Goal: Task Accomplishment & Management: Use online tool/utility

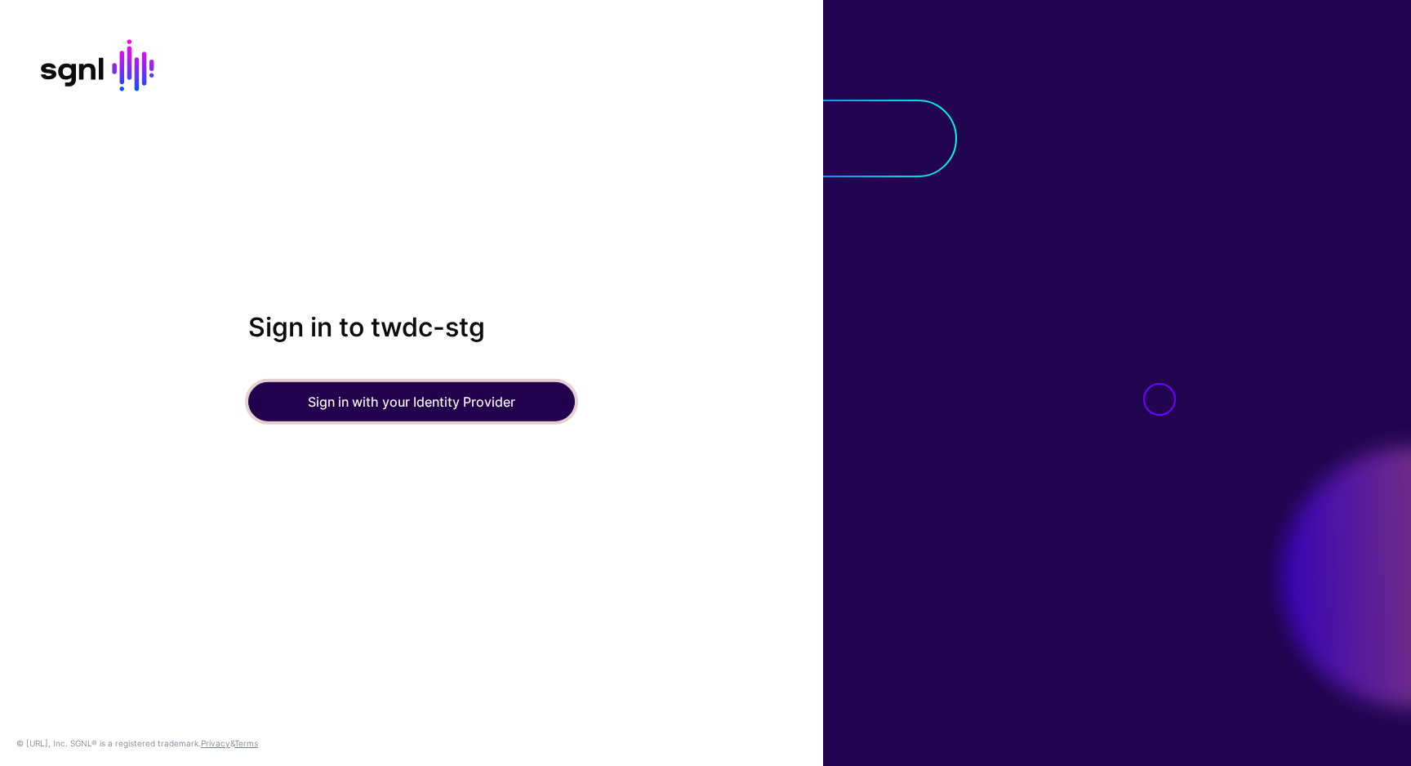
click at [418, 407] on button "Sign in with your Identity Provider" at bounding box center [411, 401] width 327 height 39
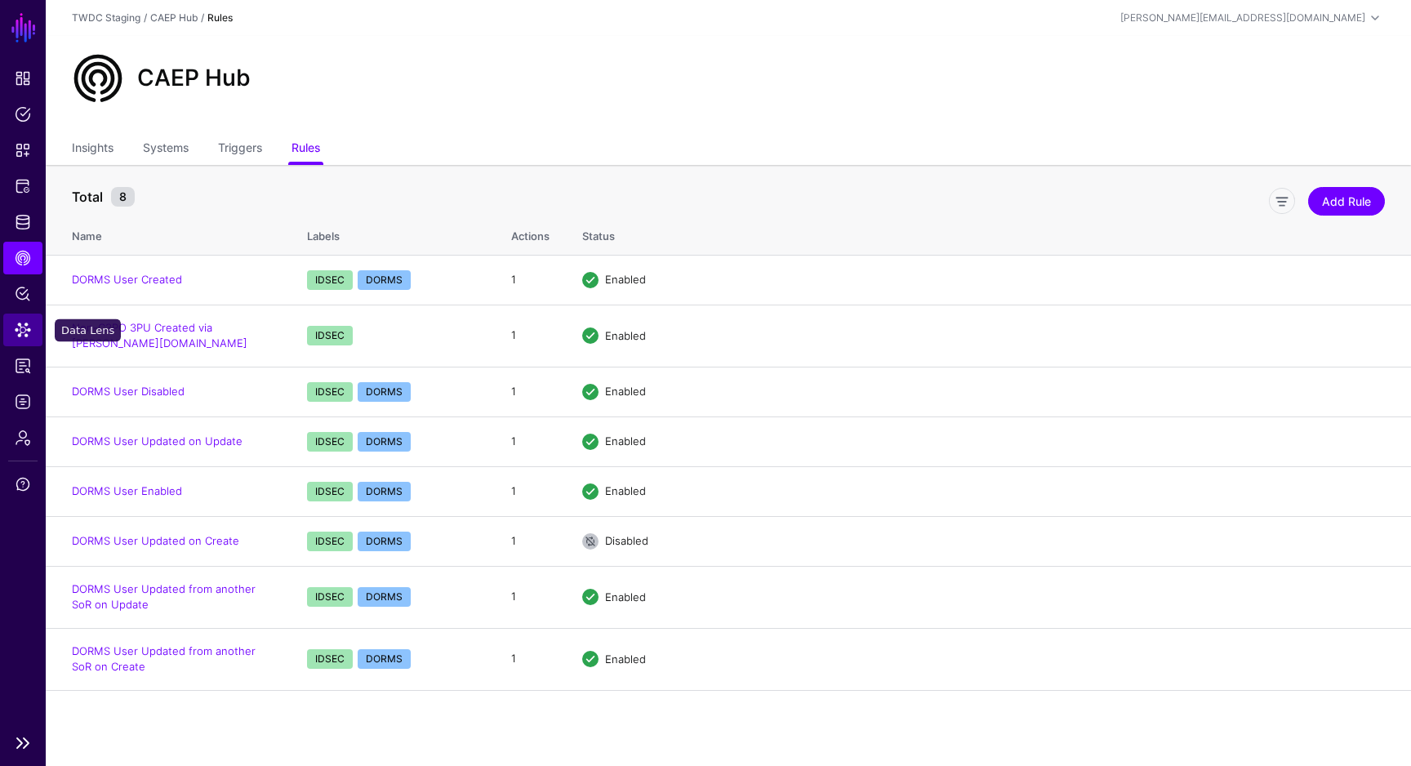
click at [23, 333] on span "Data Lens" at bounding box center [23, 330] width 16 height 16
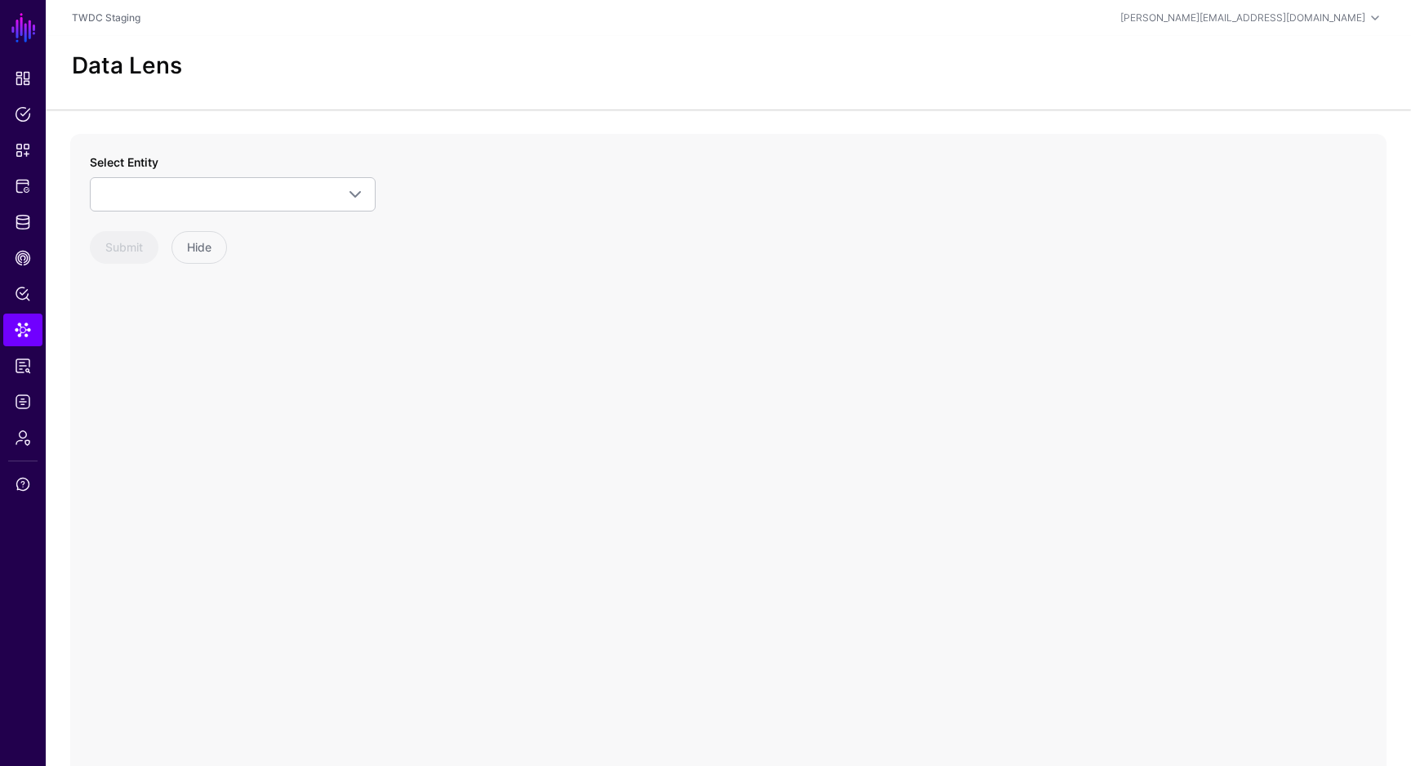
click at [306, 172] on div "Select Entity IPA Aliases Emails Groups Users Okta Dev (really Stage) Group Gro…" at bounding box center [233, 183] width 286 height 58
click at [306, 181] on link at bounding box center [233, 194] width 286 height 34
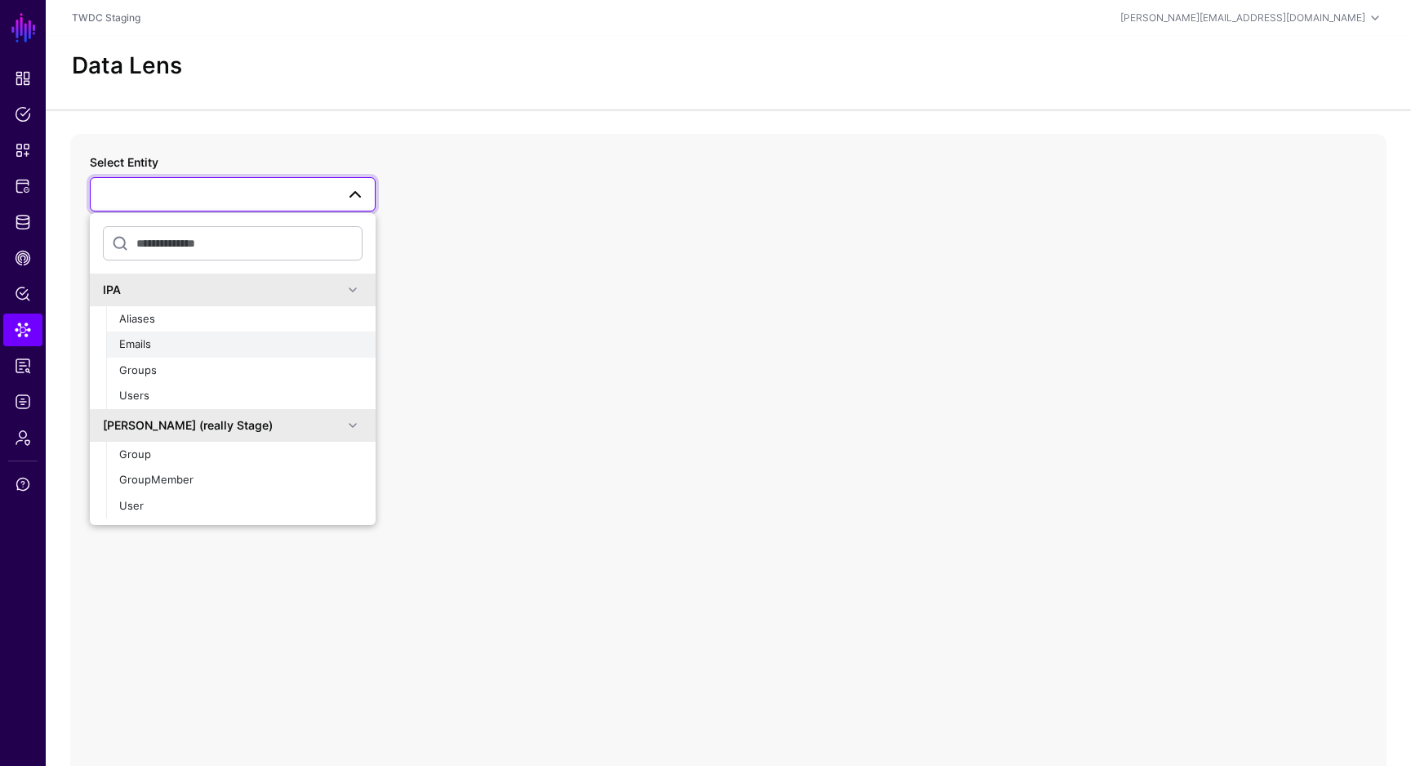
click at [247, 350] on div "Emails" at bounding box center [240, 344] width 243 height 16
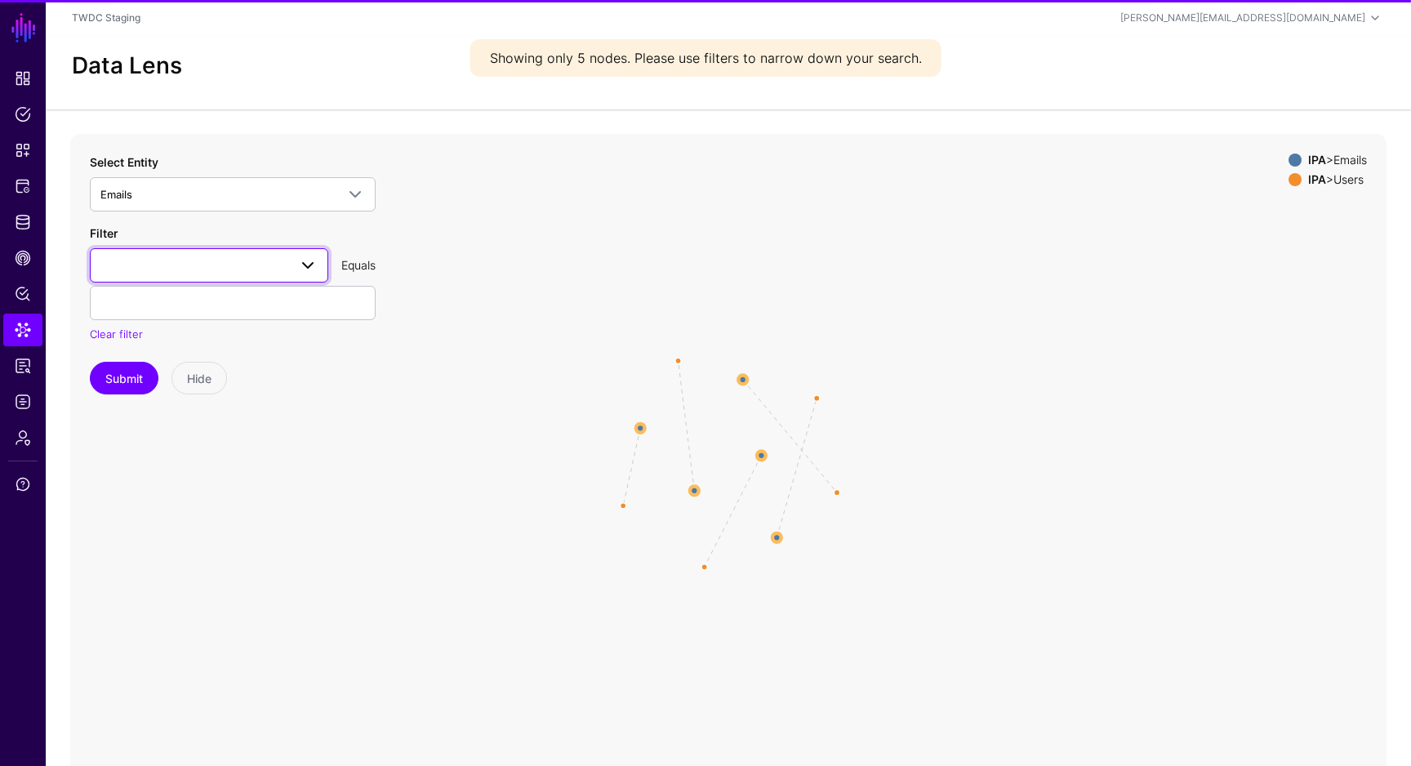
click at [202, 261] on span at bounding box center [208, 266] width 217 height 20
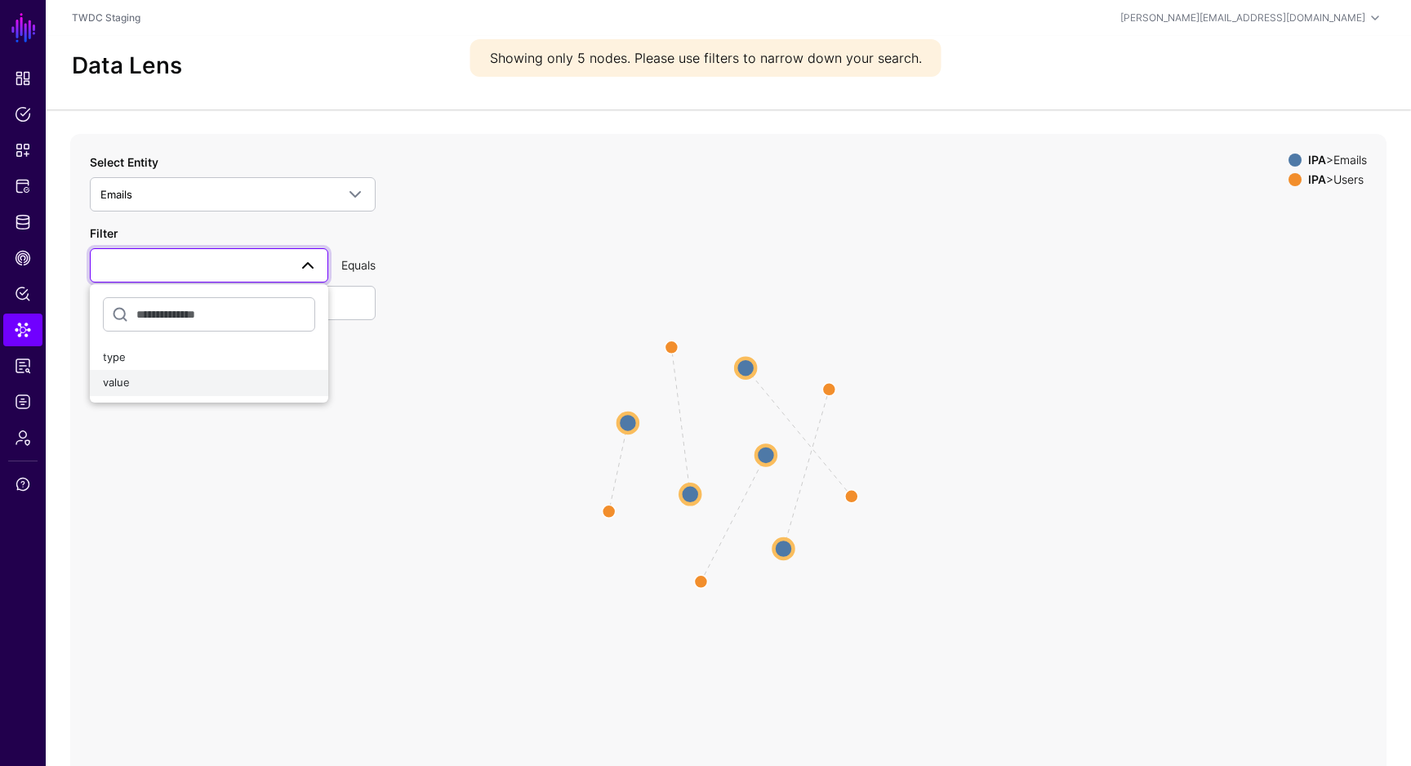
click at [154, 382] on div "value" at bounding box center [209, 383] width 212 height 16
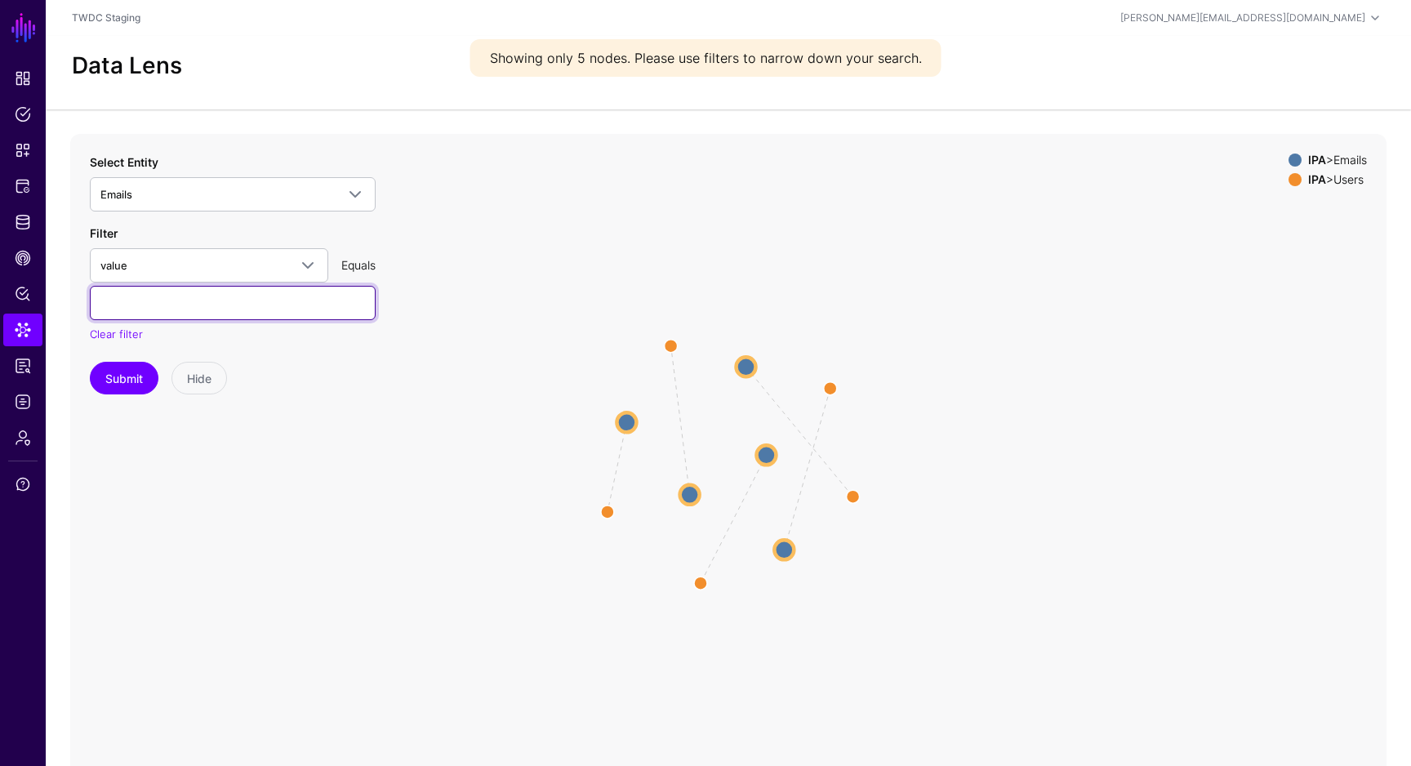
click at [222, 309] on input "text" at bounding box center [233, 303] width 286 height 34
paste input "**********"
type input "**********"
click at [141, 377] on button "Submit" at bounding box center [124, 378] width 69 height 33
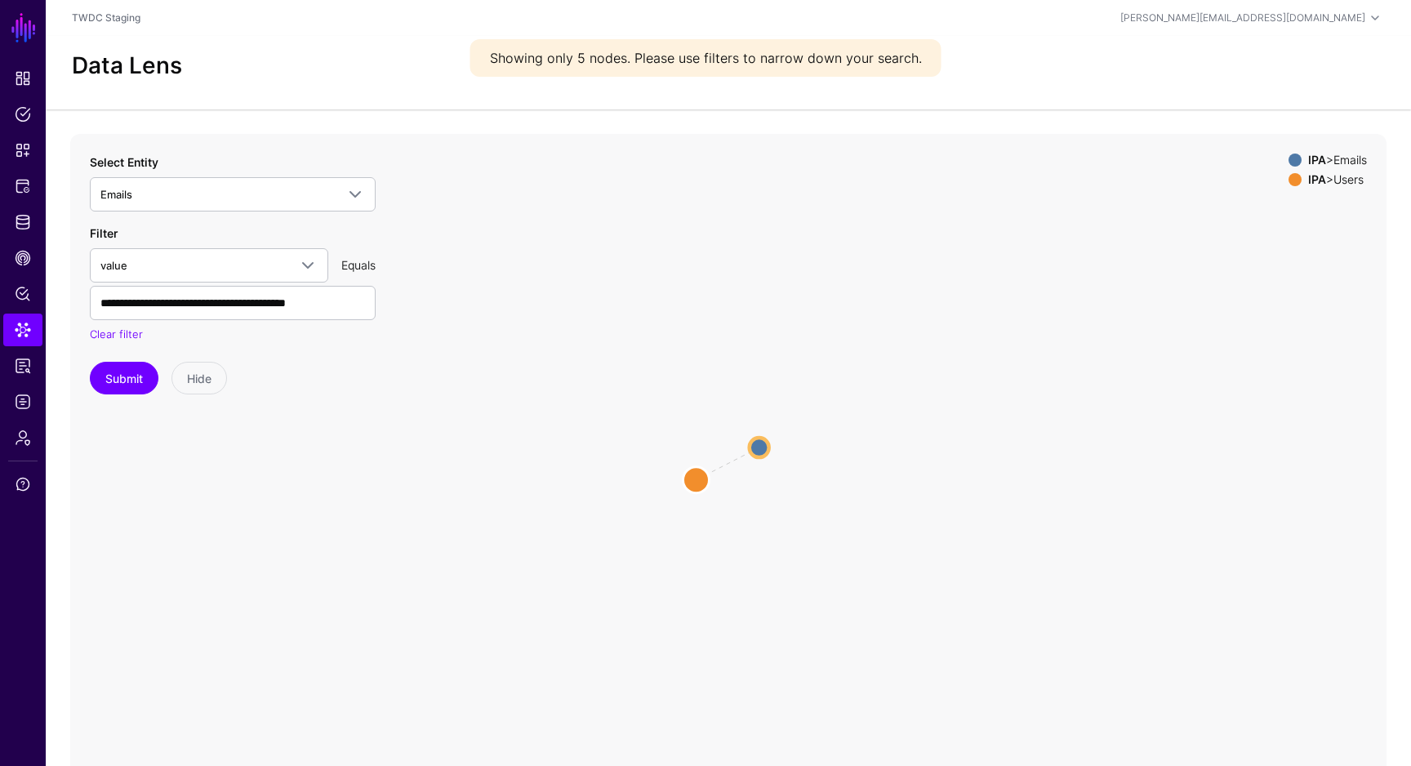
click at [696, 479] on circle at bounding box center [696, 479] width 26 height 26
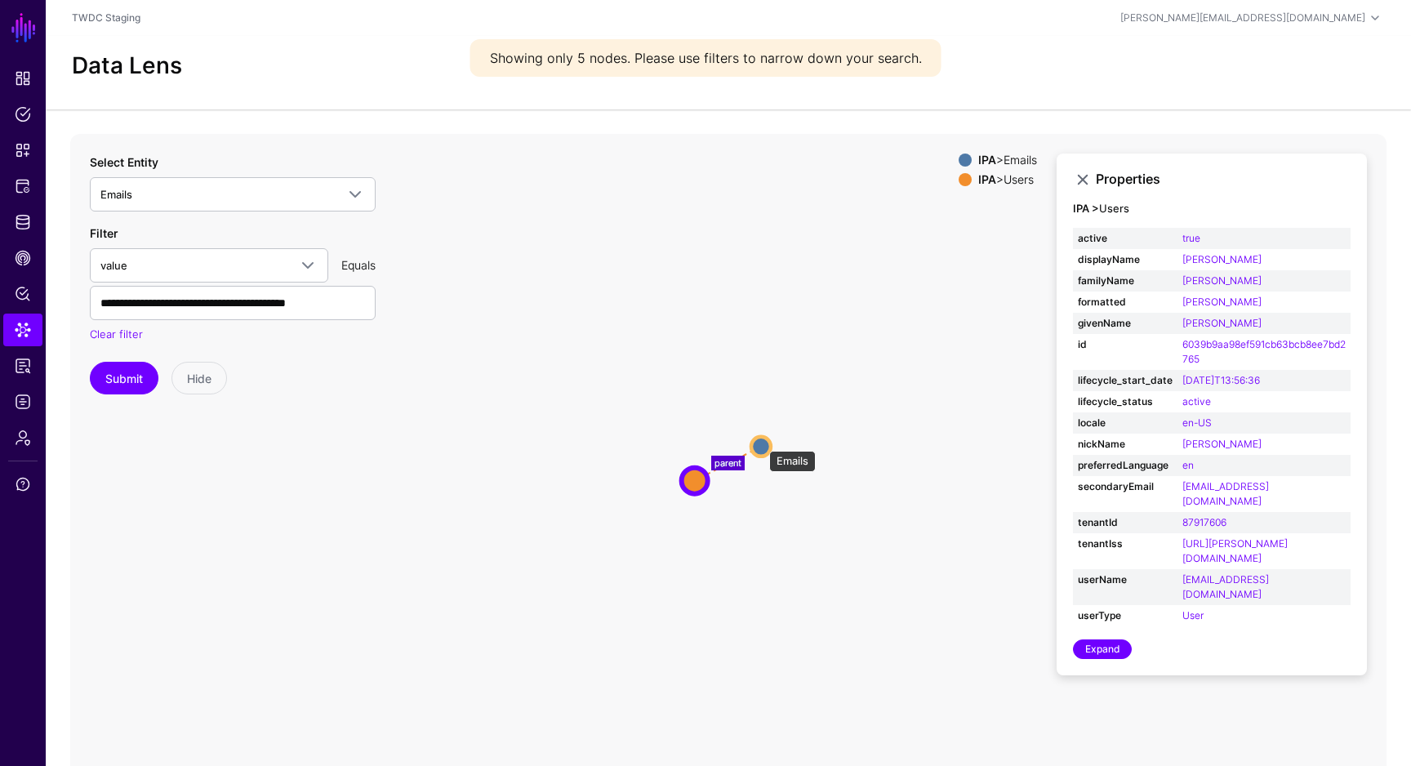
click at [761, 443] on circle at bounding box center [761, 446] width 20 height 20
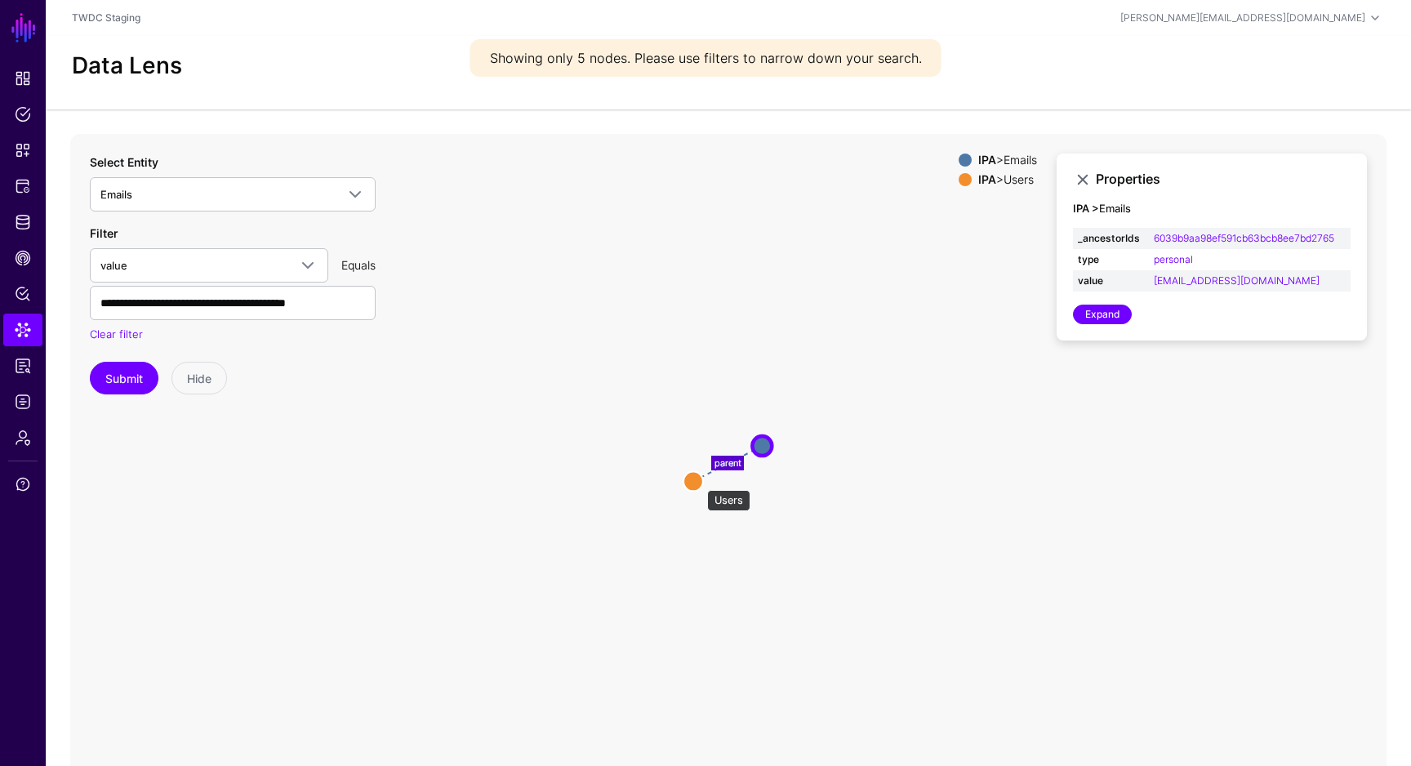
click at [699, 482] on circle at bounding box center [693, 481] width 20 height 20
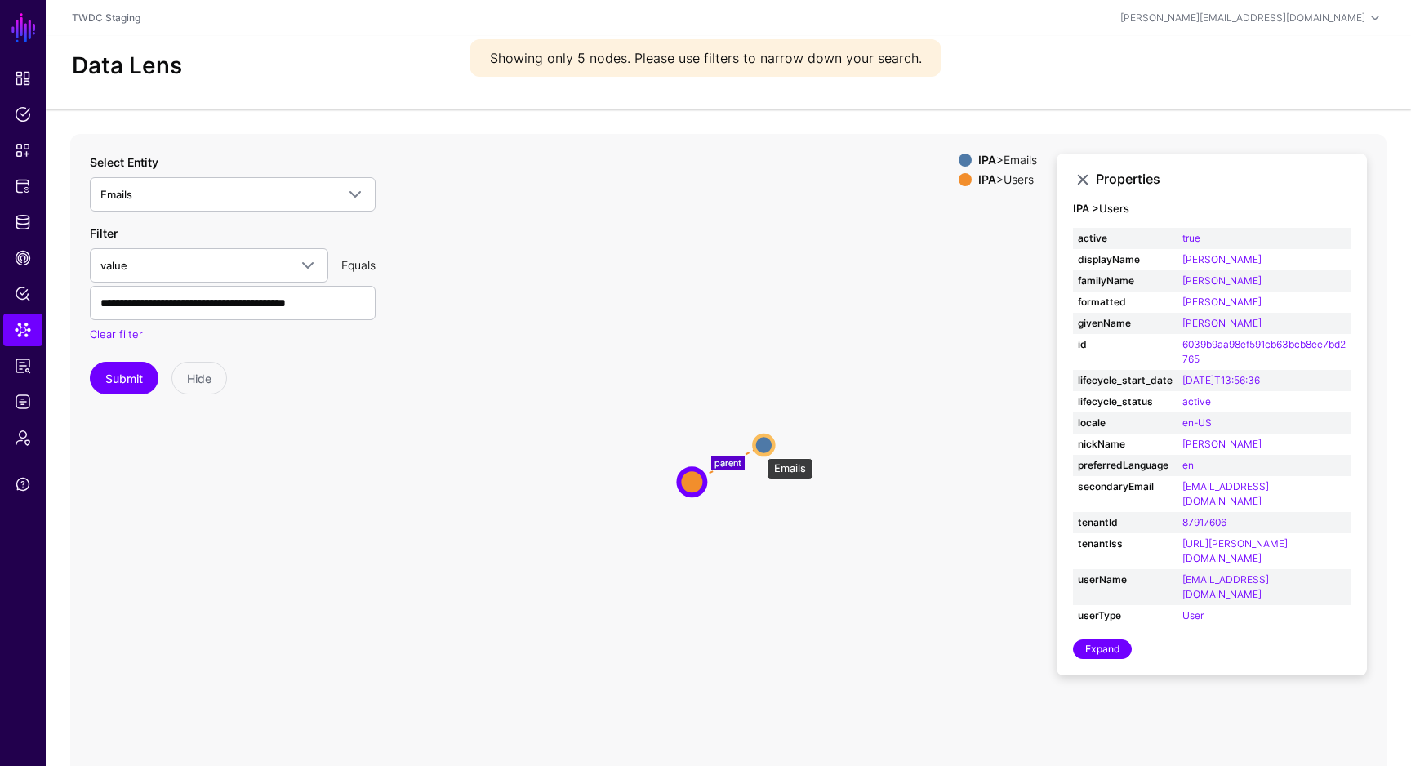
click at [764, 446] on circle at bounding box center [764, 445] width 20 height 20
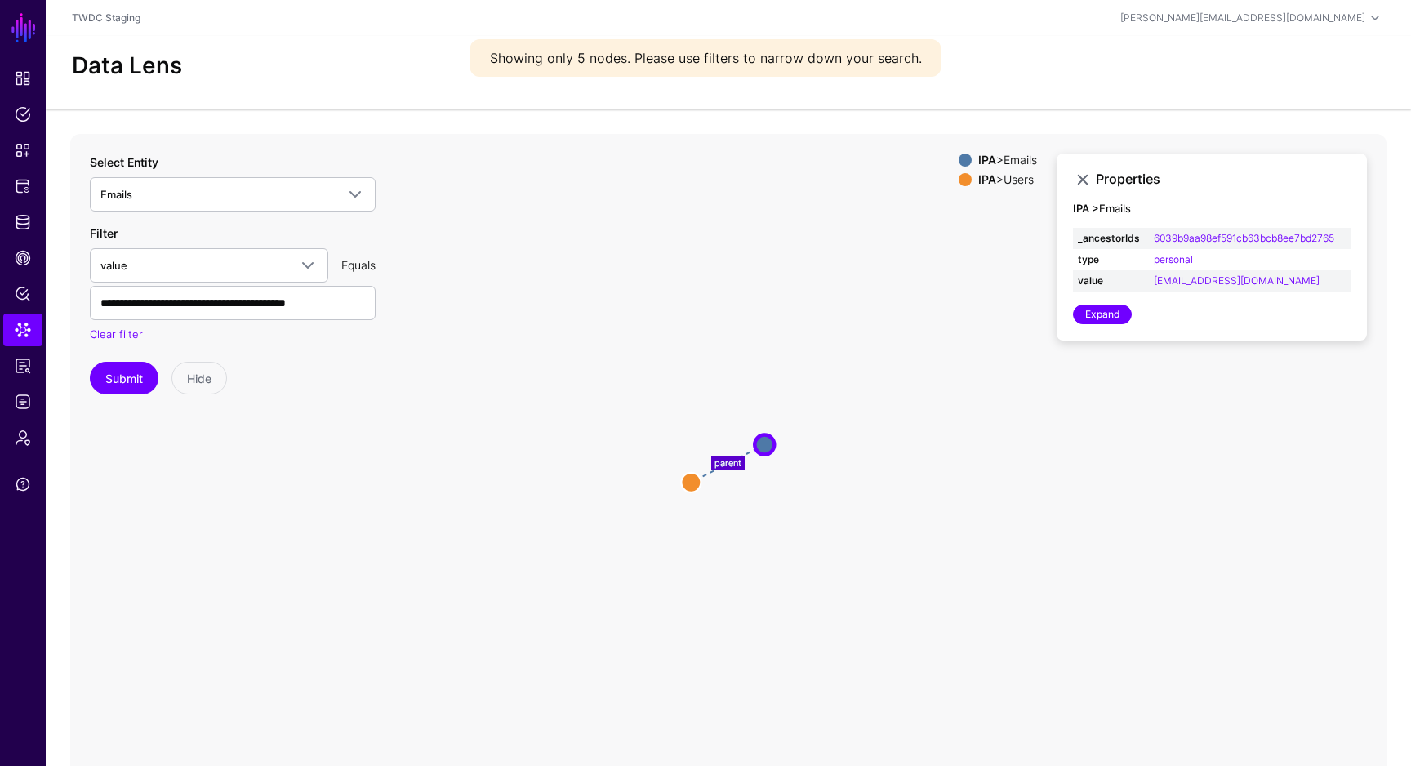
click at [771, 397] on icon "parent Emails Emails Users Users" at bounding box center [728, 460] width 1316 height 653
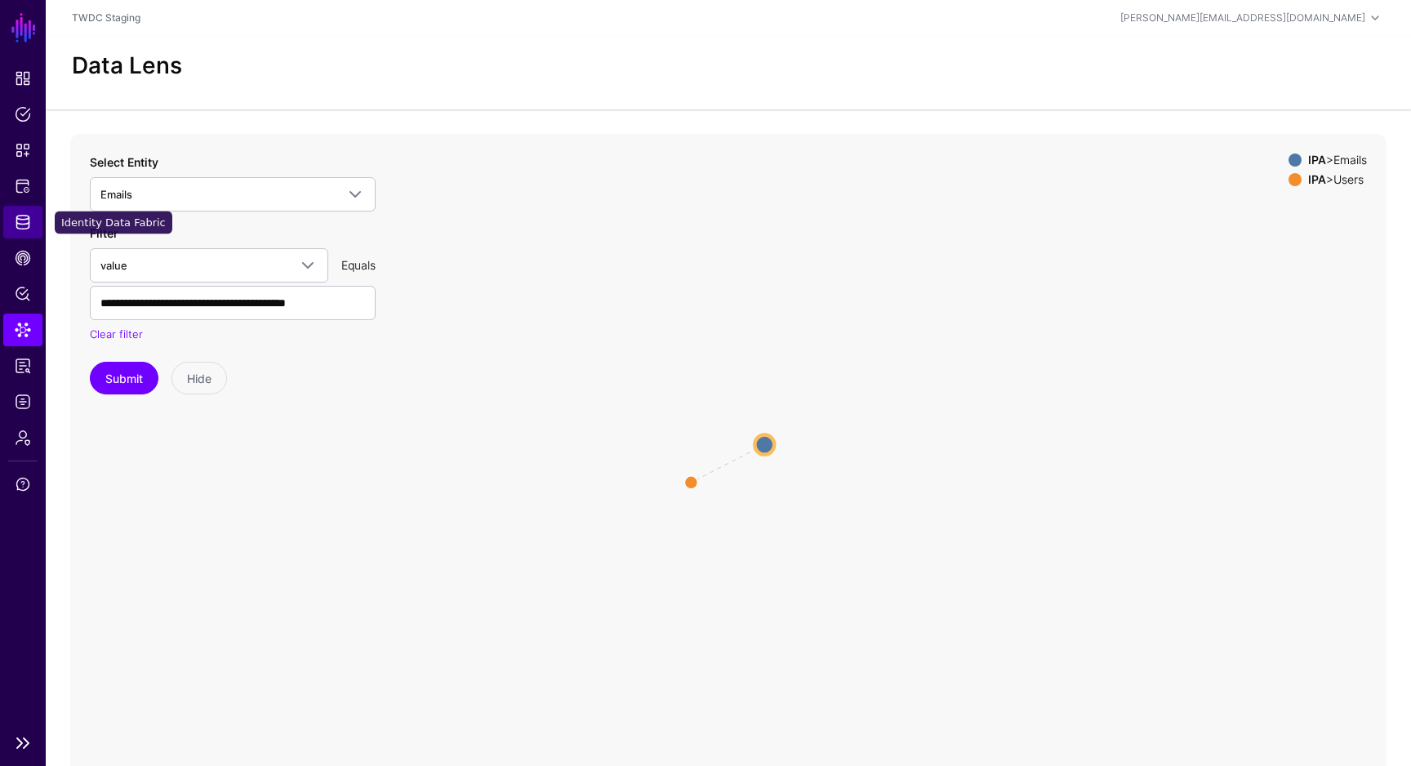
click at [32, 215] on link "Identity Data Fabric" at bounding box center [22, 222] width 39 height 33
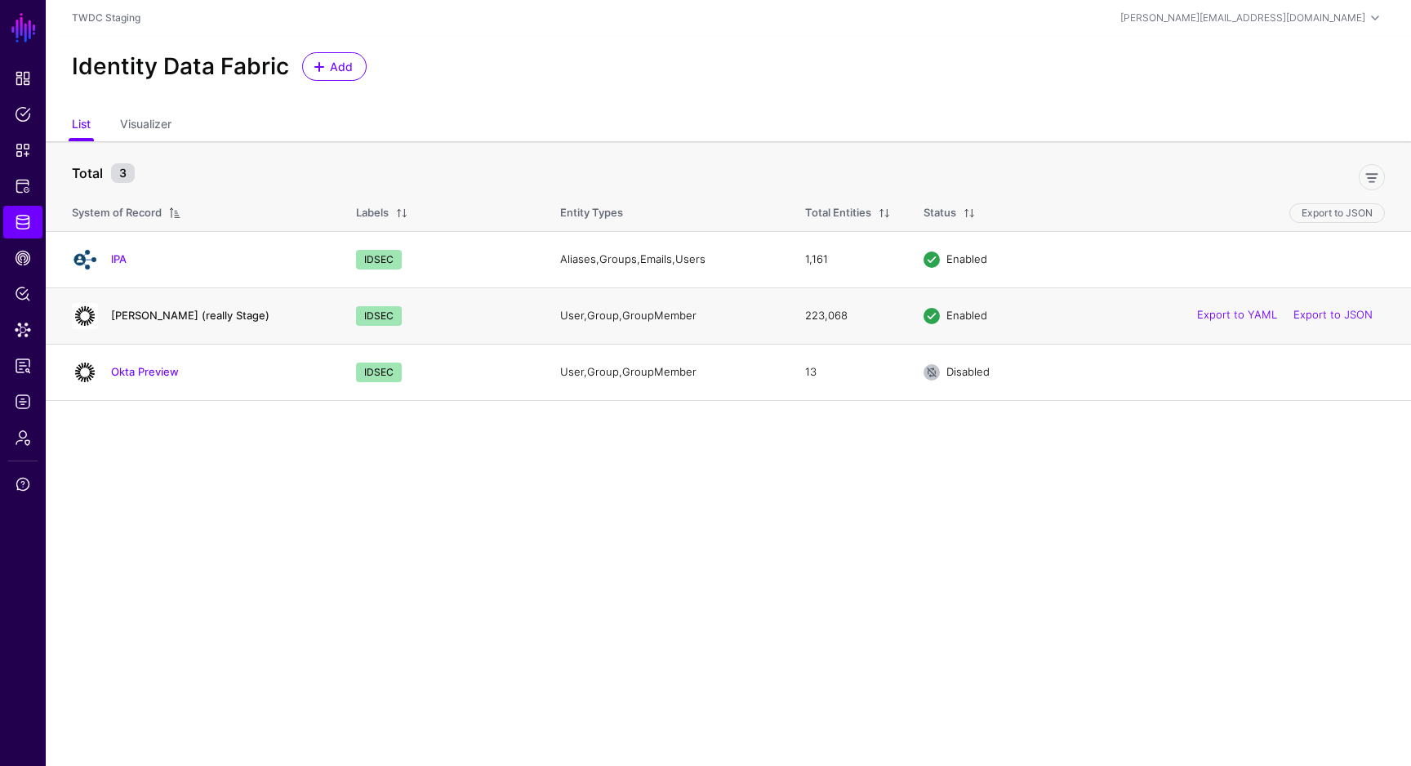
click at [196, 317] on link "Okta Dev (really Stage)" at bounding box center [190, 315] width 158 height 13
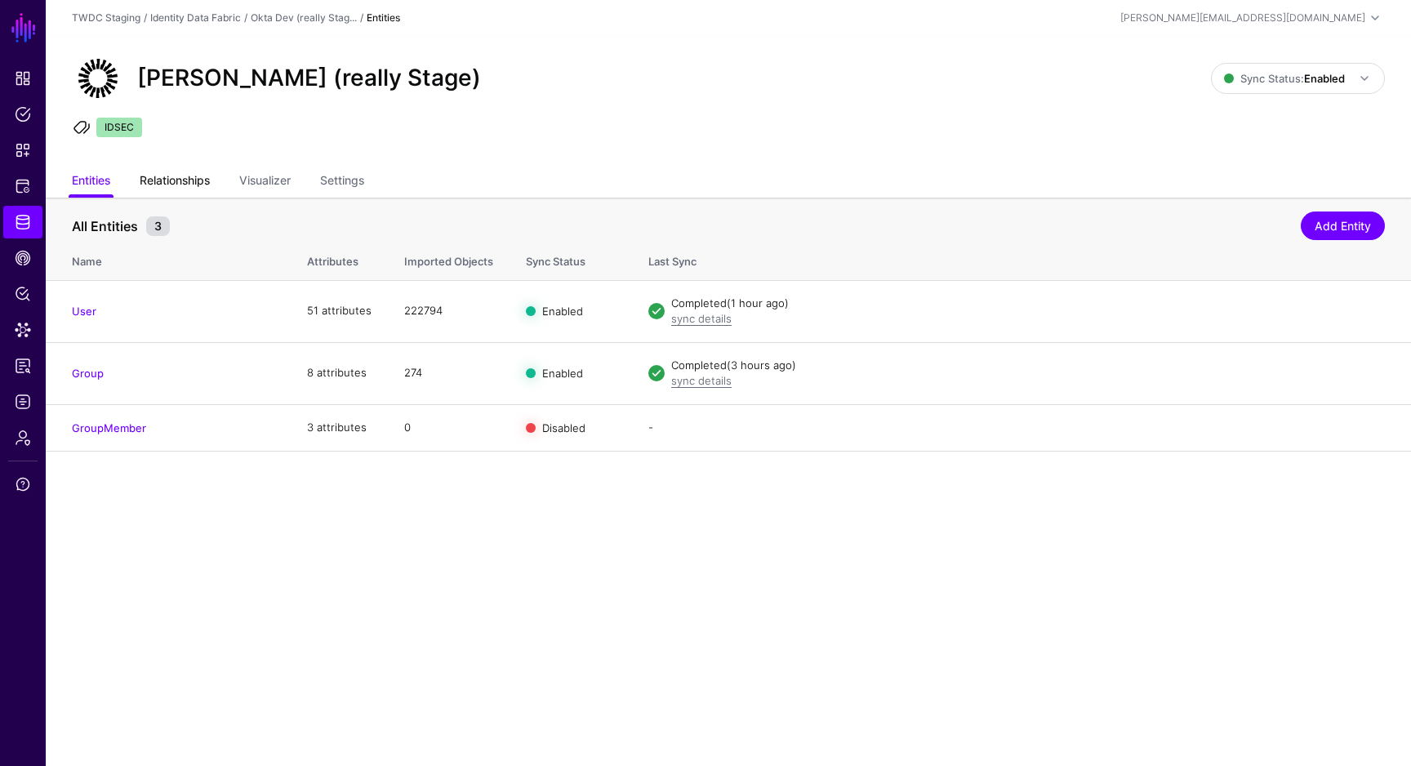
click at [172, 193] on link "Relationships" at bounding box center [175, 182] width 70 height 31
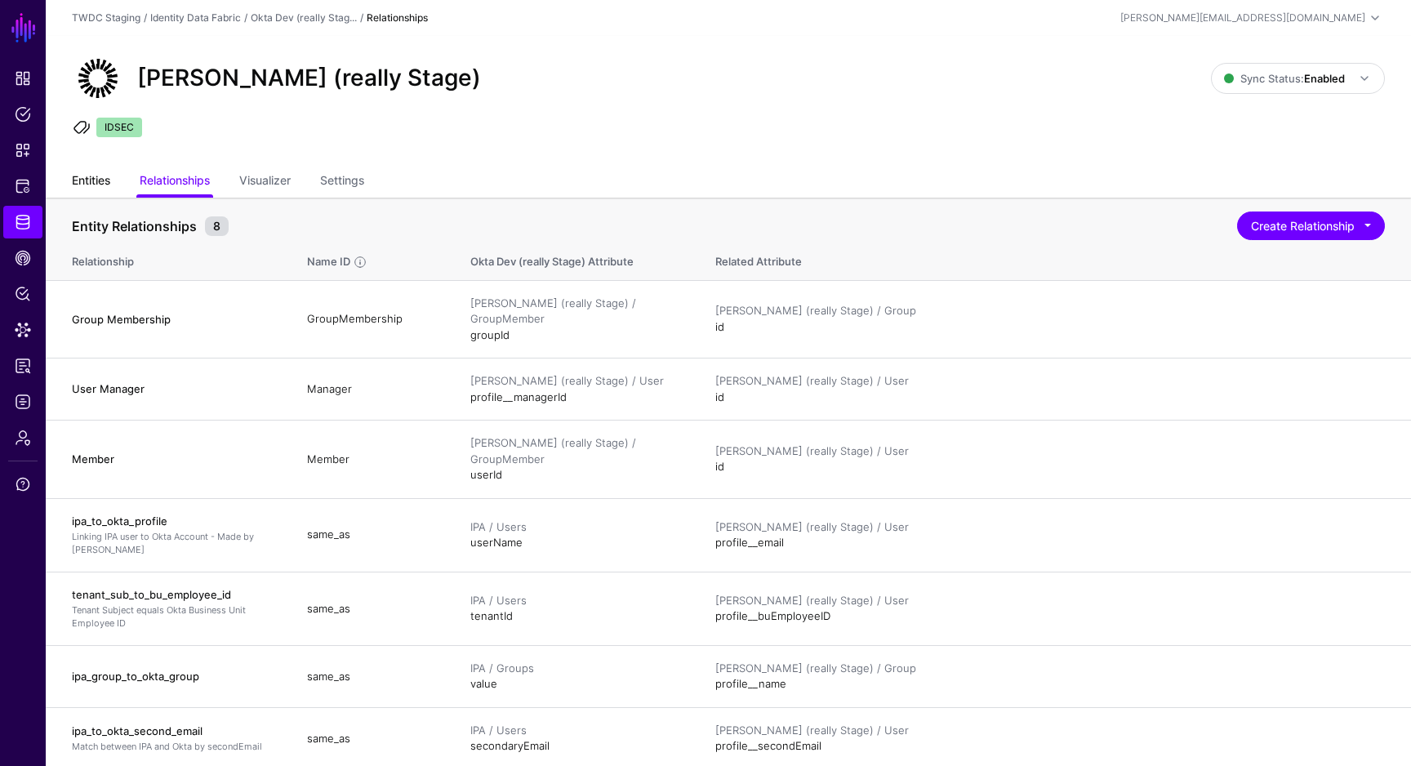
click at [103, 195] on link "Entities" at bounding box center [91, 182] width 38 height 31
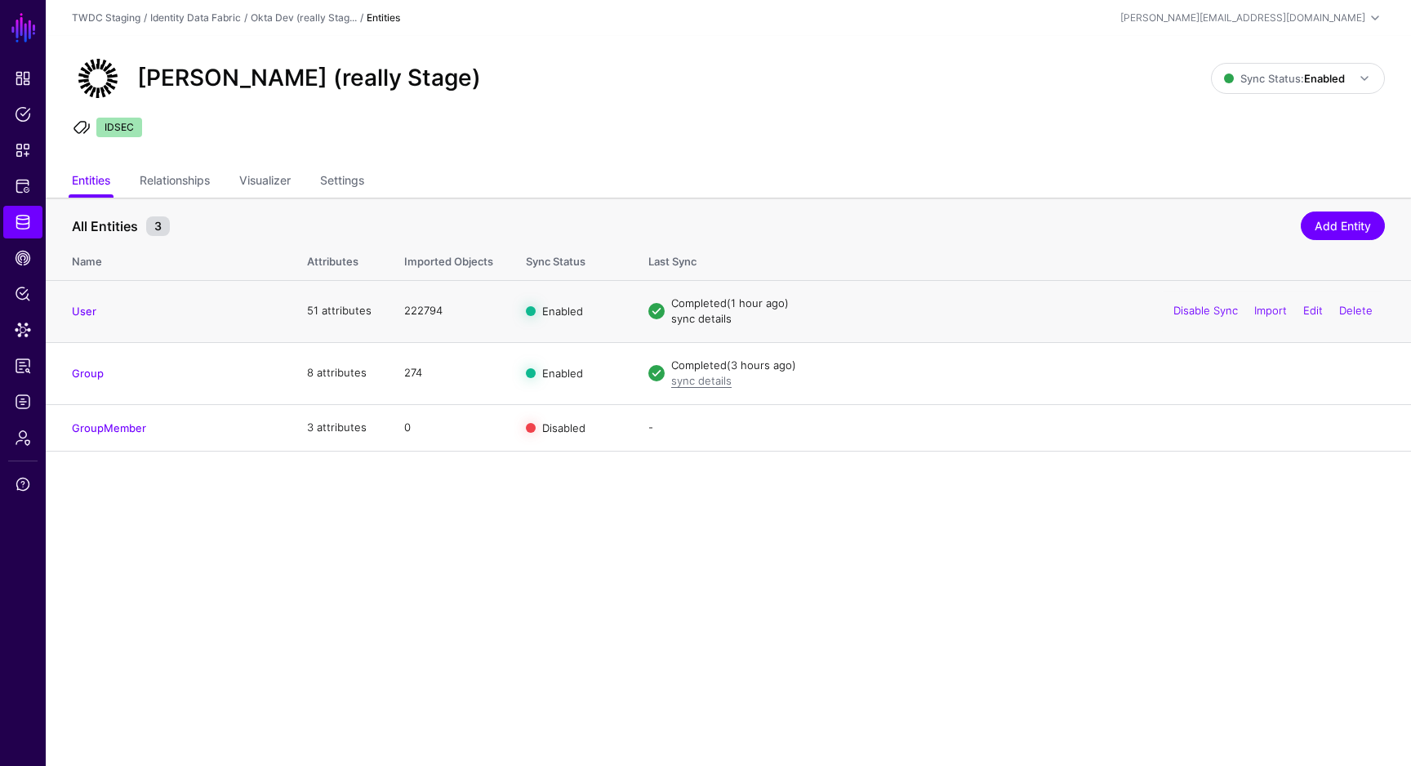
click at [696, 316] on link "sync details" at bounding box center [701, 318] width 60 height 13
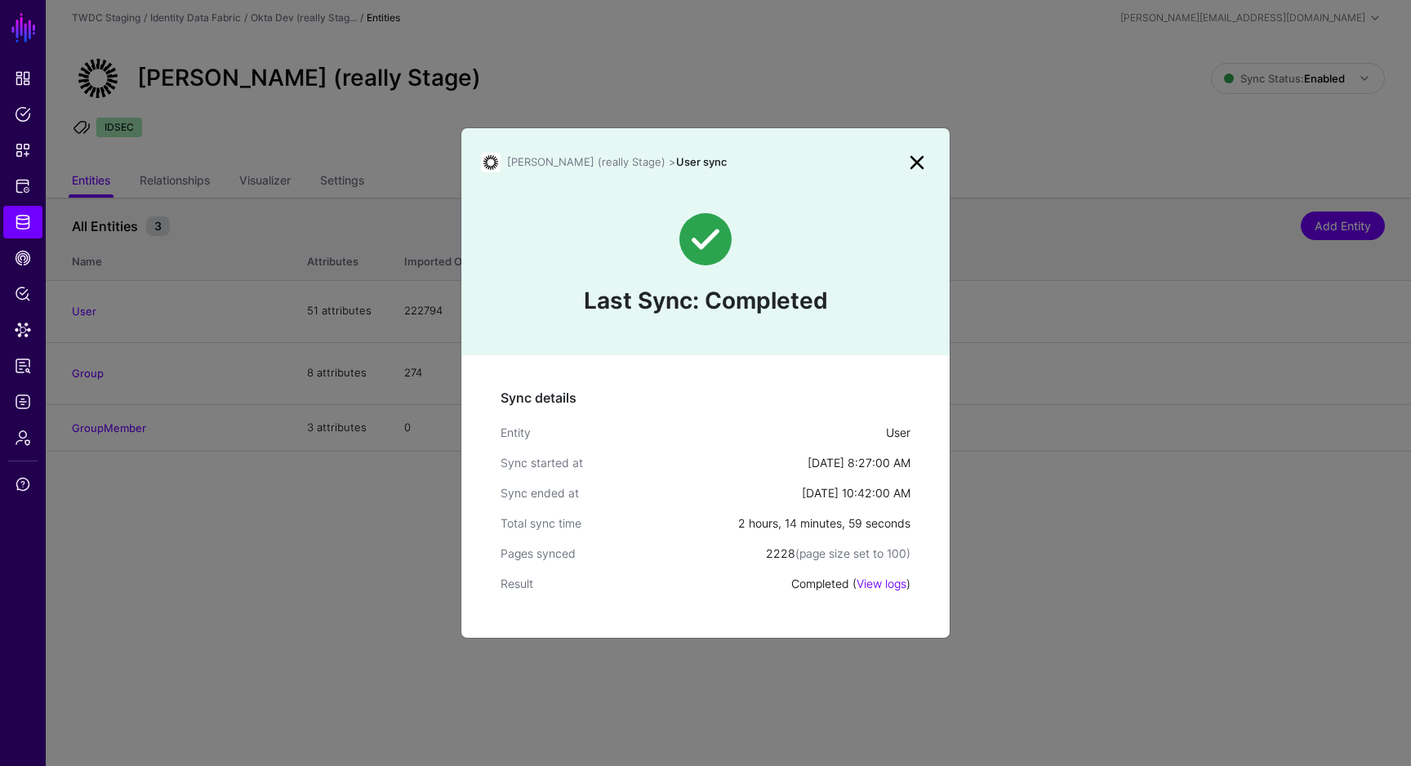
click at [927, 161] on link at bounding box center [917, 162] width 26 height 26
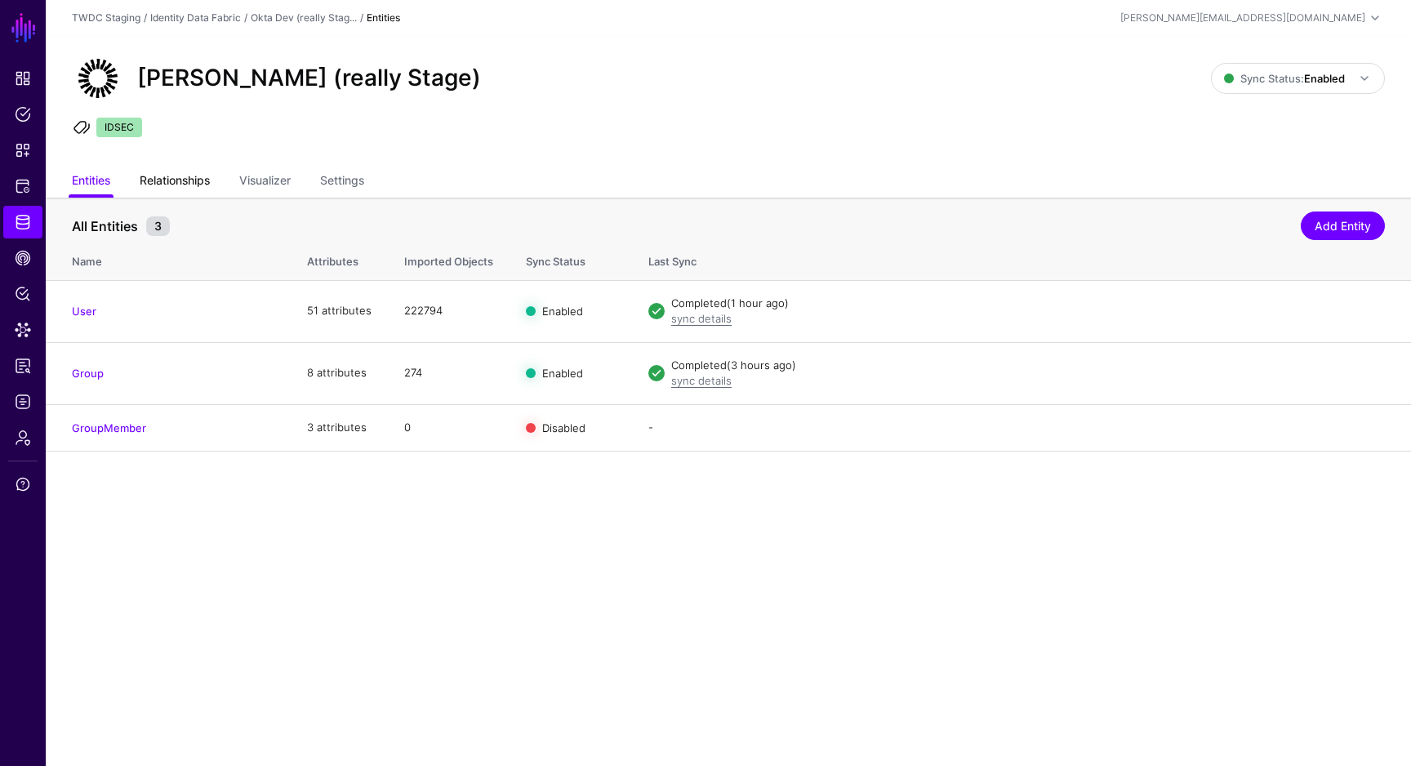
click at [185, 185] on link "Relationships" at bounding box center [175, 182] width 70 height 31
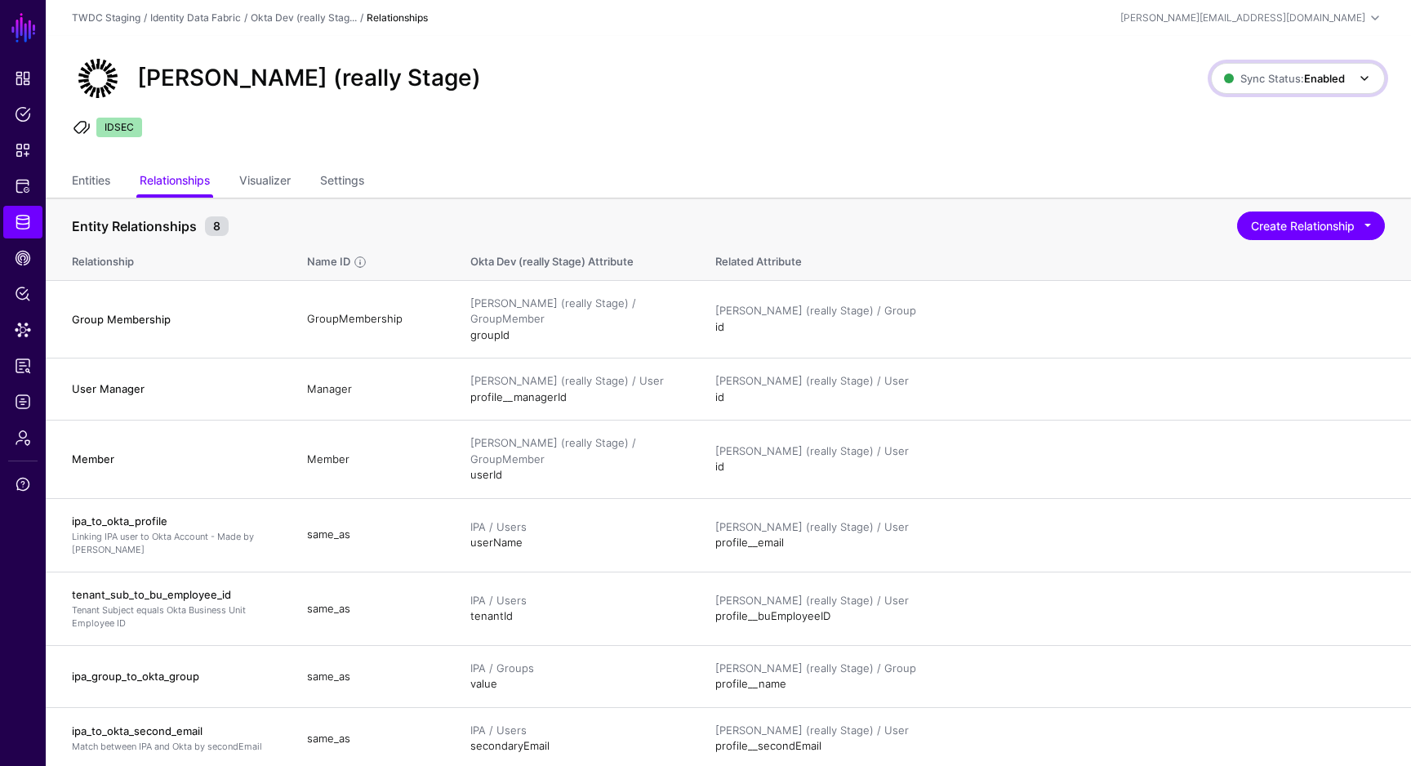
click at [1231, 79] on span "Sync Status: Enabled" at bounding box center [1284, 78] width 121 height 13
click at [1164, 64] on div "Okta Dev (really Stage)" at bounding box center [641, 78] width 1152 height 52
click at [30, 197] on link "Protected Systems" at bounding box center [22, 186] width 39 height 33
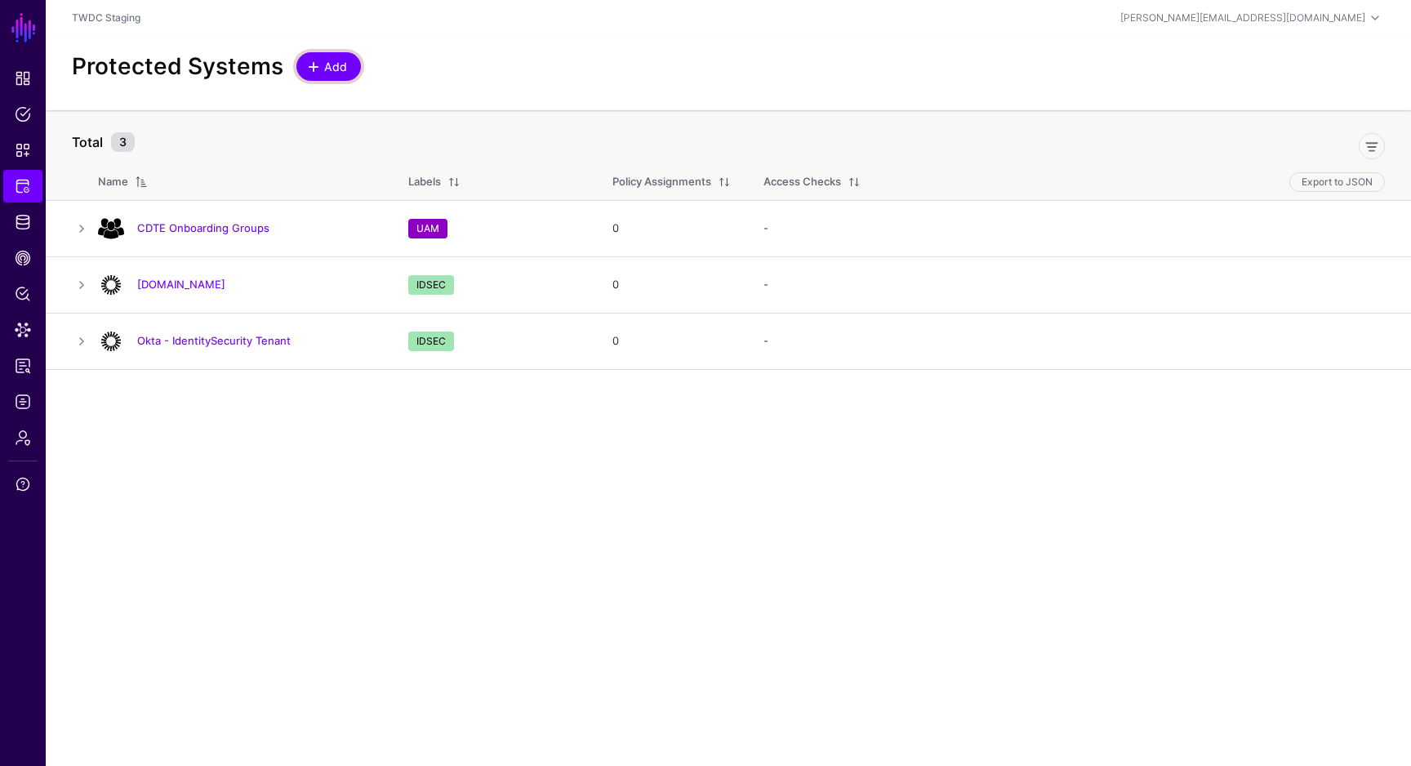
click at [324, 78] on link "Add" at bounding box center [328, 66] width 65 height 29
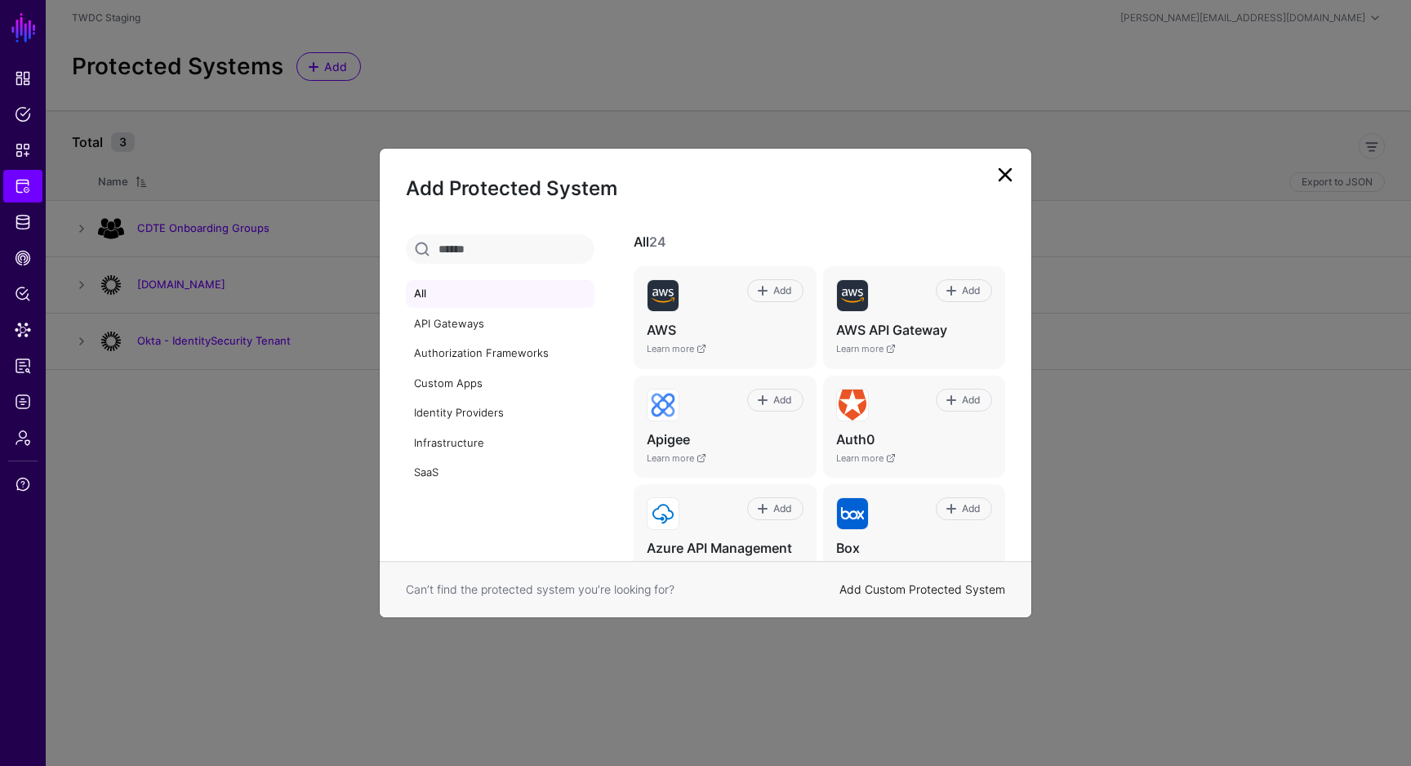
click at [933, 588] on link "Add Custom Protected System" at bounding box center [922, 589] width 166 height 14
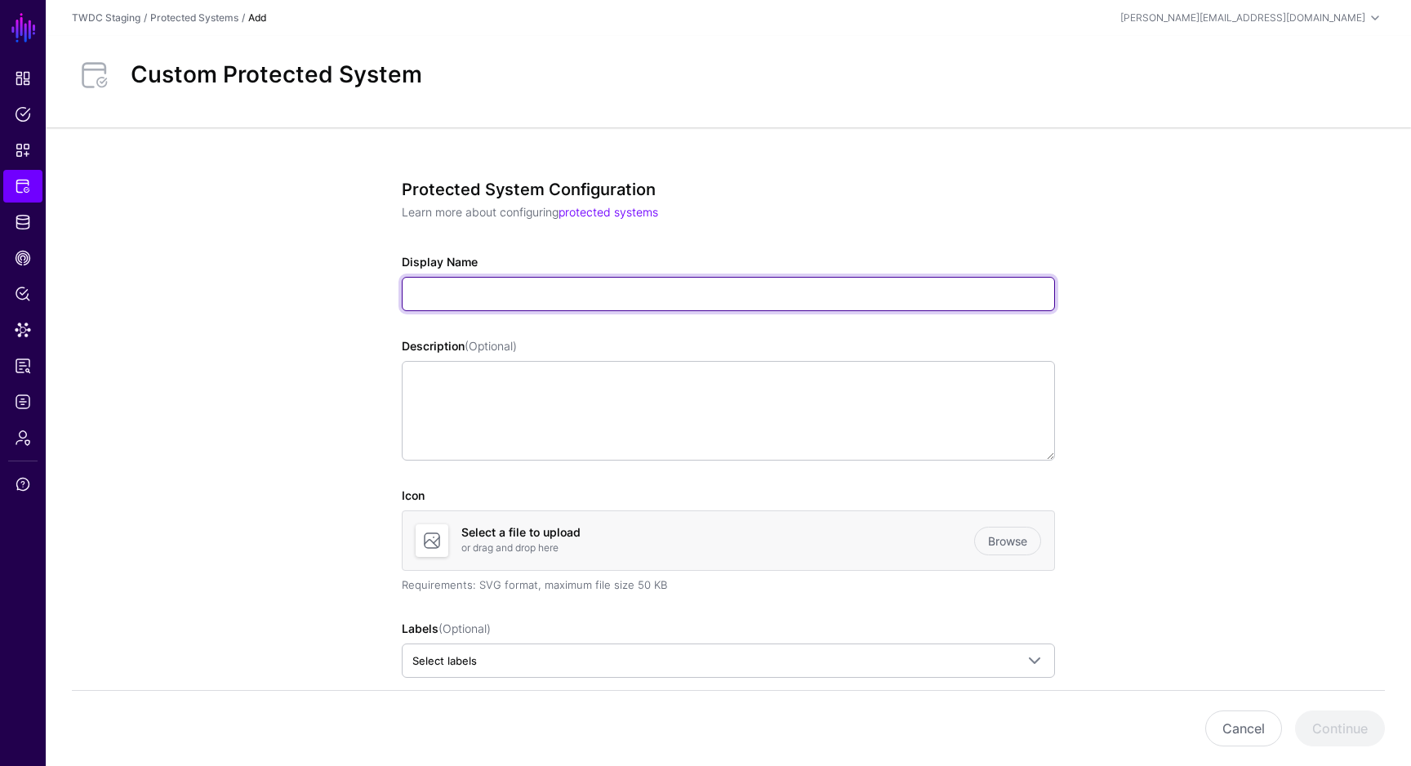
click at [464, 292] on input "Display Name" at bounding box center [728, 294] width 653 height 34
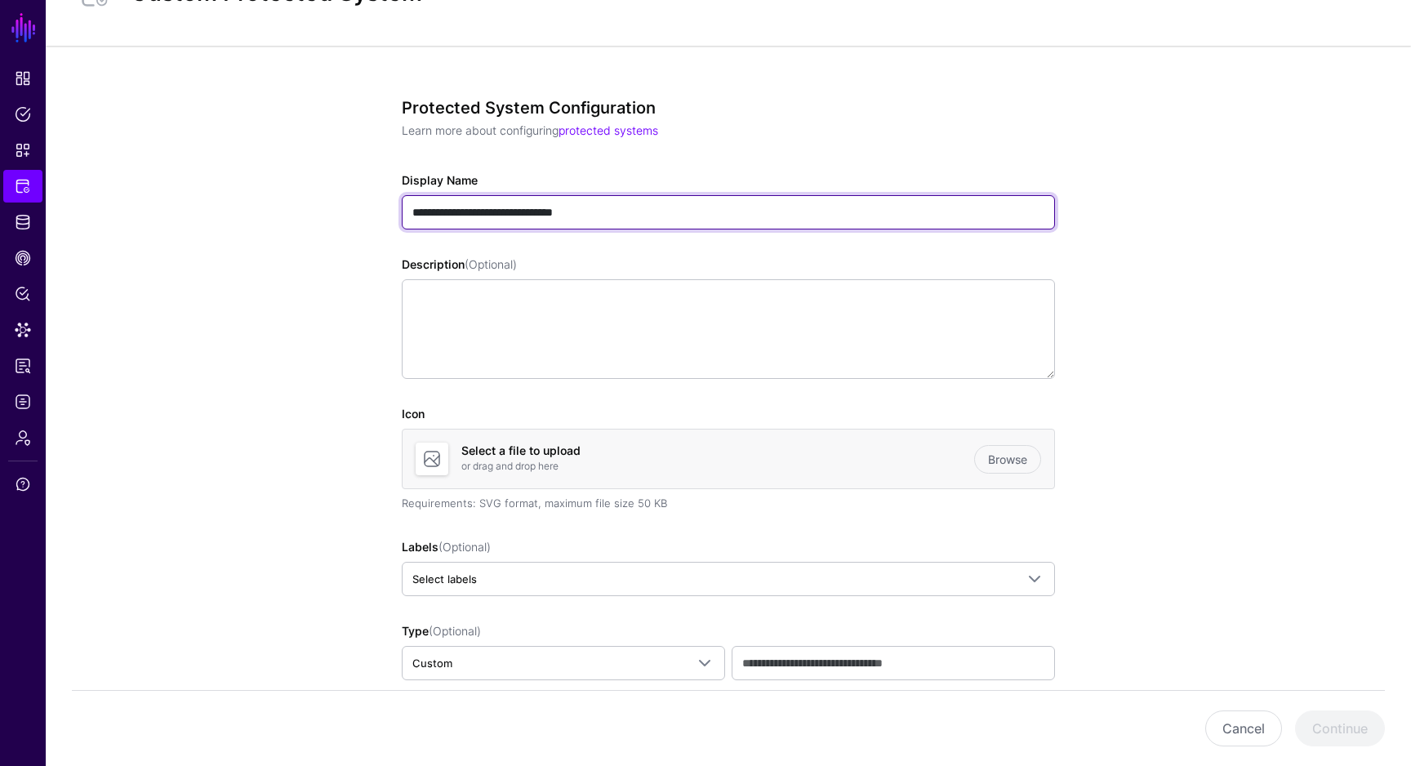
scroll to position [82, 0]
type input "**********"
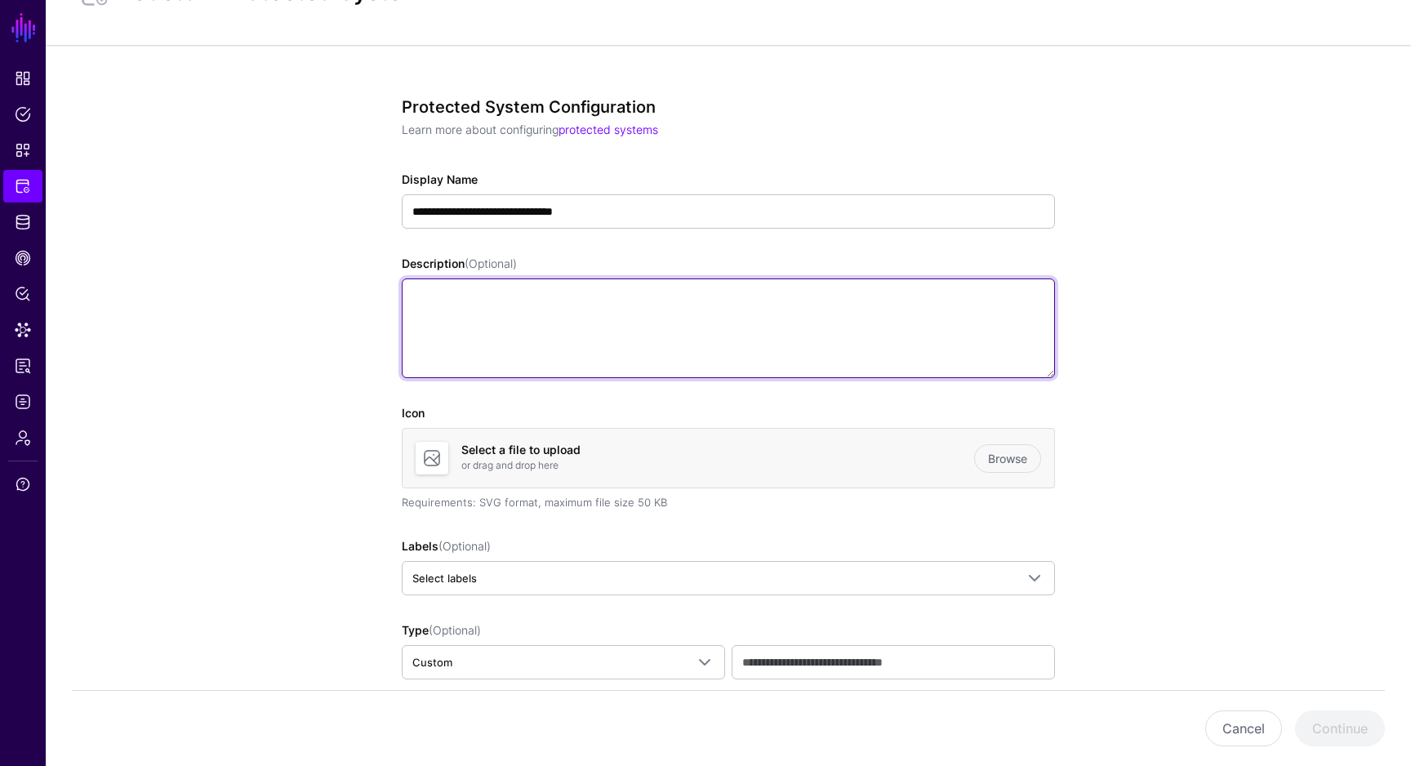
click at [614, 332] on textarea "Description (Optional)" at bounding box center [728, 328] width 653 height 100
type textarea "*"
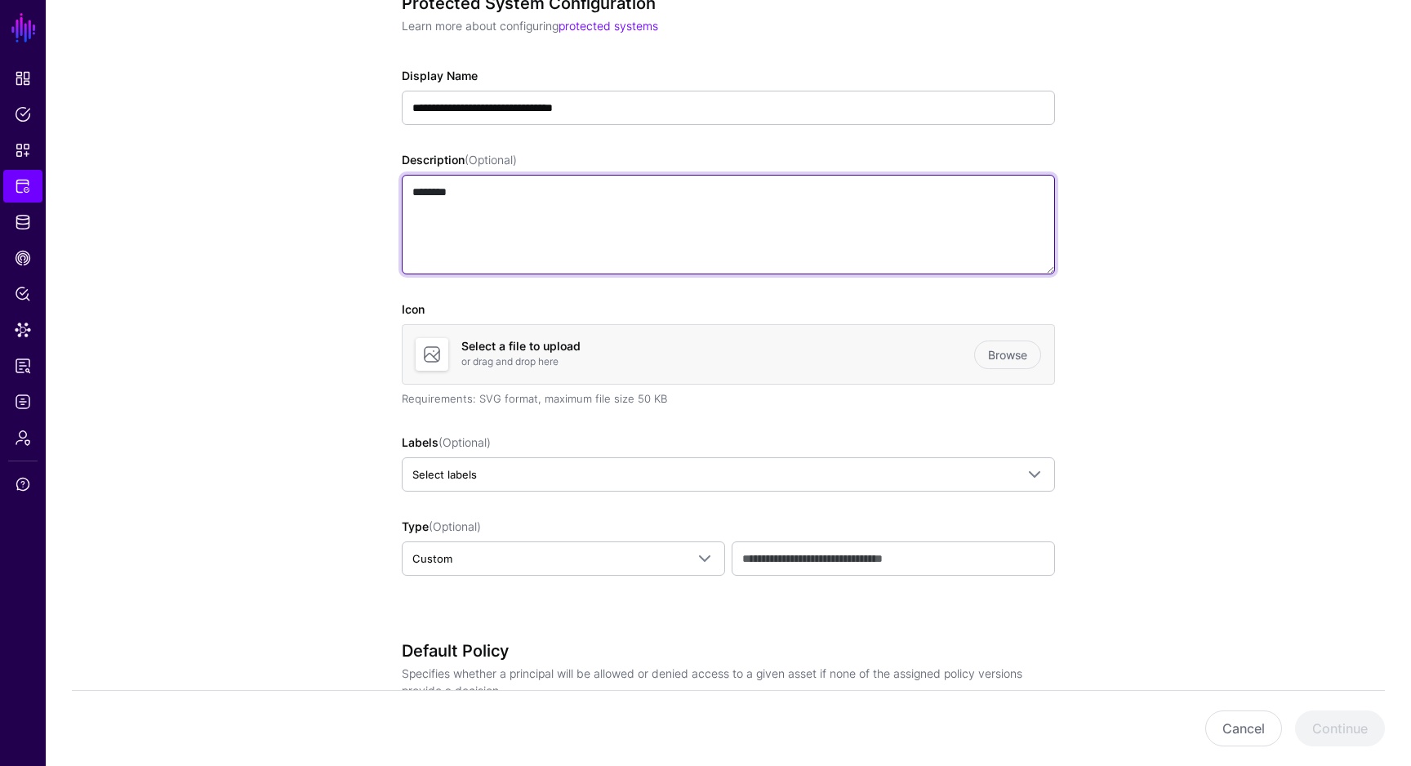
scroll to position [220, 0]
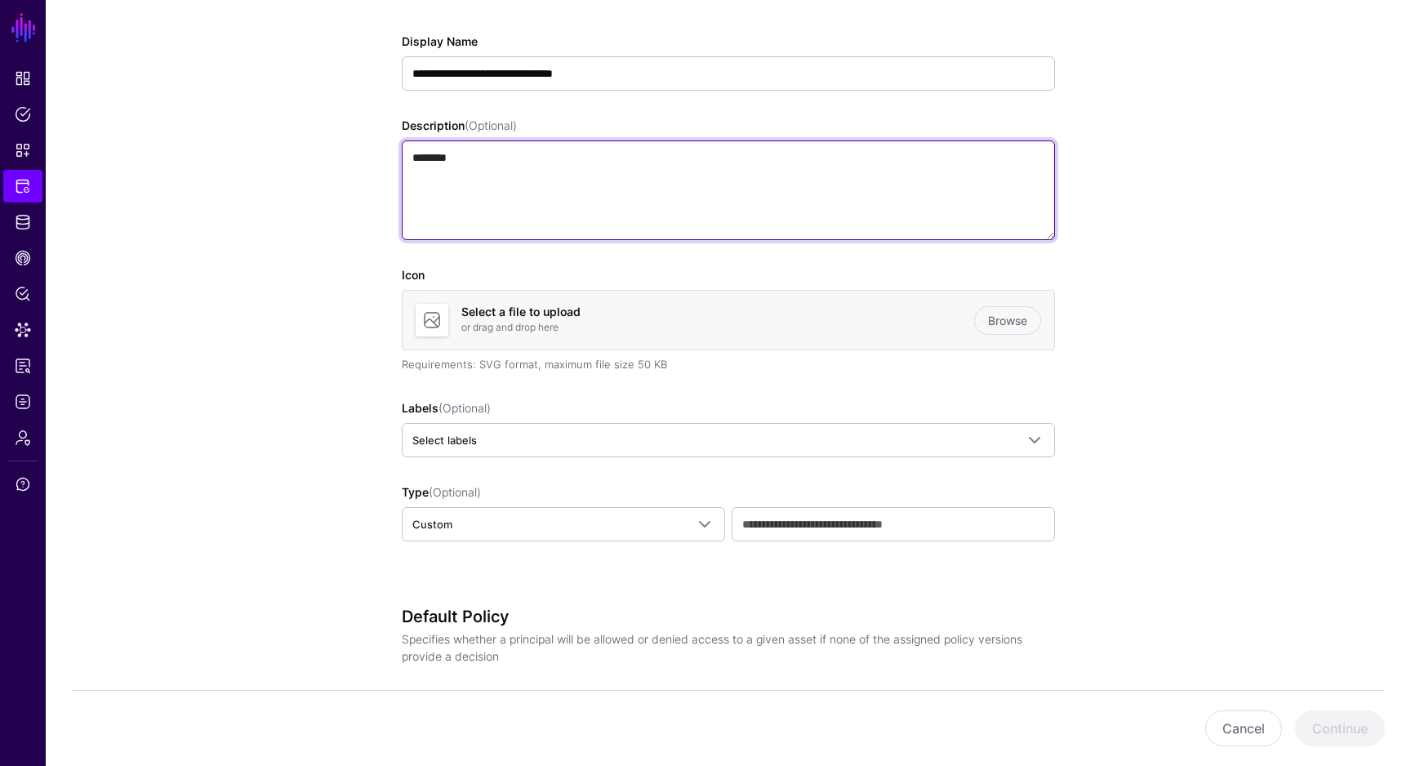
type textarea "********"
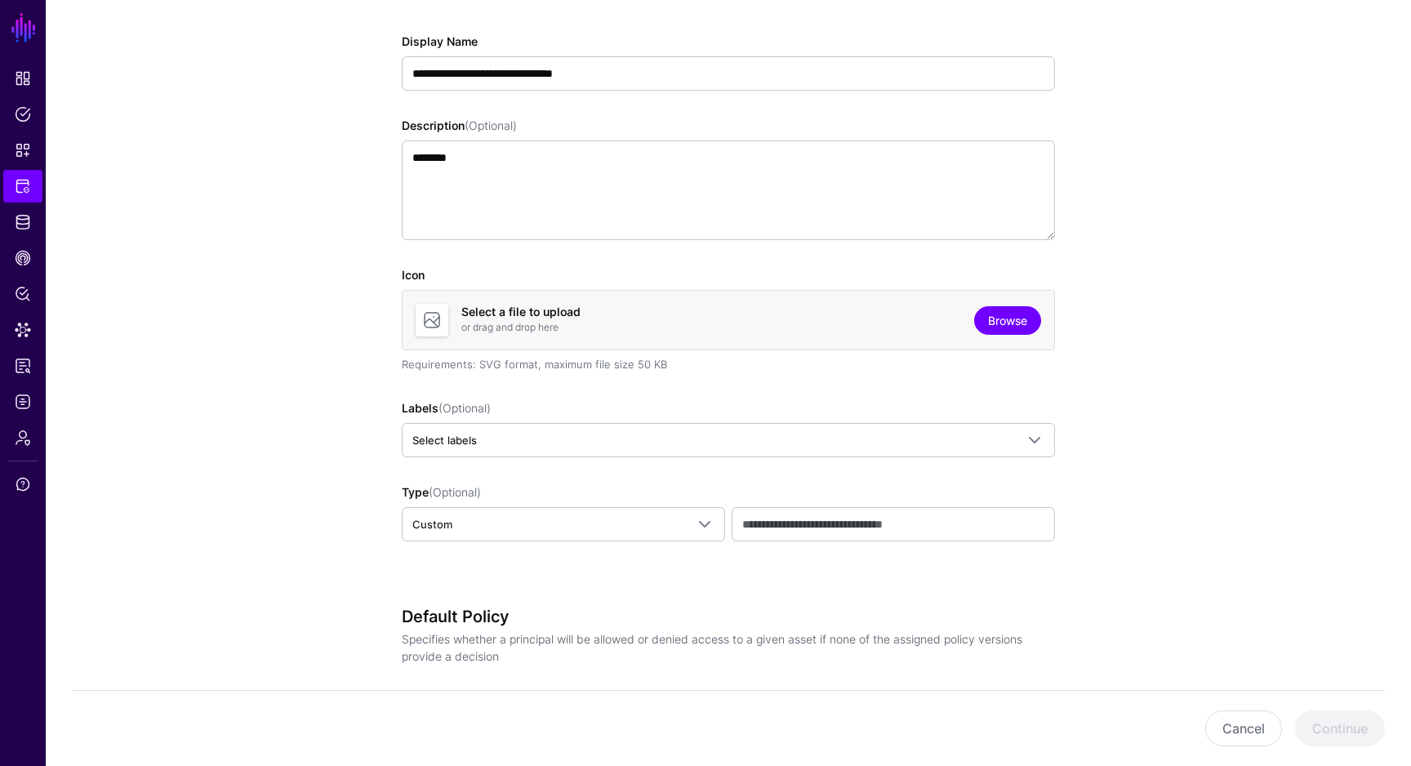
click at [1017, 321] on link "Browse" at bounding box center [1007, 320] width 67 height 29
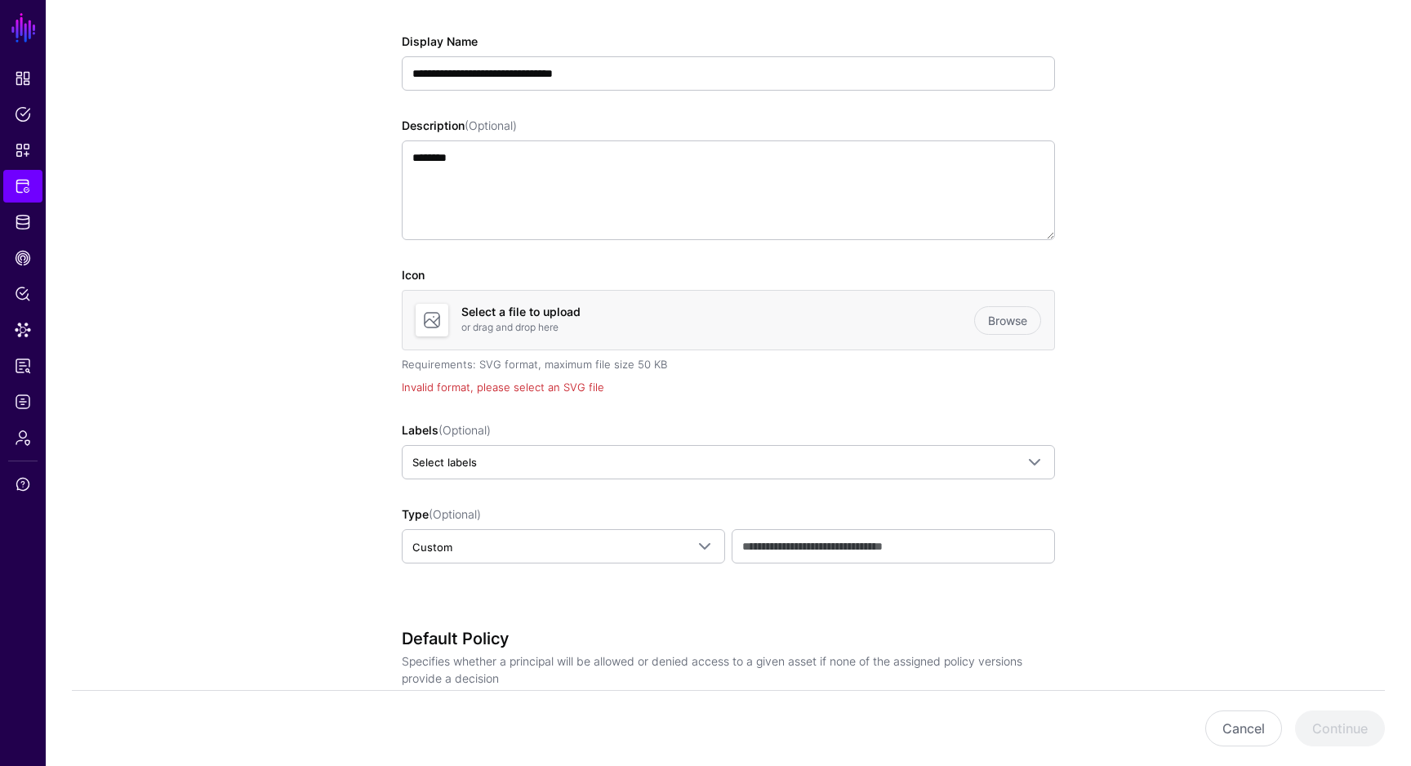
click at [1295, 381] on app-integrations-details-form "**********" at bounding box center [728, 660] width 1365 height 1507
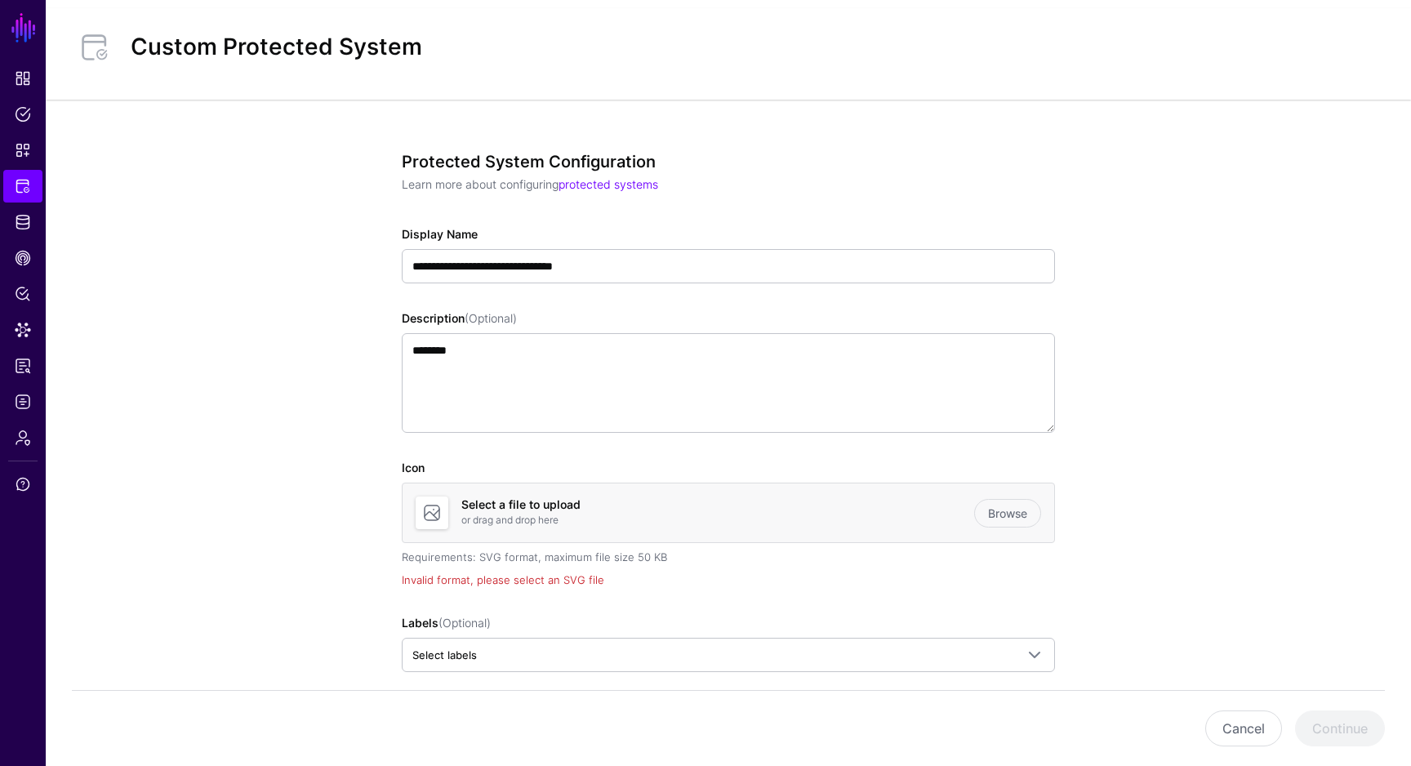
scroll to position [0, 0]
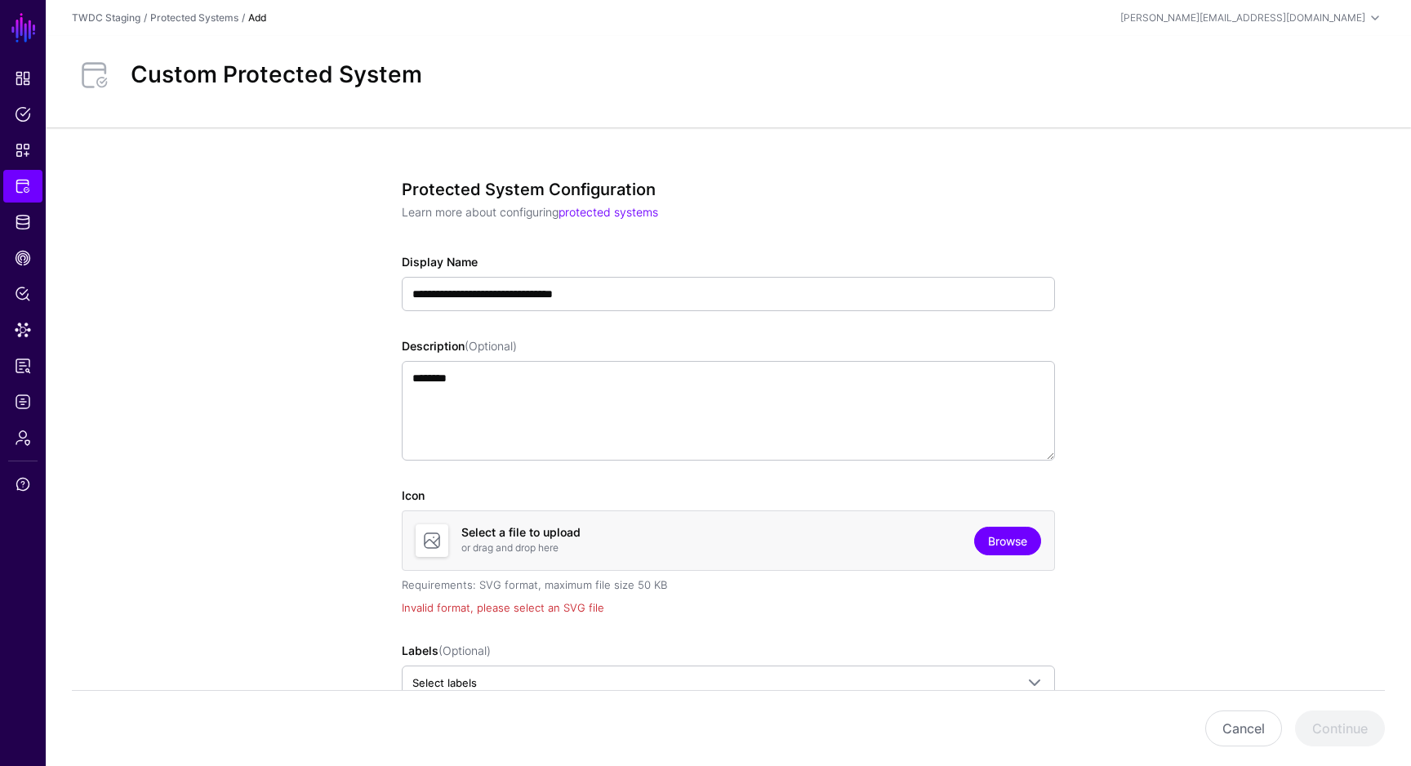
click at [1022, 531] on link "Browse" at bounding box center [1007, 541] width 67 height 29
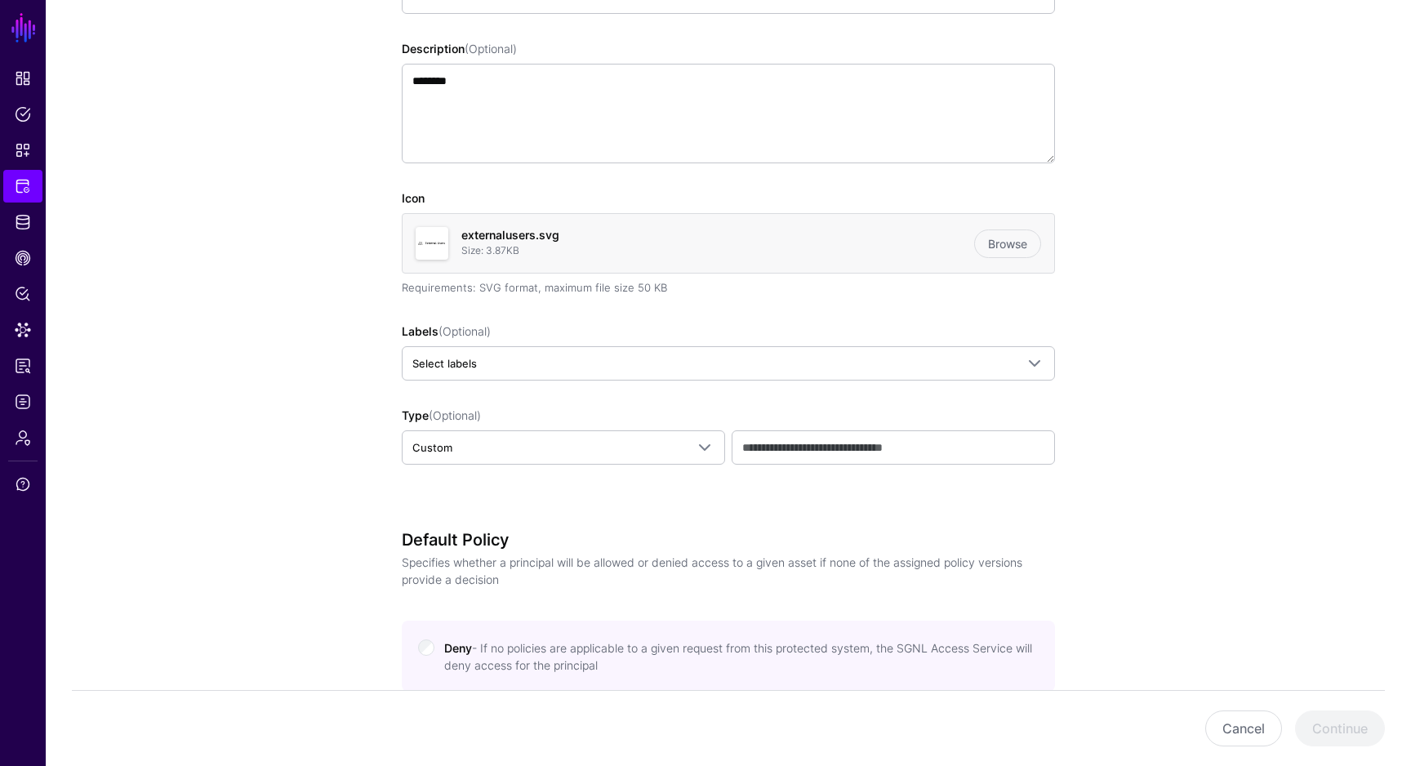
scroll to position [364, 0]
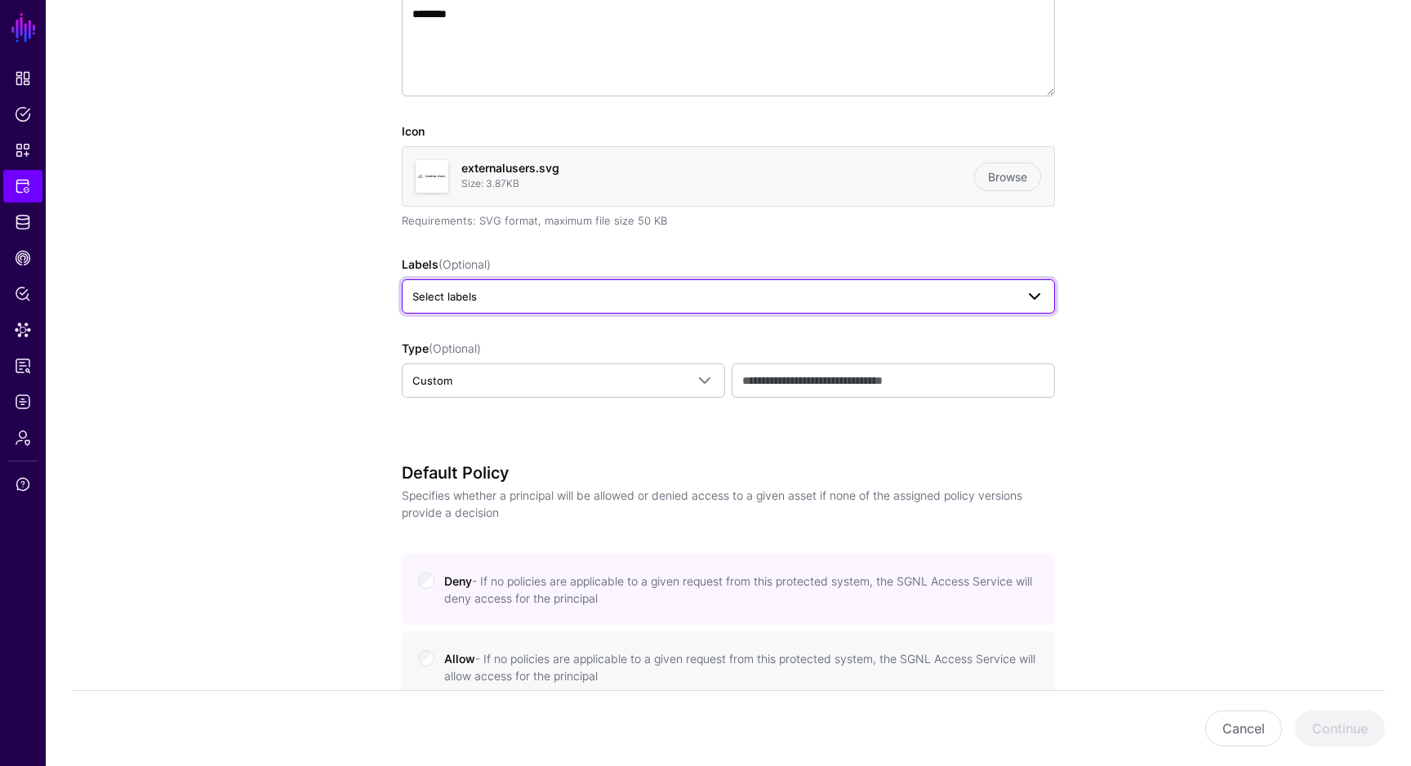
click at [796, 291] on span "Select labels" at bounding box center [713, 296] width 603 height 18
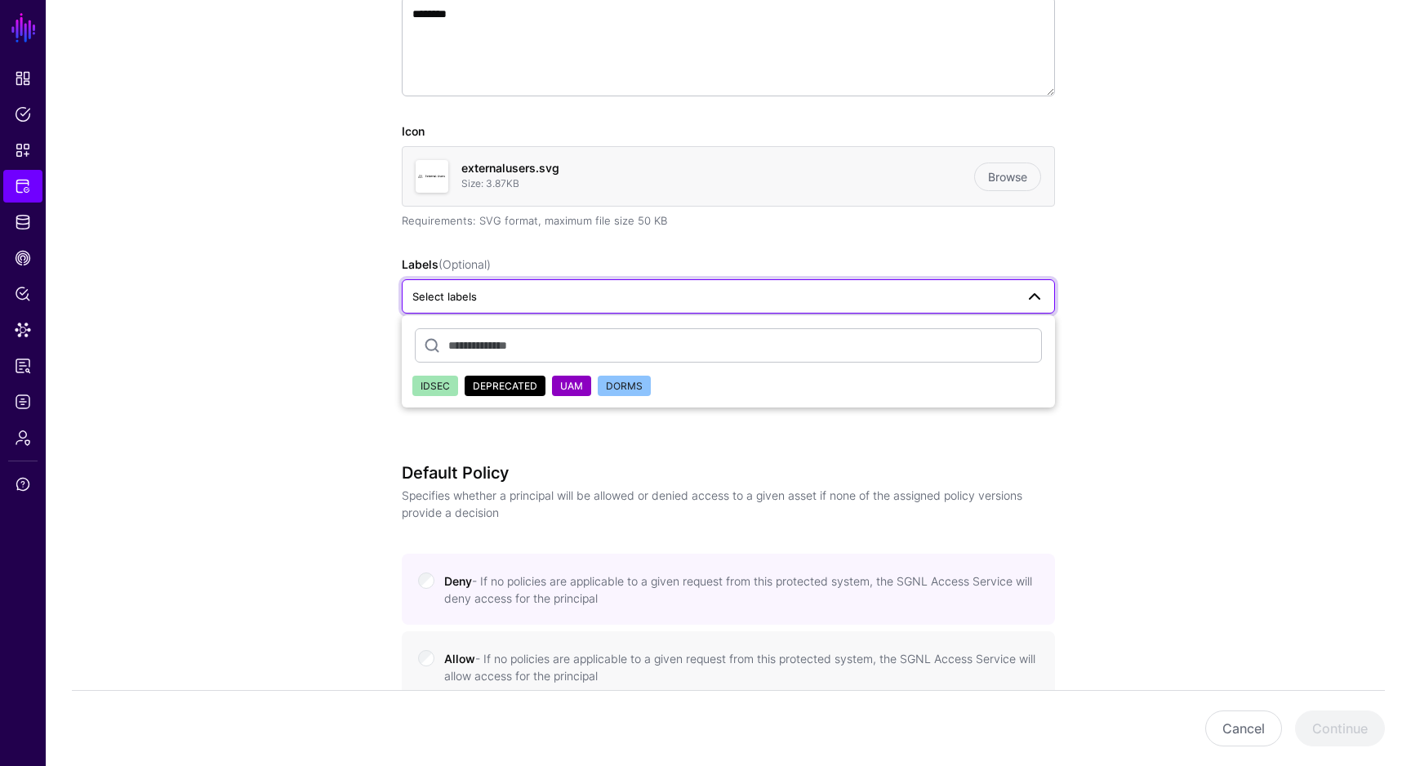
click at [433, 386] on span "IDSEC" at bounding box center [435, 386] width 29 height 12
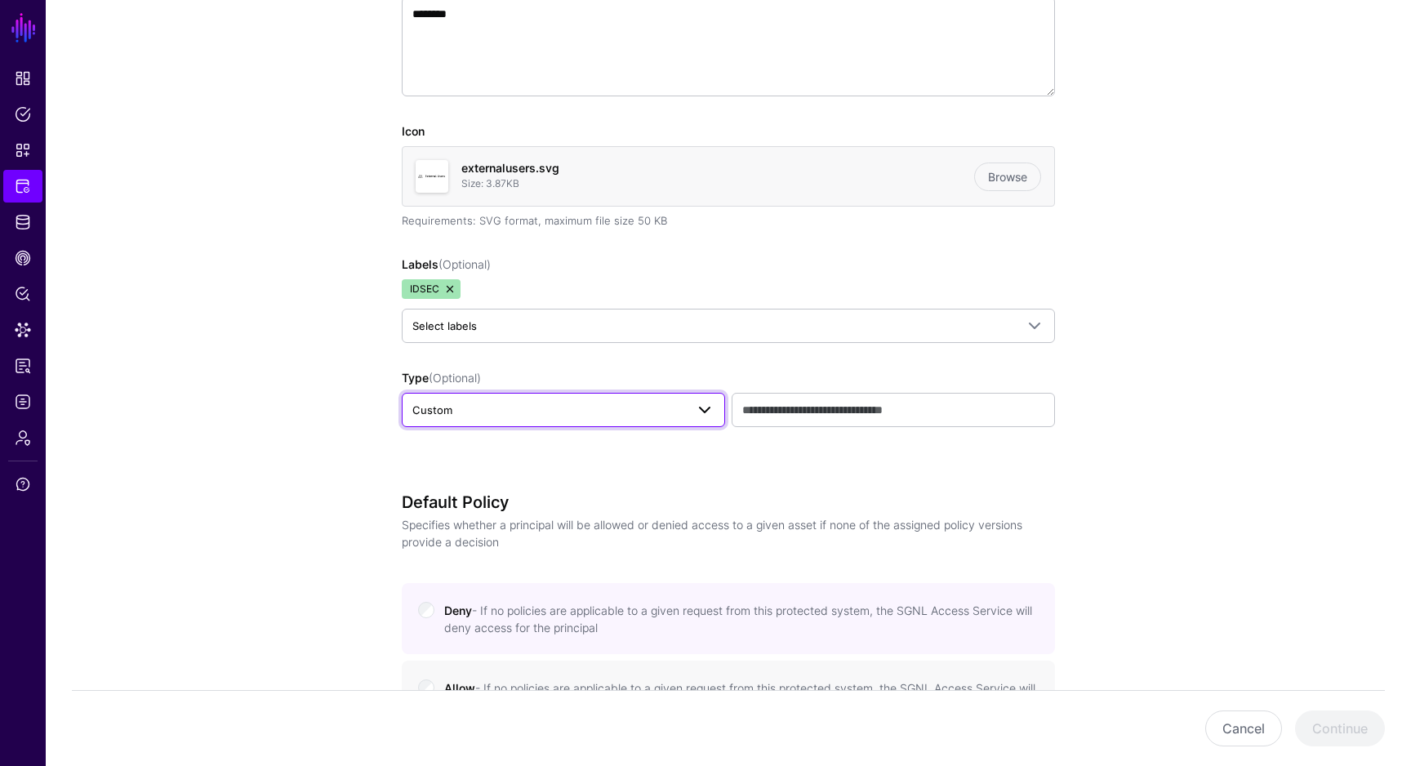
click at [521, 416] on span "Custom" at bounding box center [548, 410] width 273 height 18
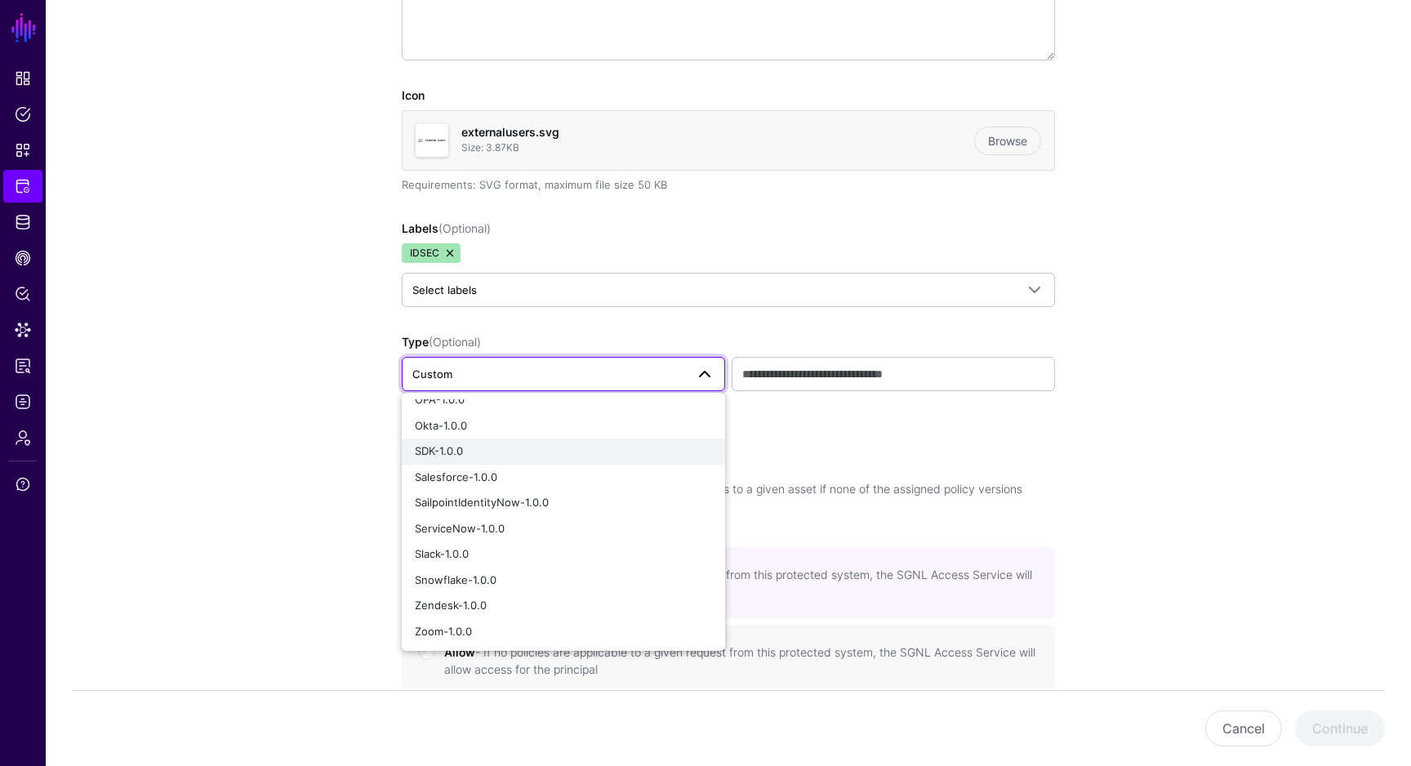
scroll to position [0, 0]
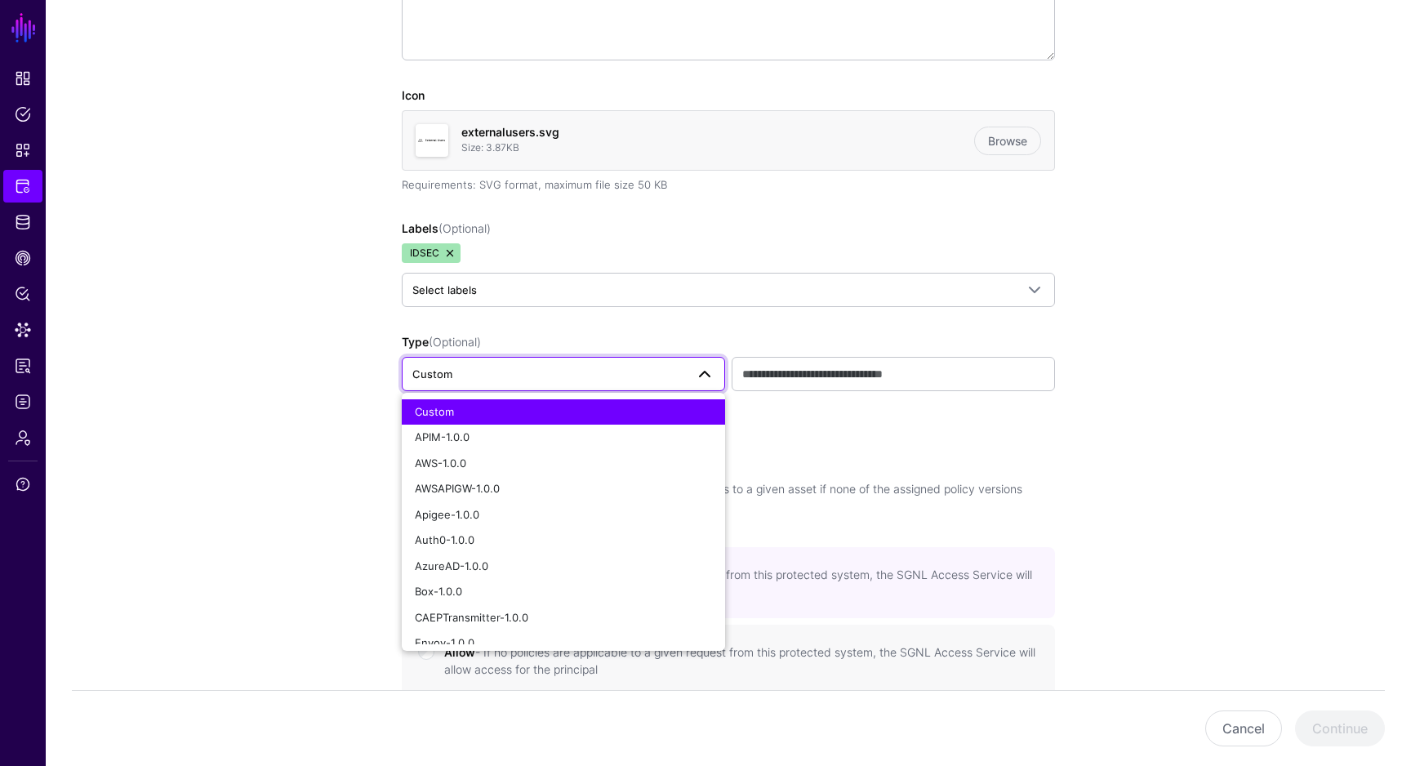
click at [305, 460] on app-integrations-details-form "**********" at bounding box center [728, 484] width 1365 height 1514
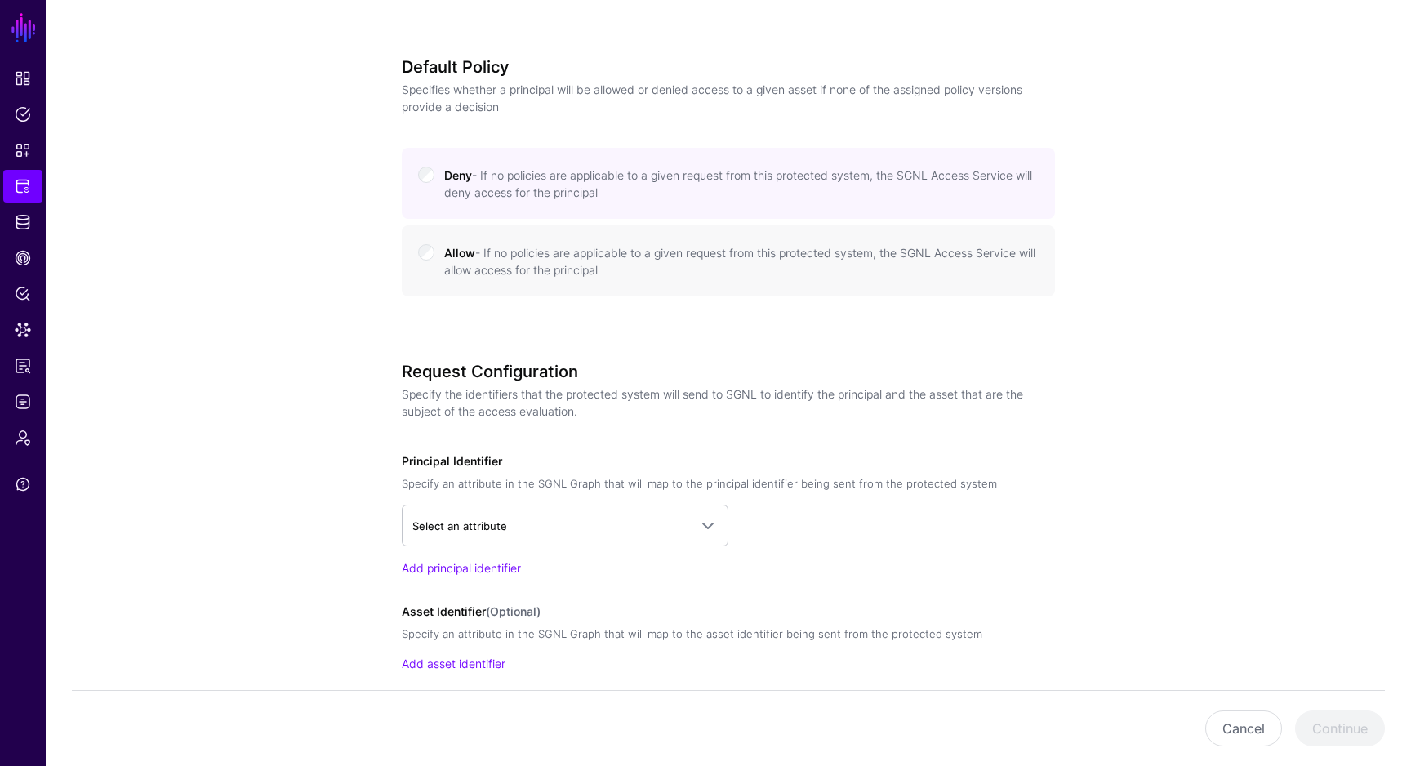
scroll to position [875, 0]
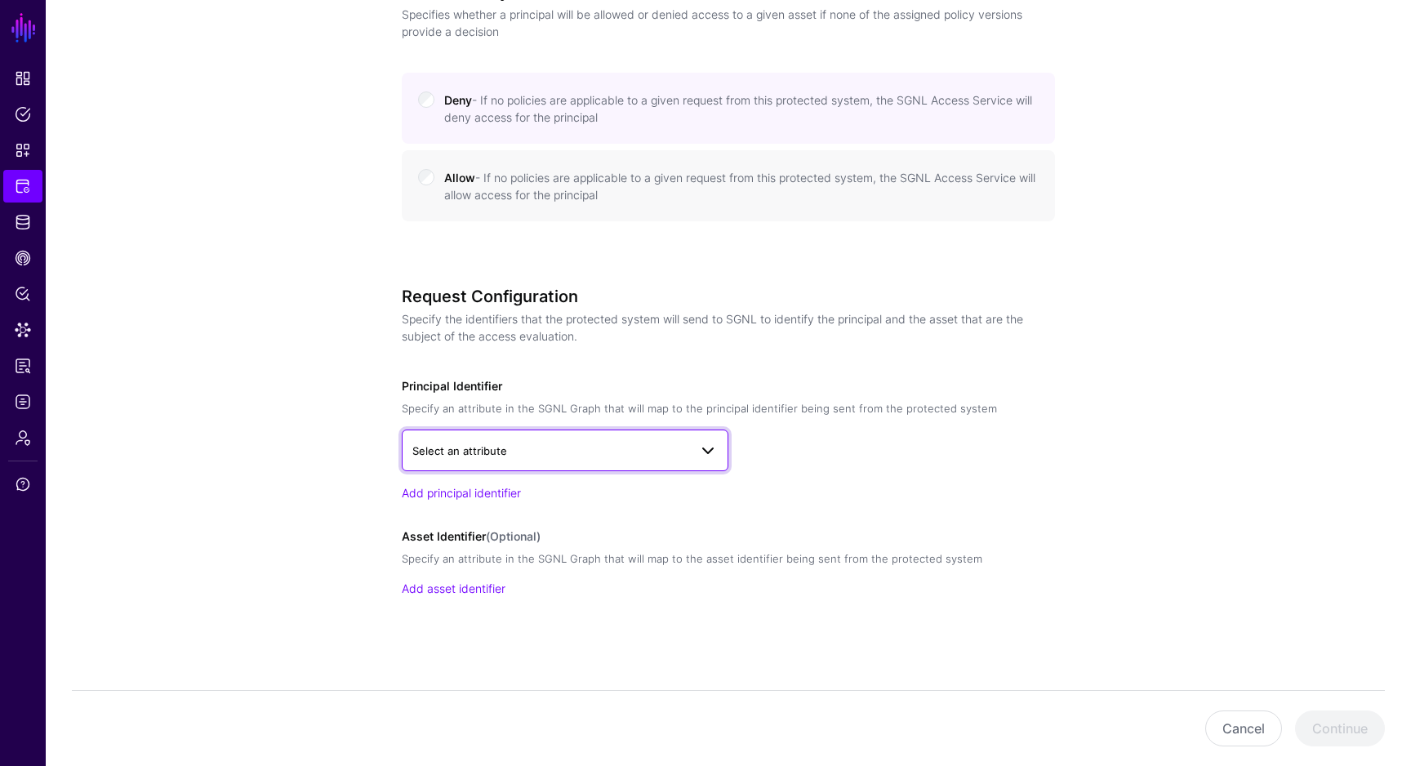
click at [439, 447] on span "Select an attribute" at bounding box center [459, 450] width 95 height 13
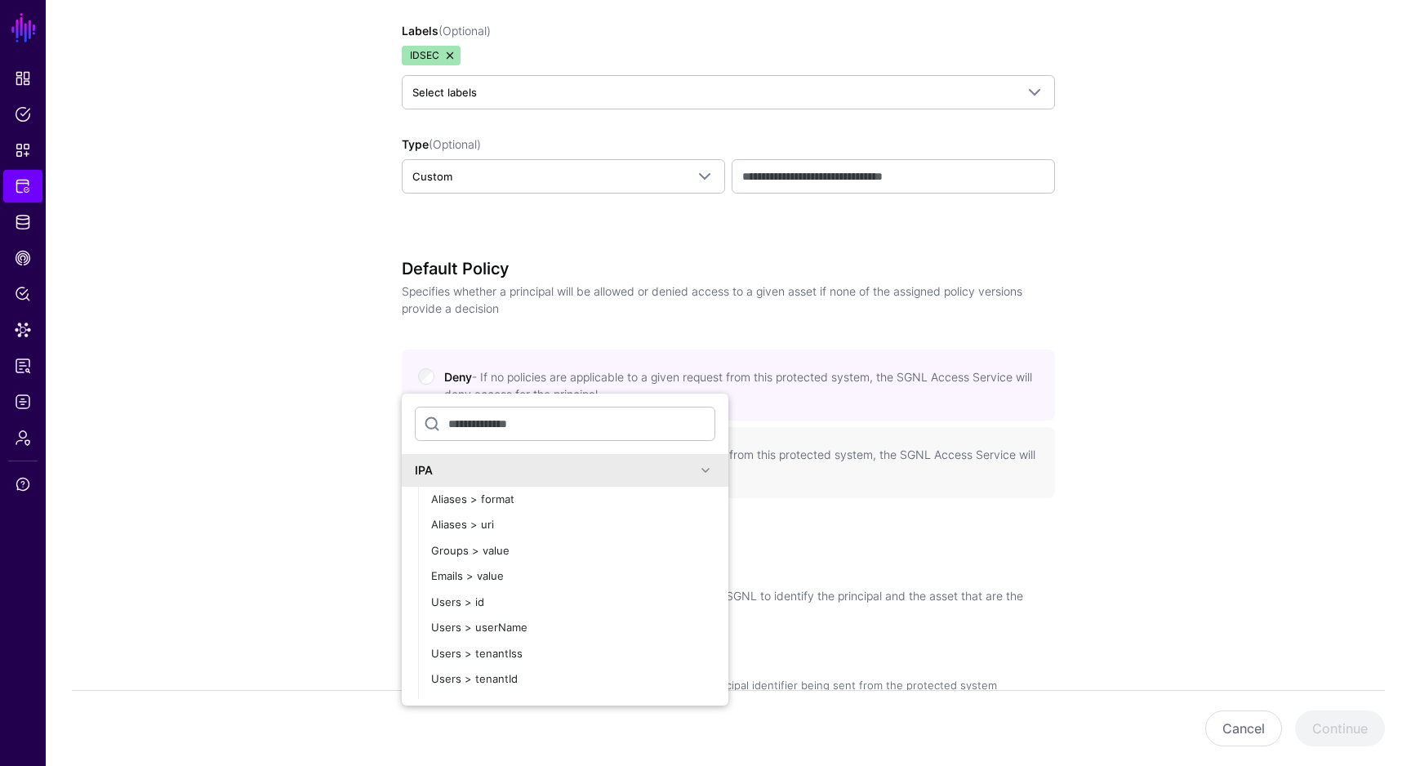
scroll to position [679, 0]
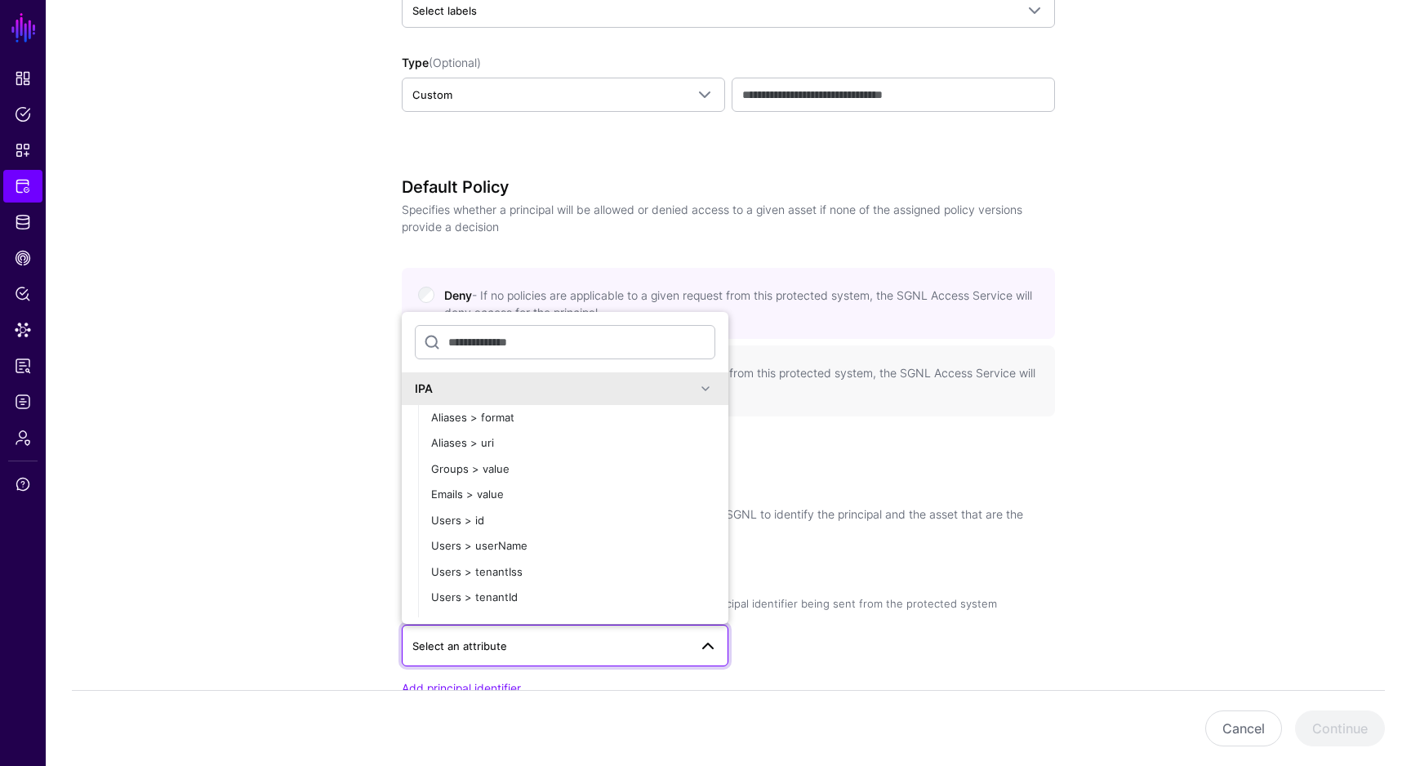
click at [262, 403] on app-integrations-details-form "**********" at bounding box center [728, 205] width 1365 height 1514
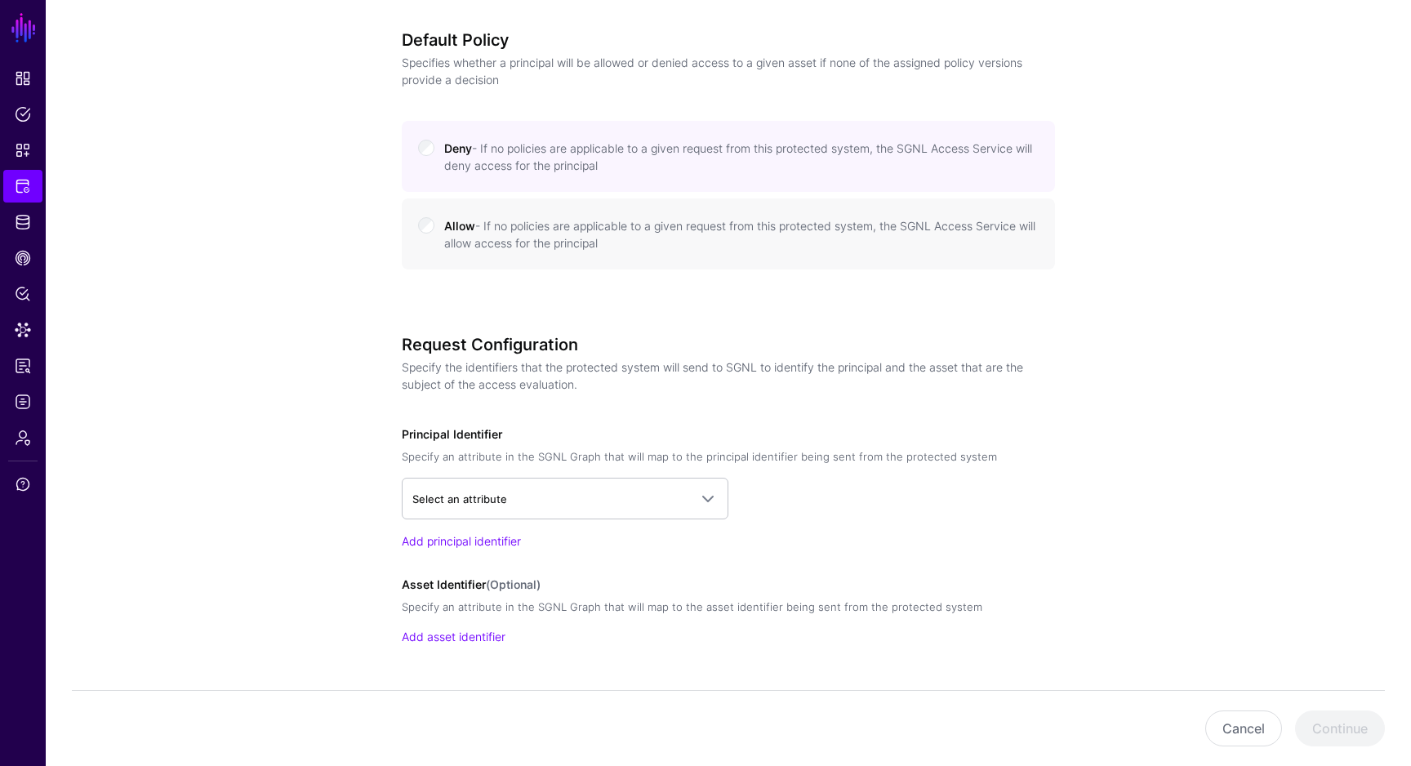
scroll to position [875, 0]
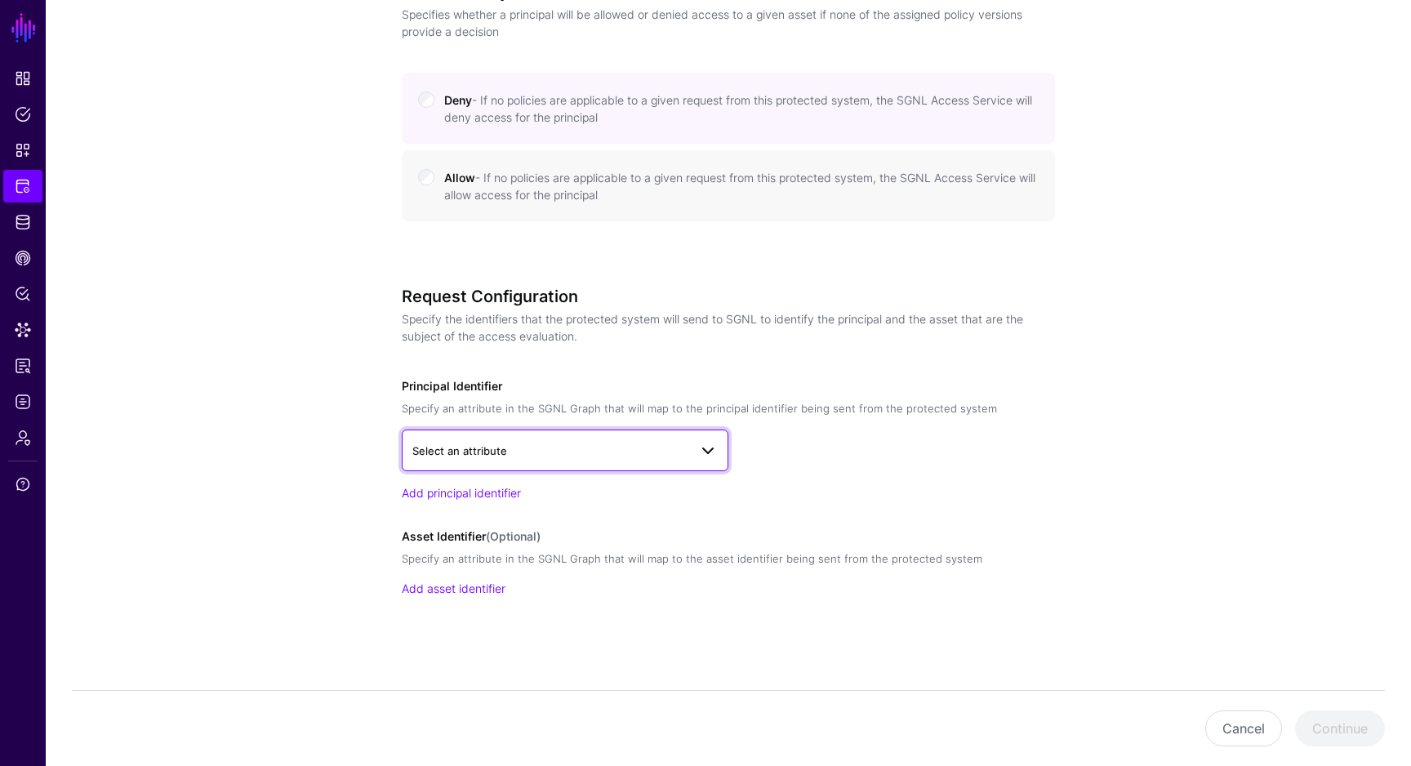
click at [600, 458] on span "Select an attribute" at bounding box center [564, 450] width 305 height 20
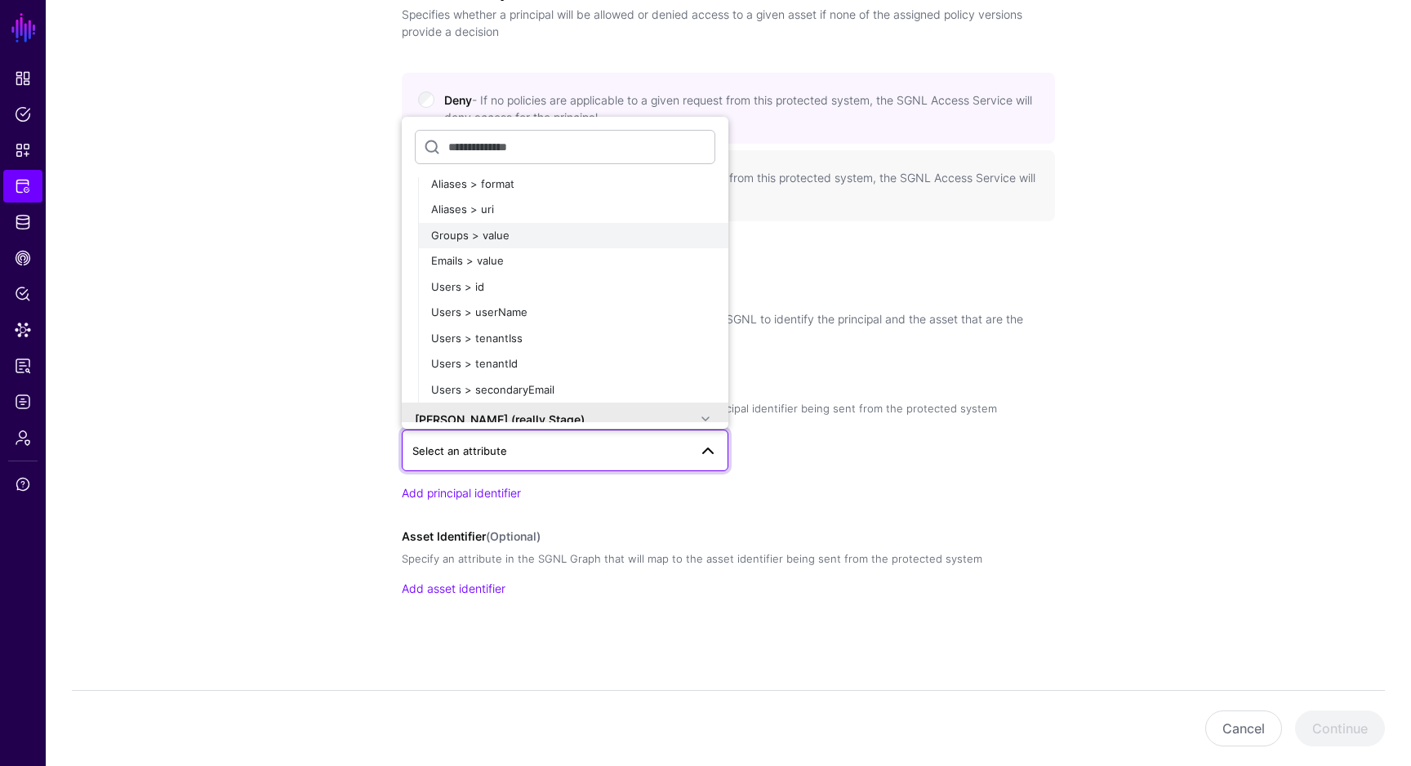
scroll to position [47, 0]
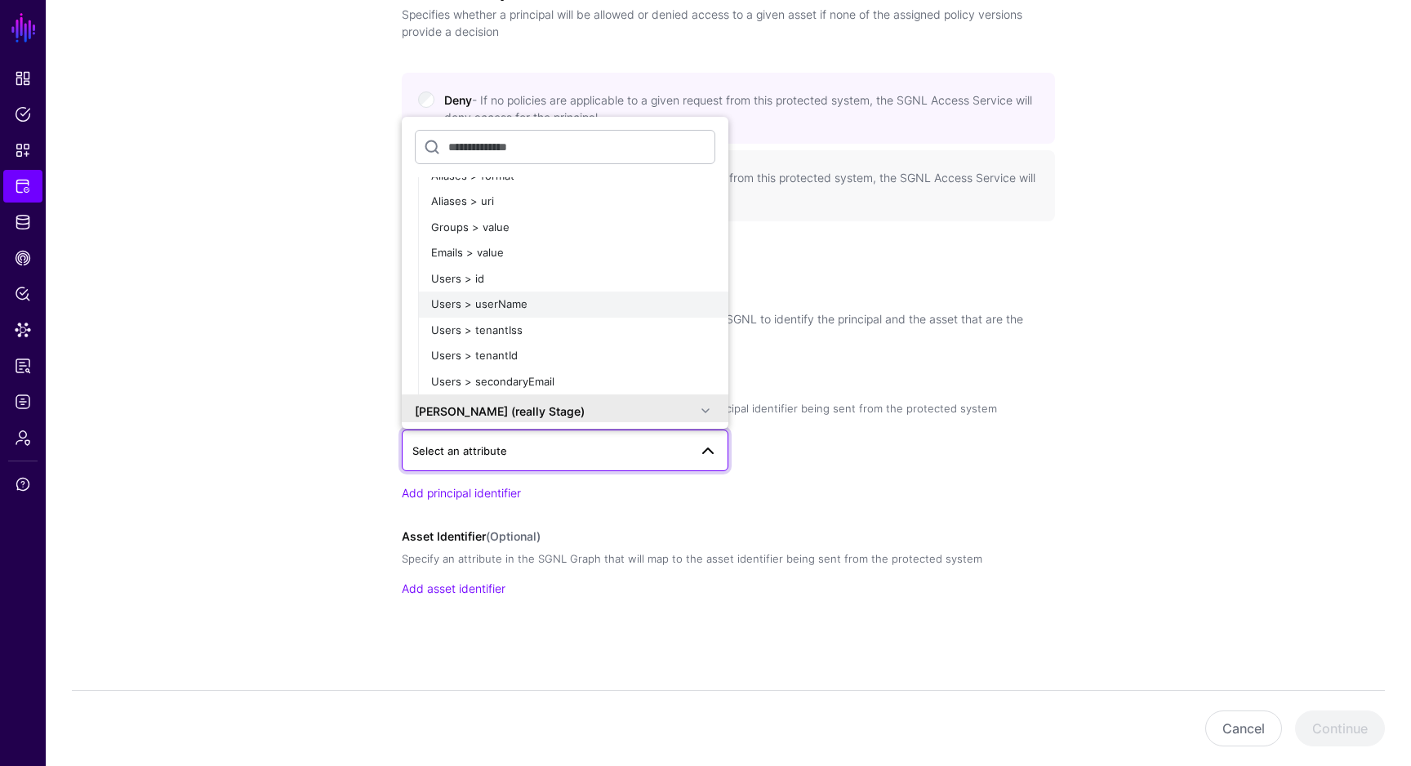
click at [566, 299] on div "Users > userName" at bounding box center [573, 304] width 284 height 16
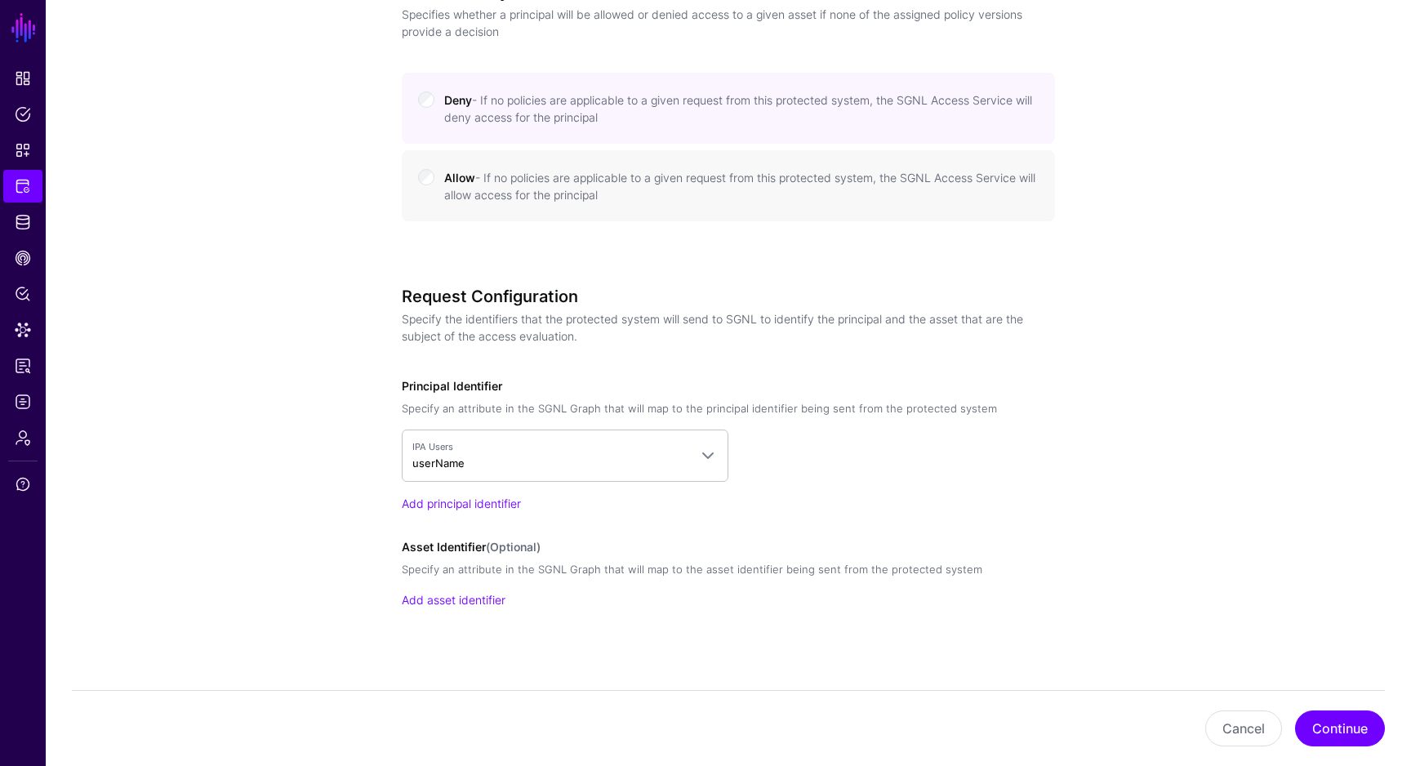
click at [502, 589] on div "Asset Identifier (Optional) Specify an attribute in the SGNL Graph that will ma…" at bounding box center [728, 573] width 653 height 70
click at [494, 594] on link "Add asset identifier" at bounding box center [454, 600] width 104 height 14
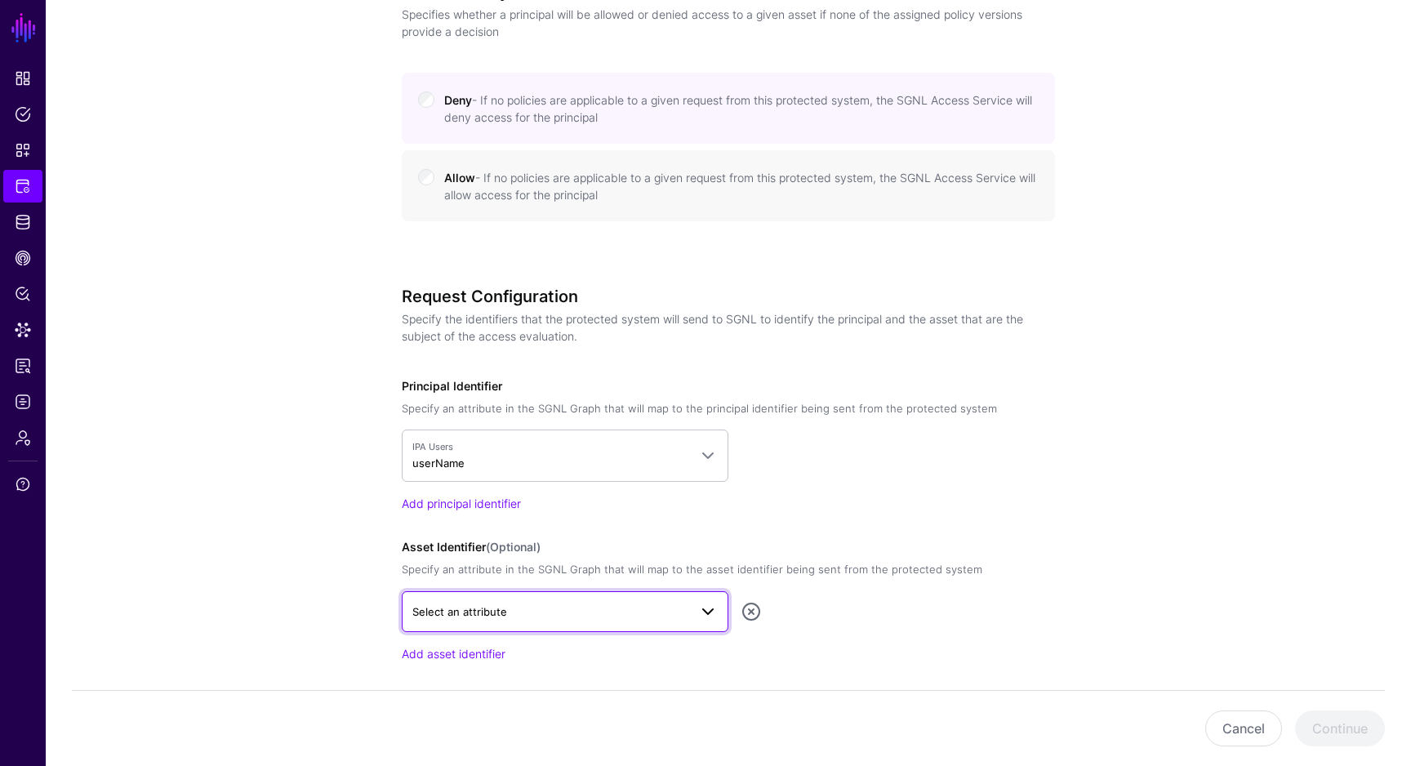
click at [562, 604] on span "Select an attribute" at bounding box center [550, 612] width 276 height 18
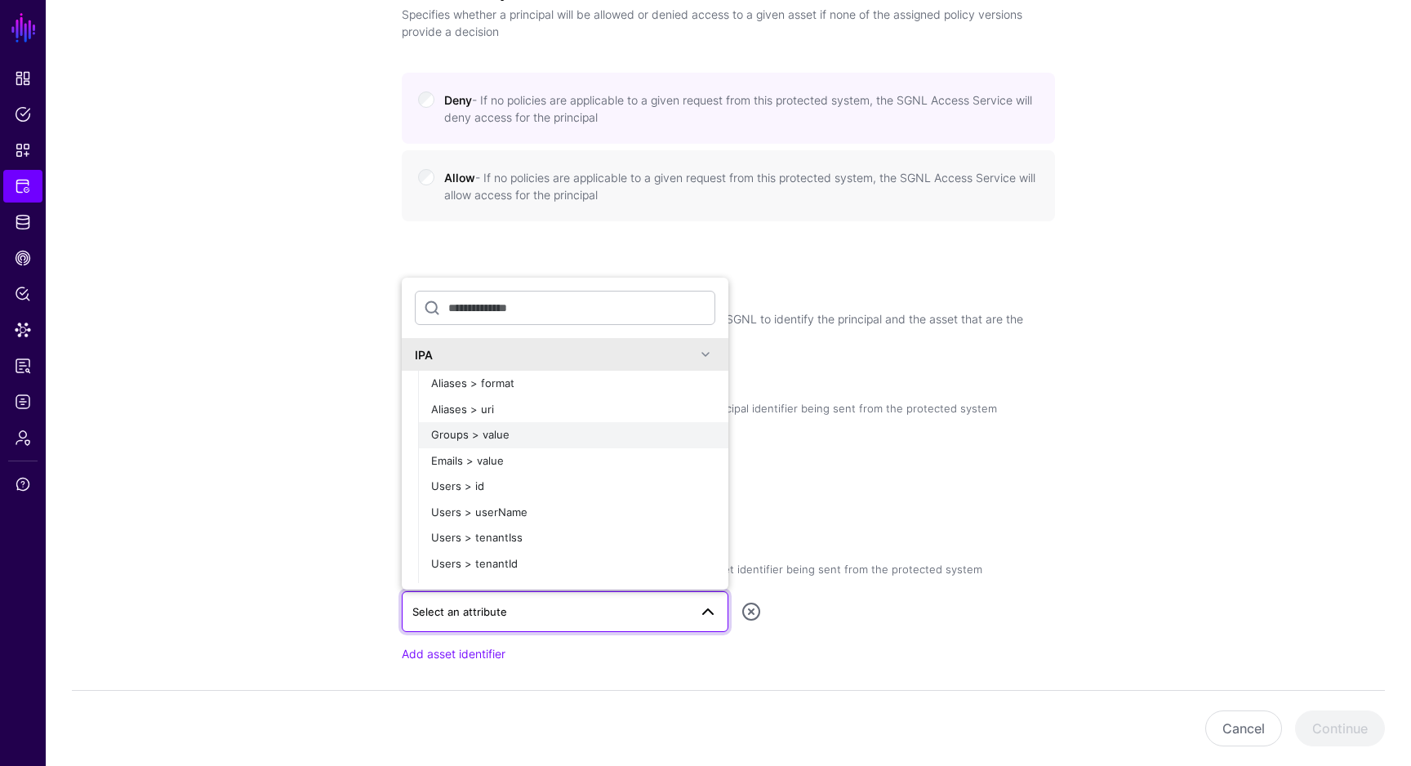
scroll to position [34, 0]
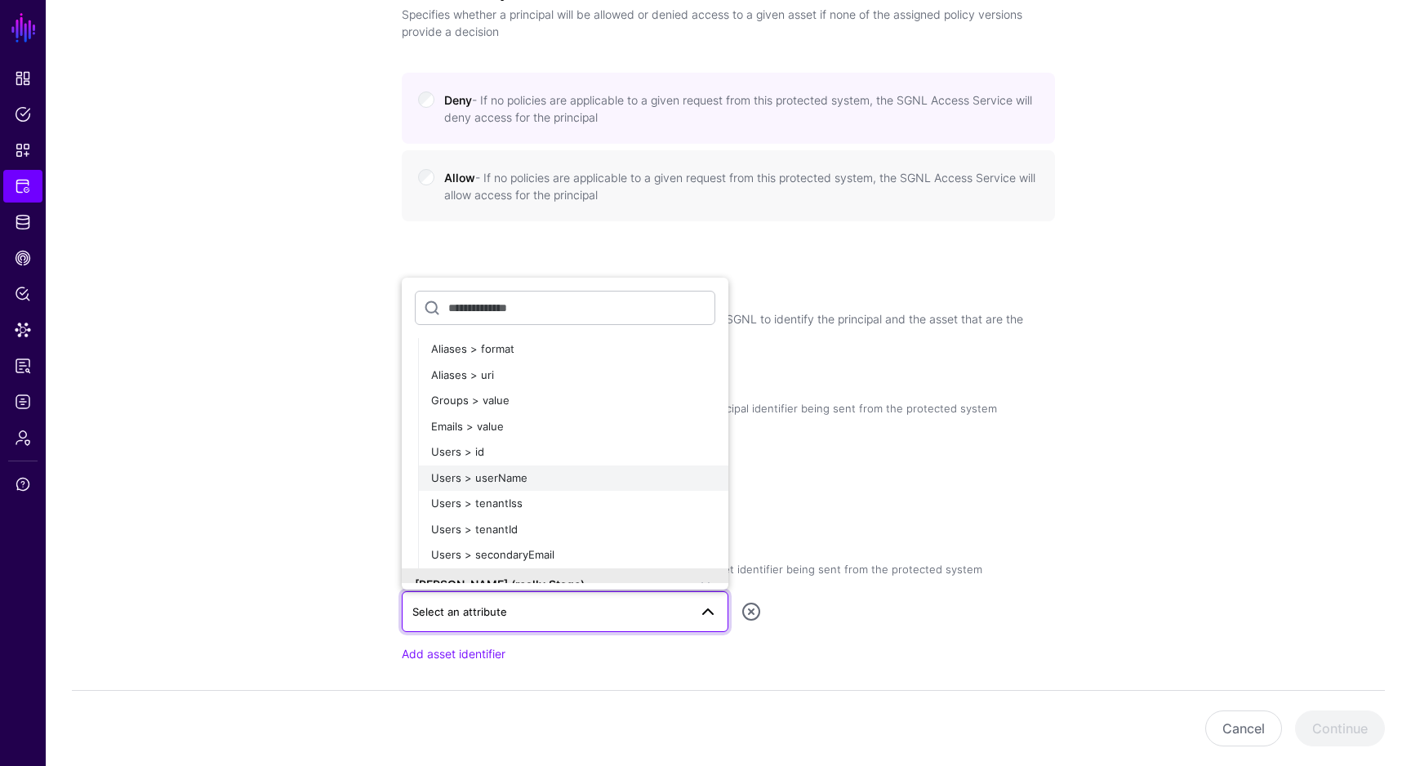
click at [462, 478] on span "Users > userName" at bounding box center [479, 477] width 96 height 13
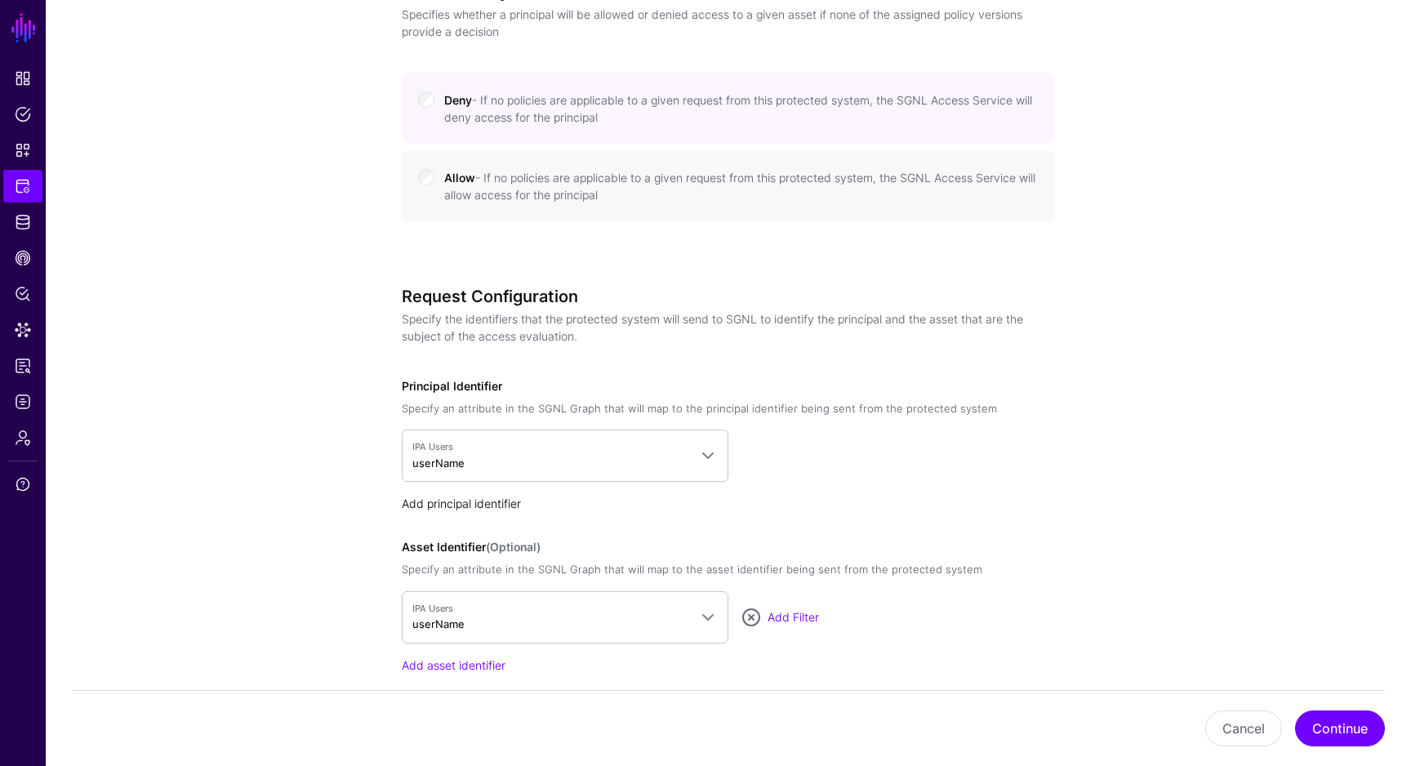
scroll to position [951, 0]
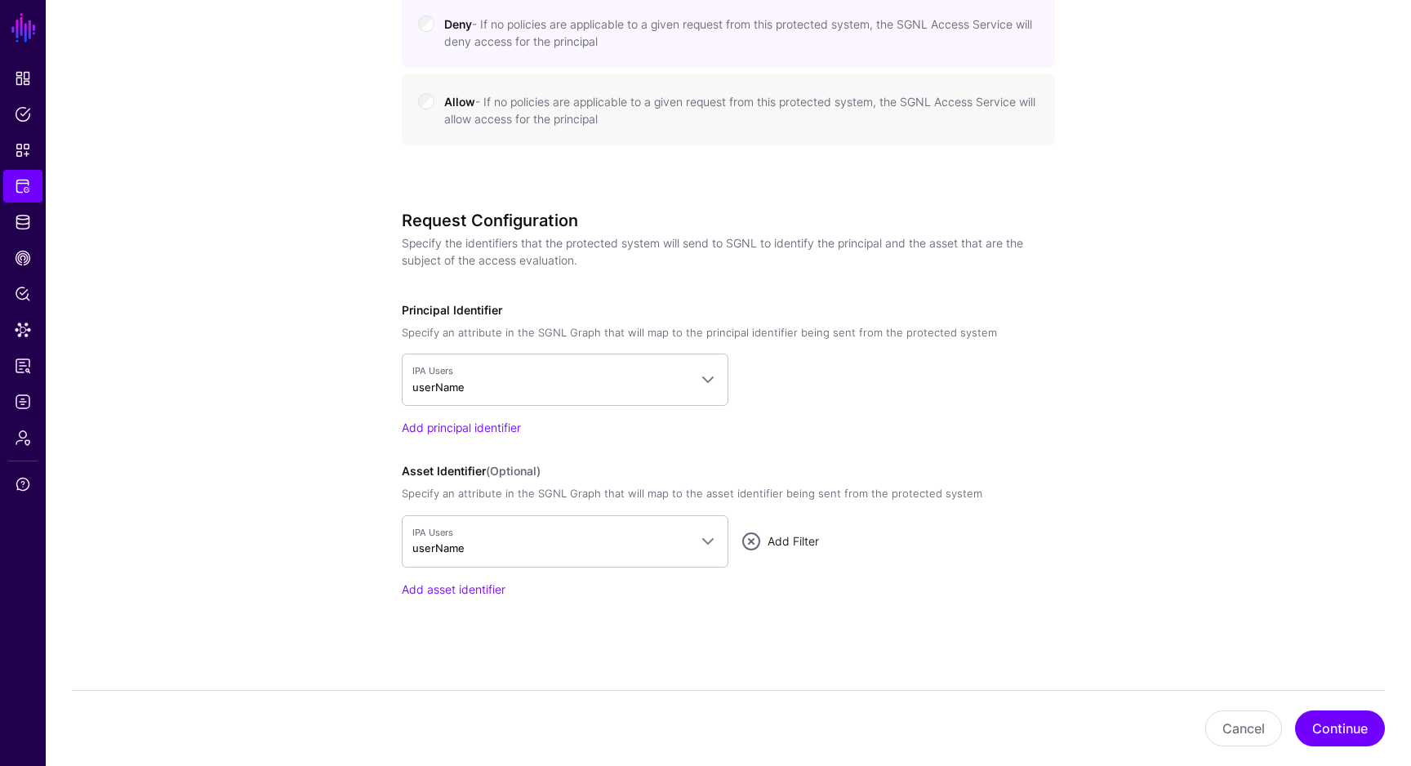
click at [797, 538] on link "Add Filter" at bounding box center [793, 541] width 51 height 14
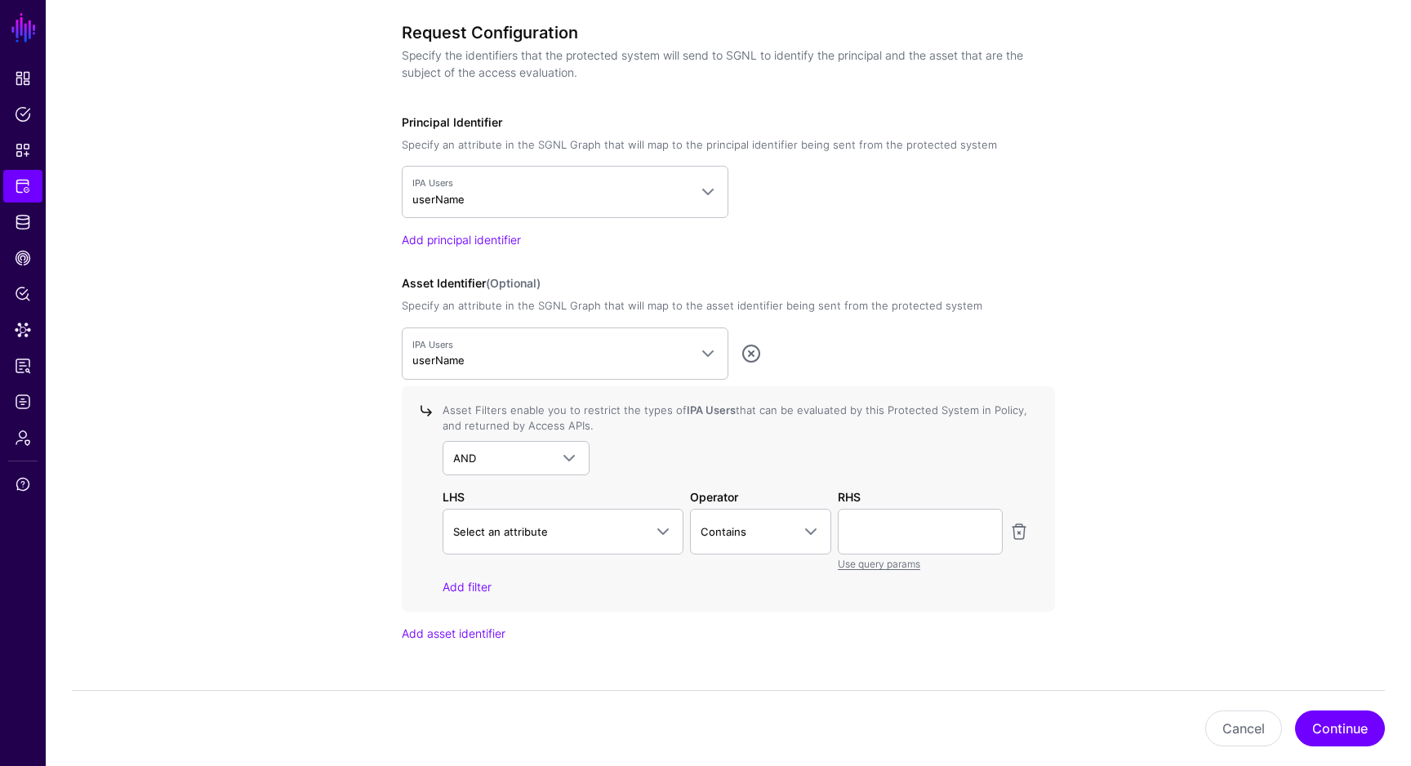
scroll to position [1182, 0]
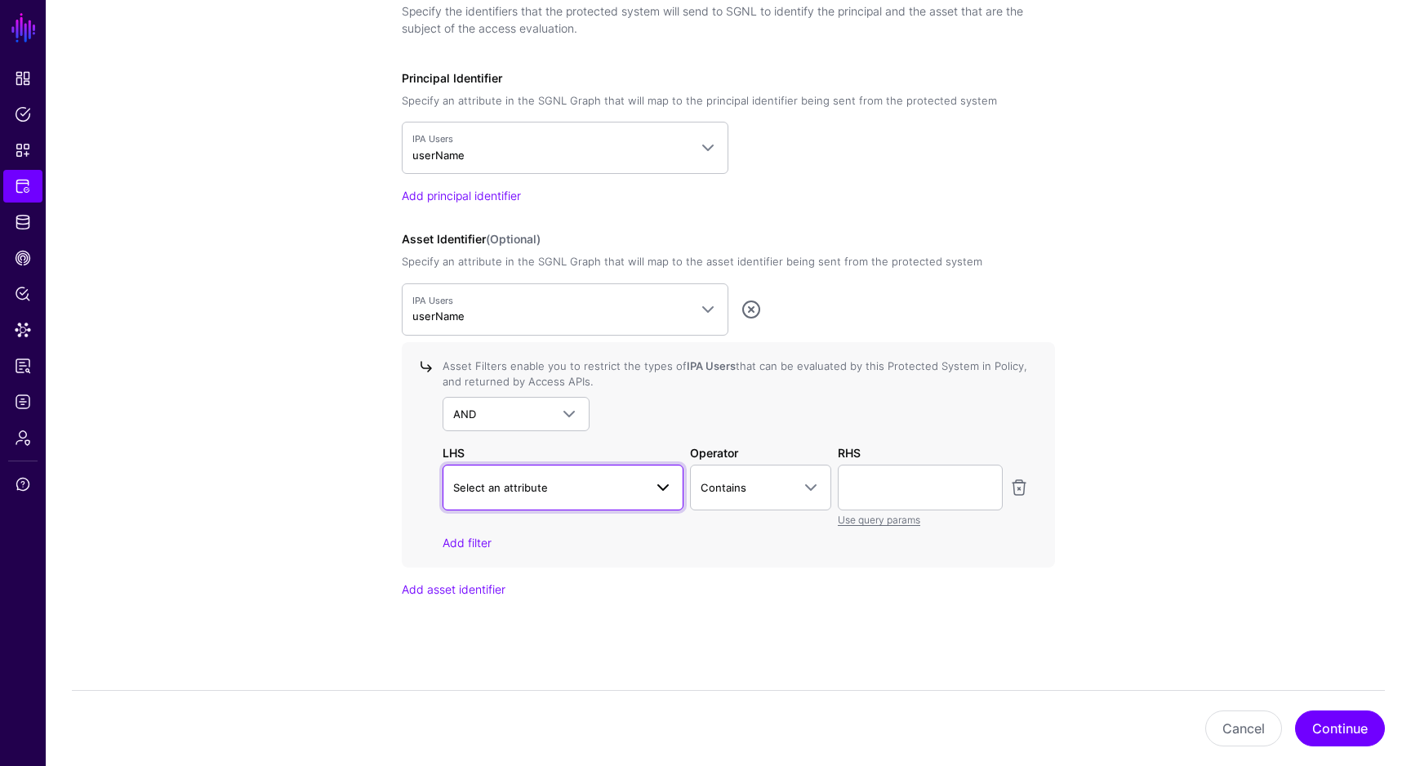
click at [610, 479] on span "Select an attribute" at bounding box center [548, 488] width 190 height 18
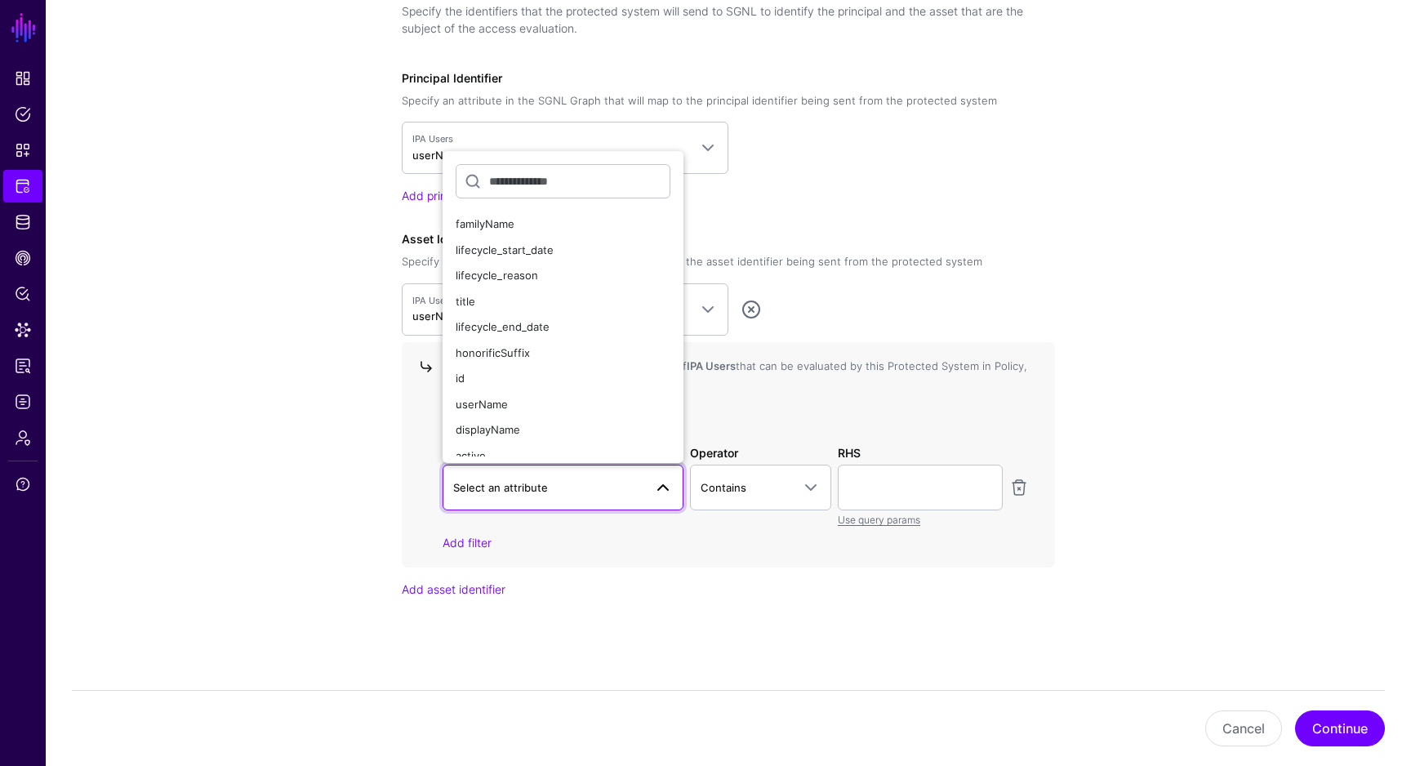
click at [874, 411] on div "AND AND NOT OR" at bounding box center [736, 414] width 586 height 34
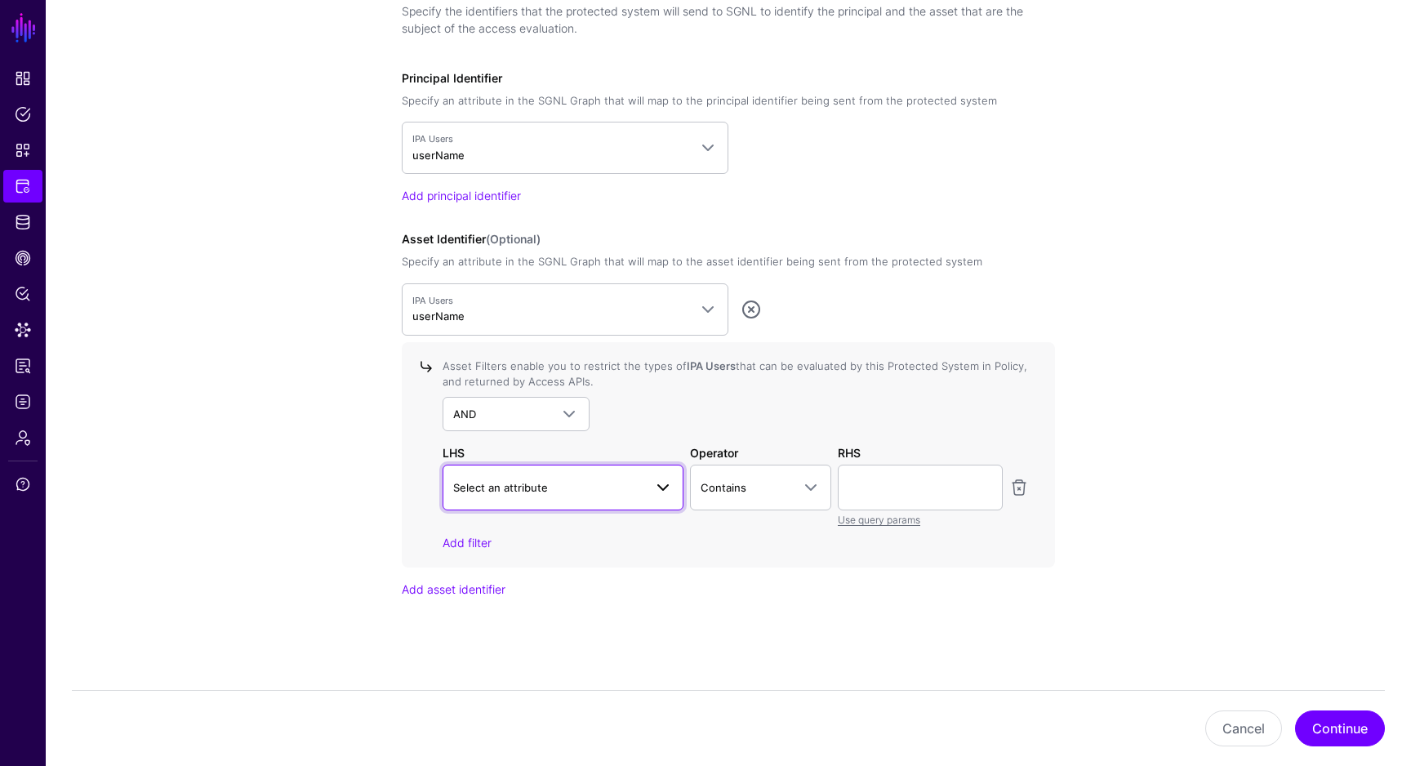
click at [633, 505] on link "Select an attribute" at bounding box center [563, 488] width 241 height 46
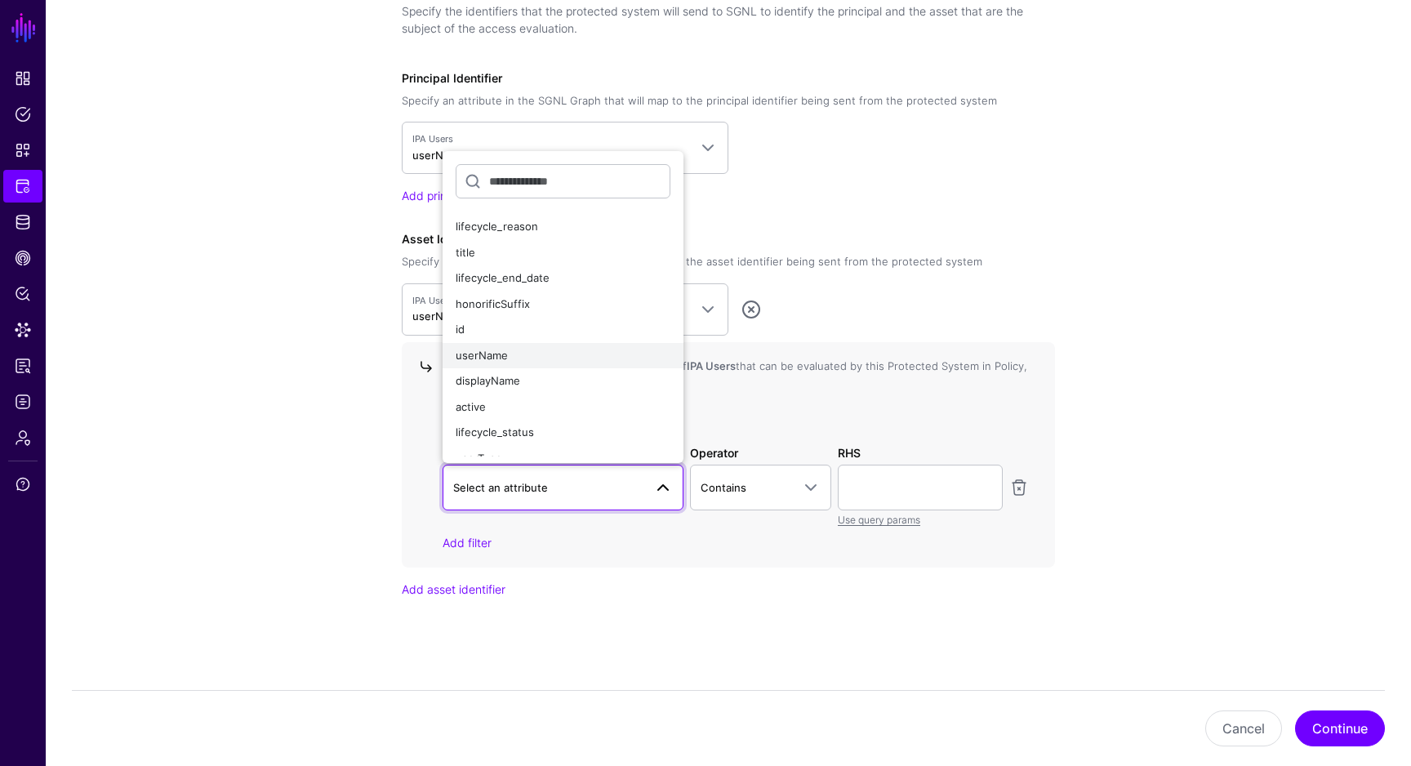
scroll to position [38, 0]
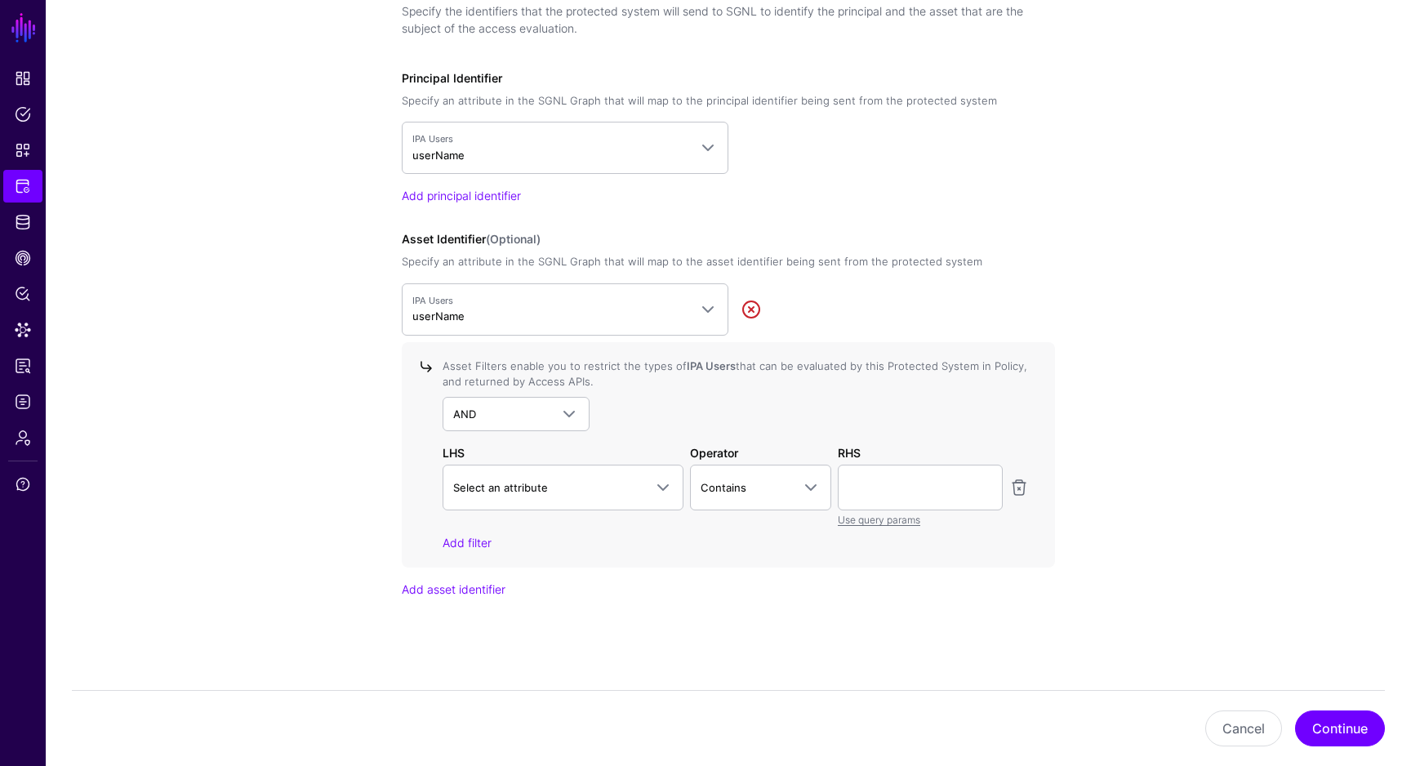
click at [743, 301] on link at bounding box center [751, 310] width 20 height 20
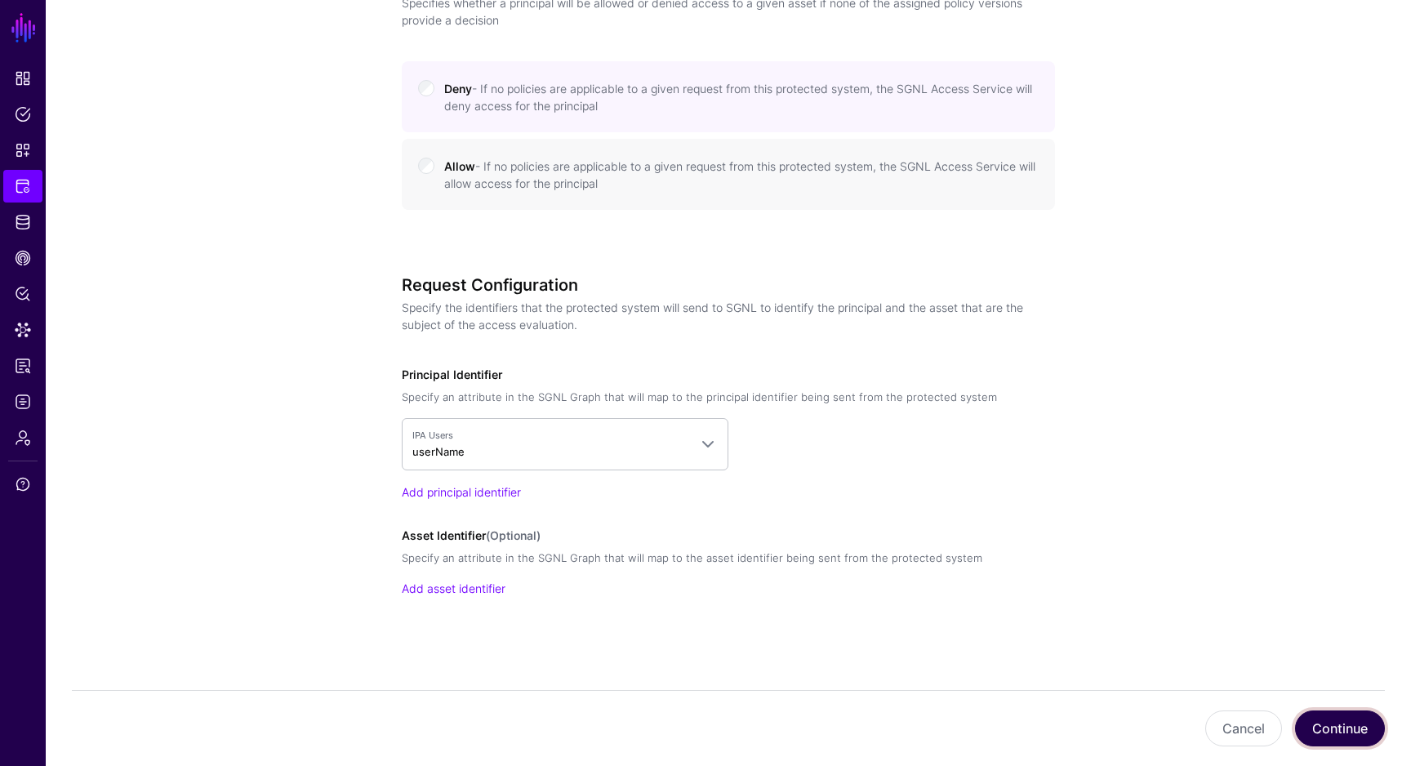
click at [1347, 719] on button "Continue" at bounding box center [1340, 728] width 90 height 36
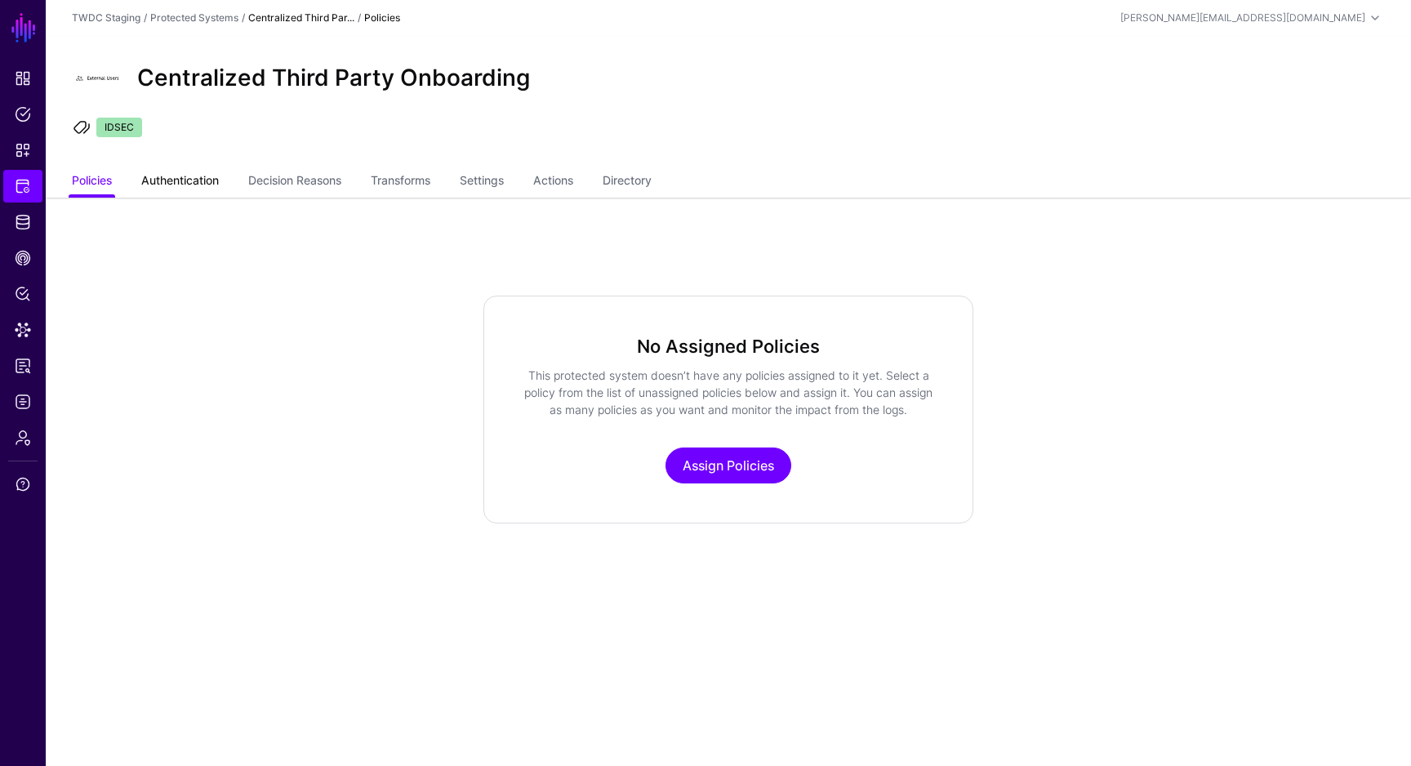
click at [187, 194] on link "Authentication" at bounding box center [180, 182] width 78 height 31
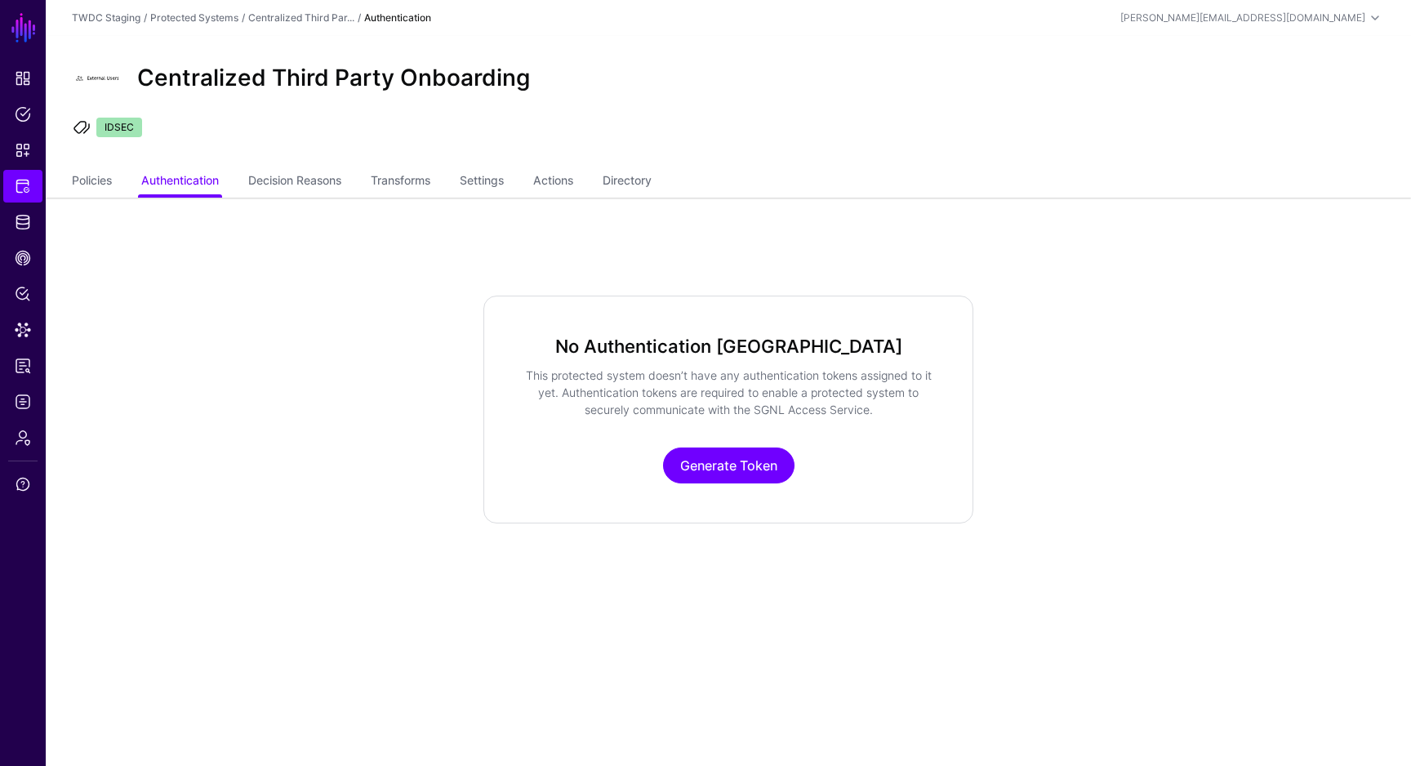
click at [686, 622] on main "SGNL Dashboard Policies Snippets Protected Systems Identity Data Fabric CAEP Hu…" at bounding box center [705, 383] width 1411 height 766
click at [612, 639] on main "SGNL Dashboard Policies Snippets Protected Systems Identity Data Fabric CAEP Hu…" at bounding box center [705, 383] width 1411 height 766
click at [750, 461] on link "Generate Token" at bounding box center [728, 465] width 131 height 36
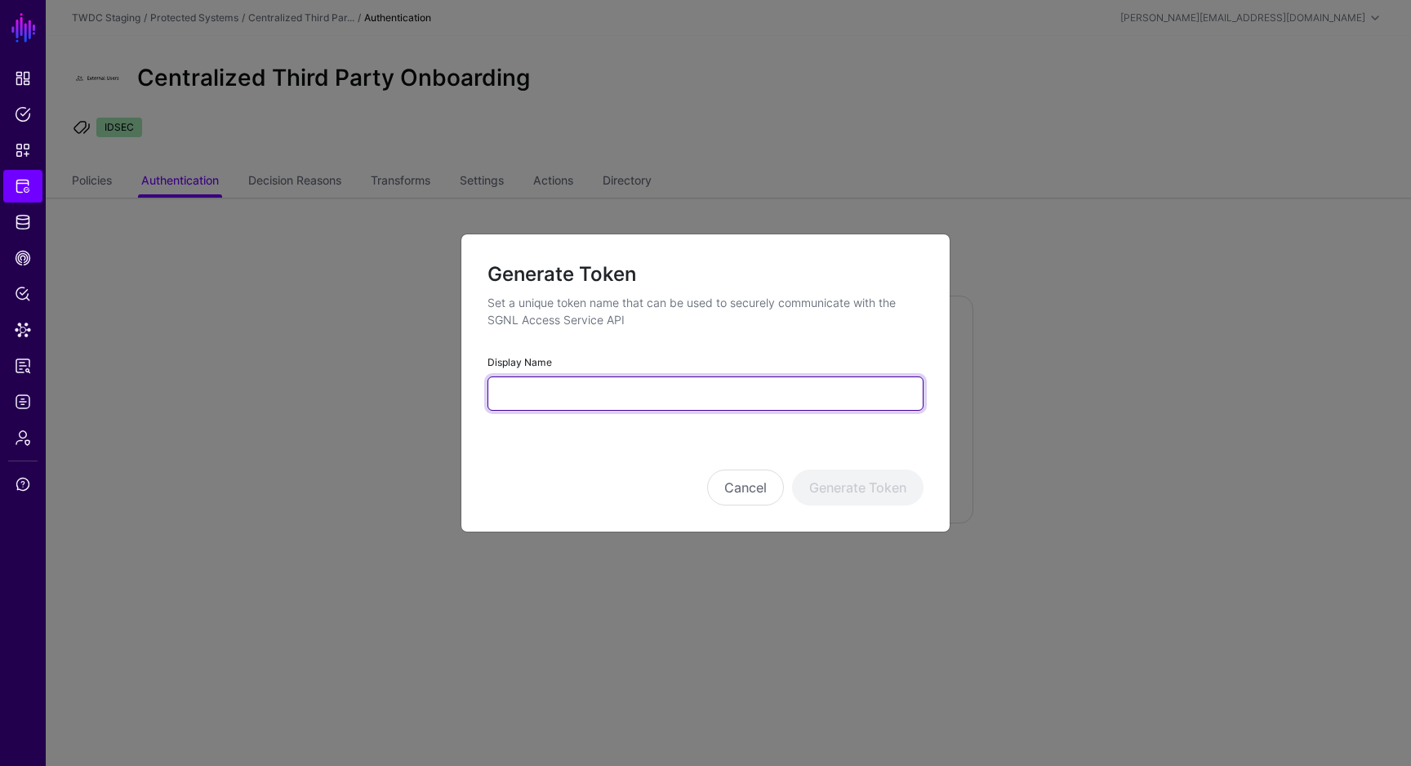
click at [715, 394] on input "Display Name" at bounding box center [706, 393] width 436 height 34
type input "**********"
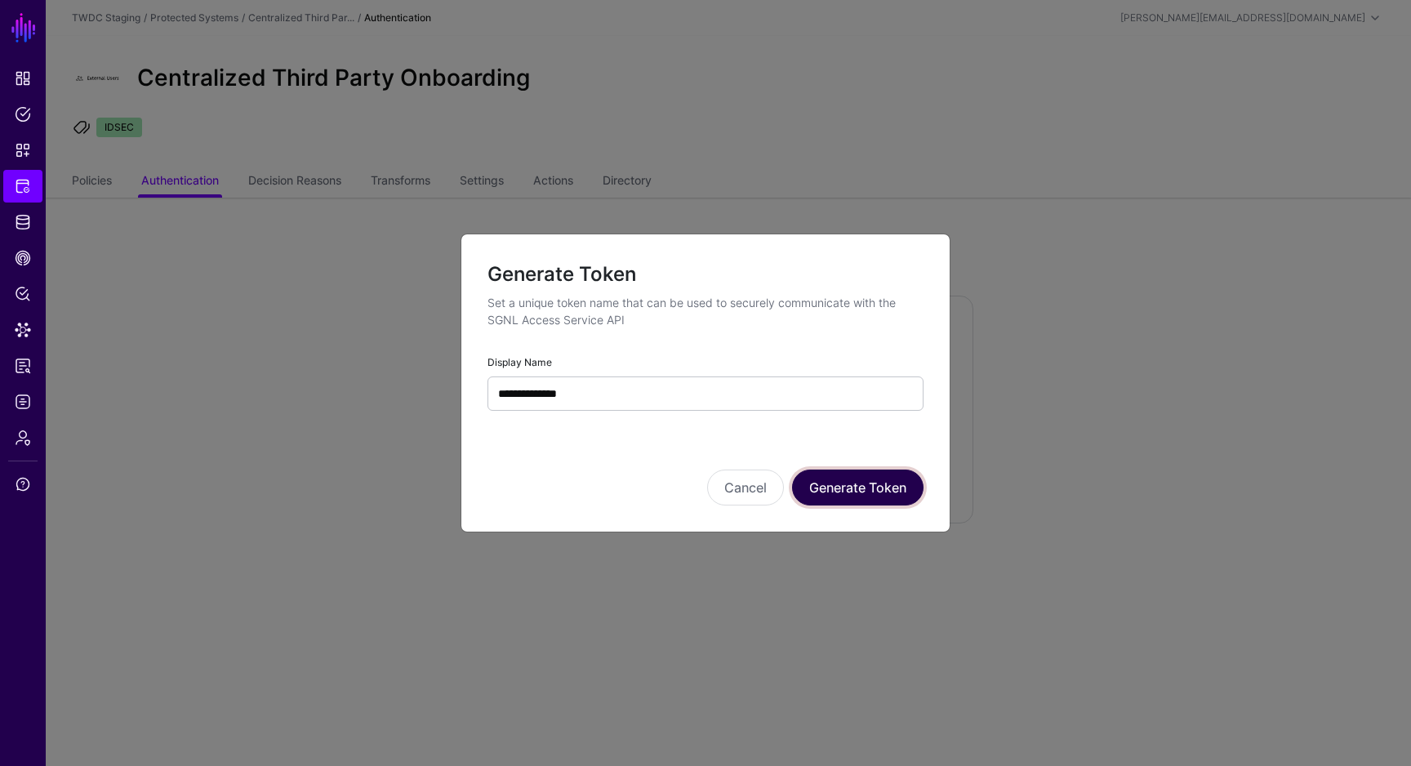
click at [895, 492] on button "Generate Token" at bounding box center [857, 488] width 131 height 36
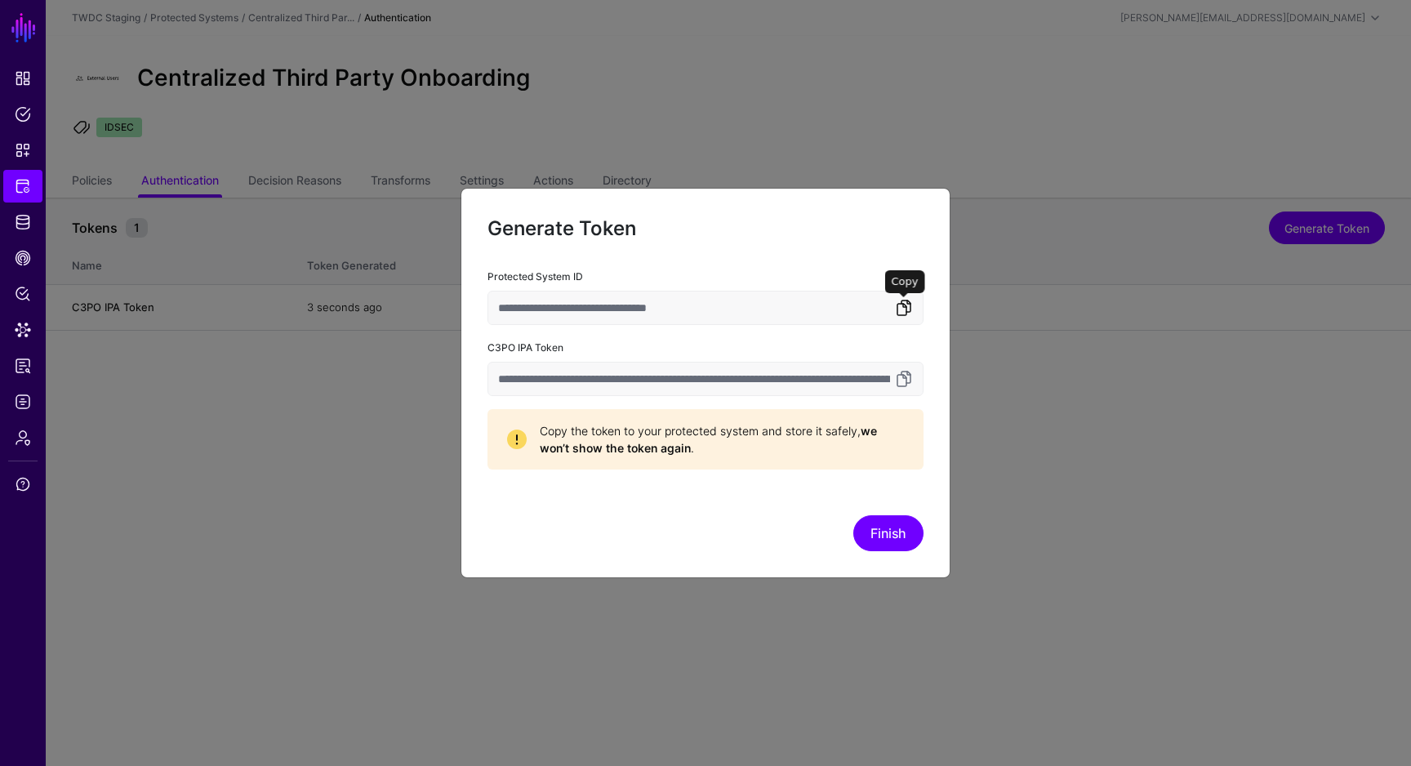
click at [907, 312] on link at bounding box center [904, 308] width 20 height 20
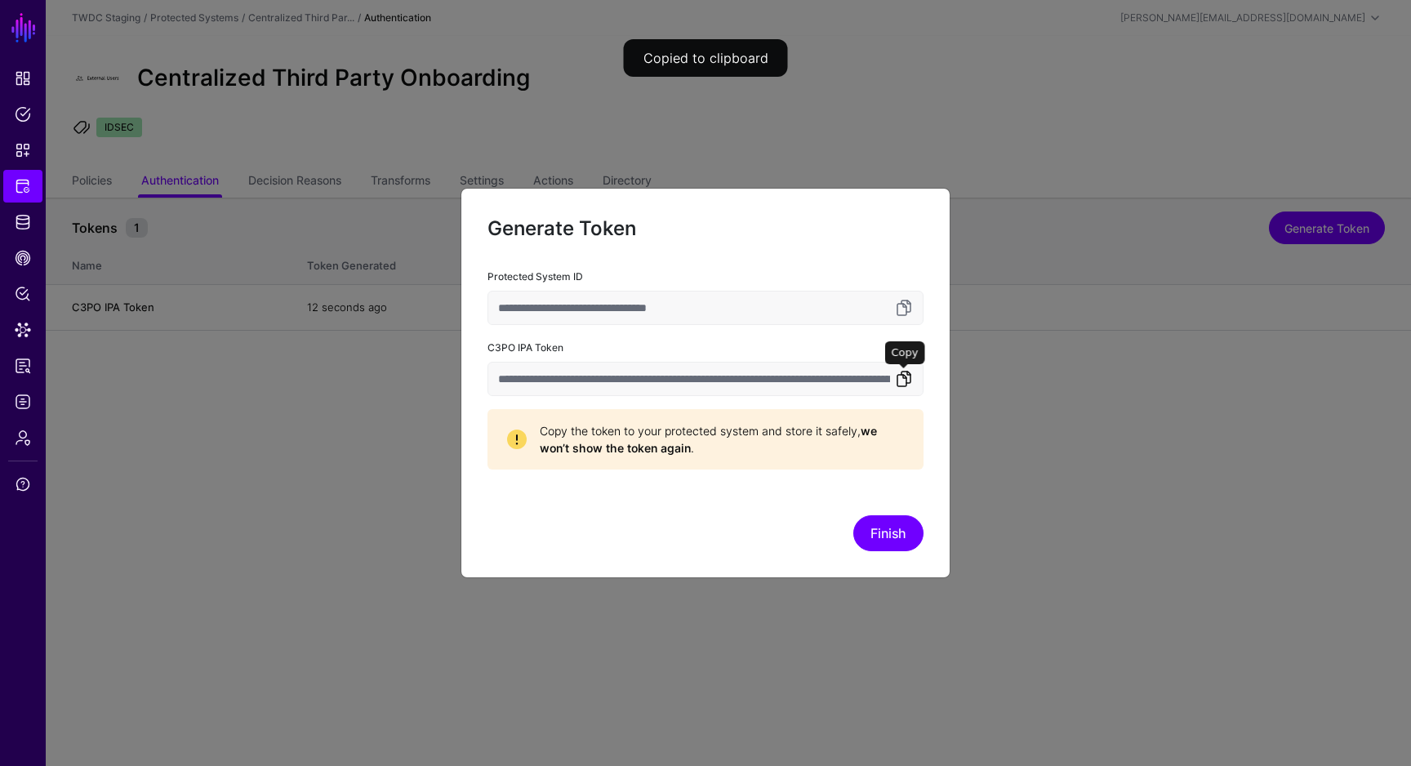
click at [901, 376] on link at bounding box center [904, 379] width 20 height 20
drag, startPoint x: 484, startPoint y: 344, endPoint x: 882, endPoint y: 385, distance: 399.8
click at [882, 385] on div "**********" at bounding box center [705, 368] width 488 height 203
copy label "C3PO IPA Token"
click at [905, 377] on link at bounding box center [904, 379] width 20 height 20
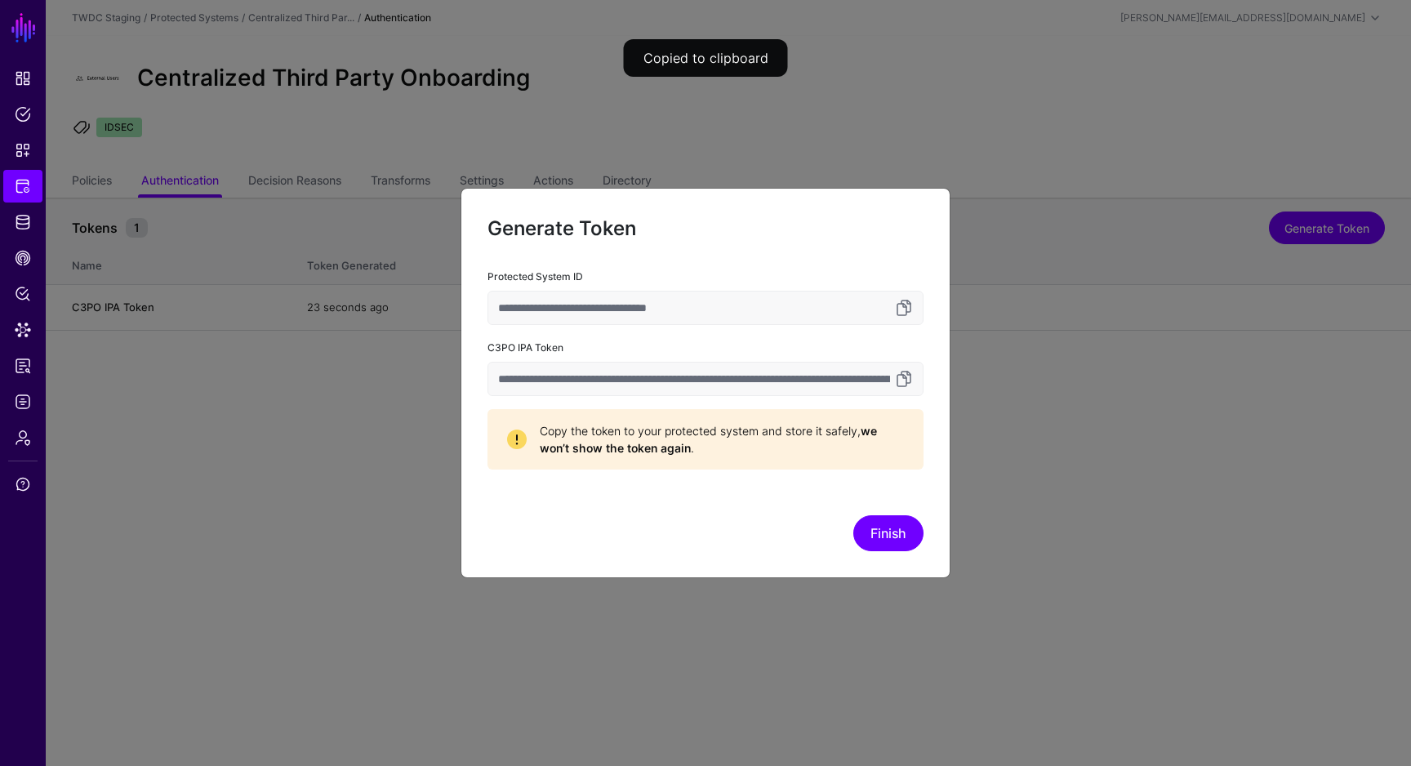
click at [574, 276] on label "Protected System ID" at bounding box center [536, 276] width 96 height 15
click at [574, 291] on input "**********" at bounding box center [706, 308] width 436 height 34
drag, startPoint x: 588, startPoint y: 276, endPoint x: 455, endPoint y: 276, distance: 133.1
click at [455, 276] on ngb-modal-window "**********" at bounding box center [705, 383] width 1411 height 766
copy label "Protected System ID"
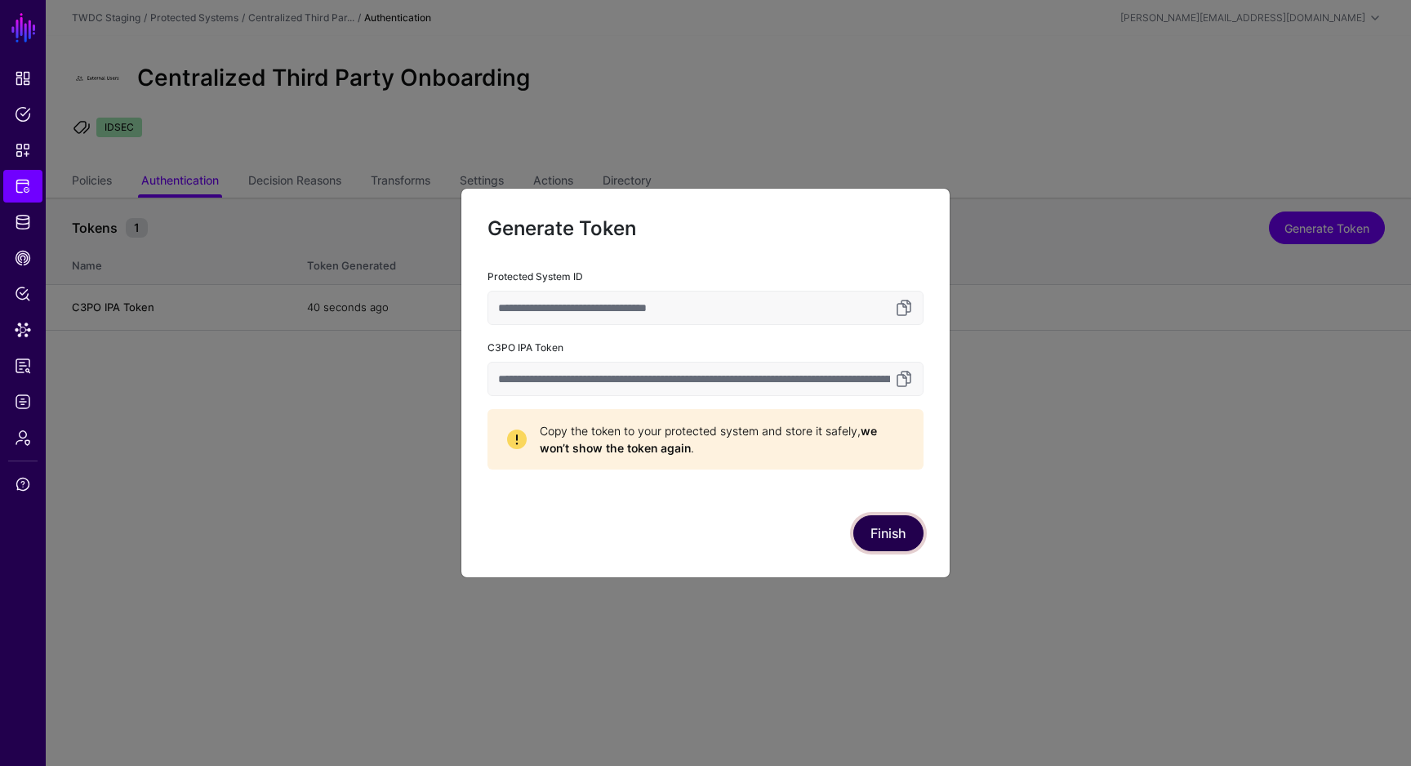
click at [887, 528] on button "Finish" at bounding box center [888, 533] width 70 height 36
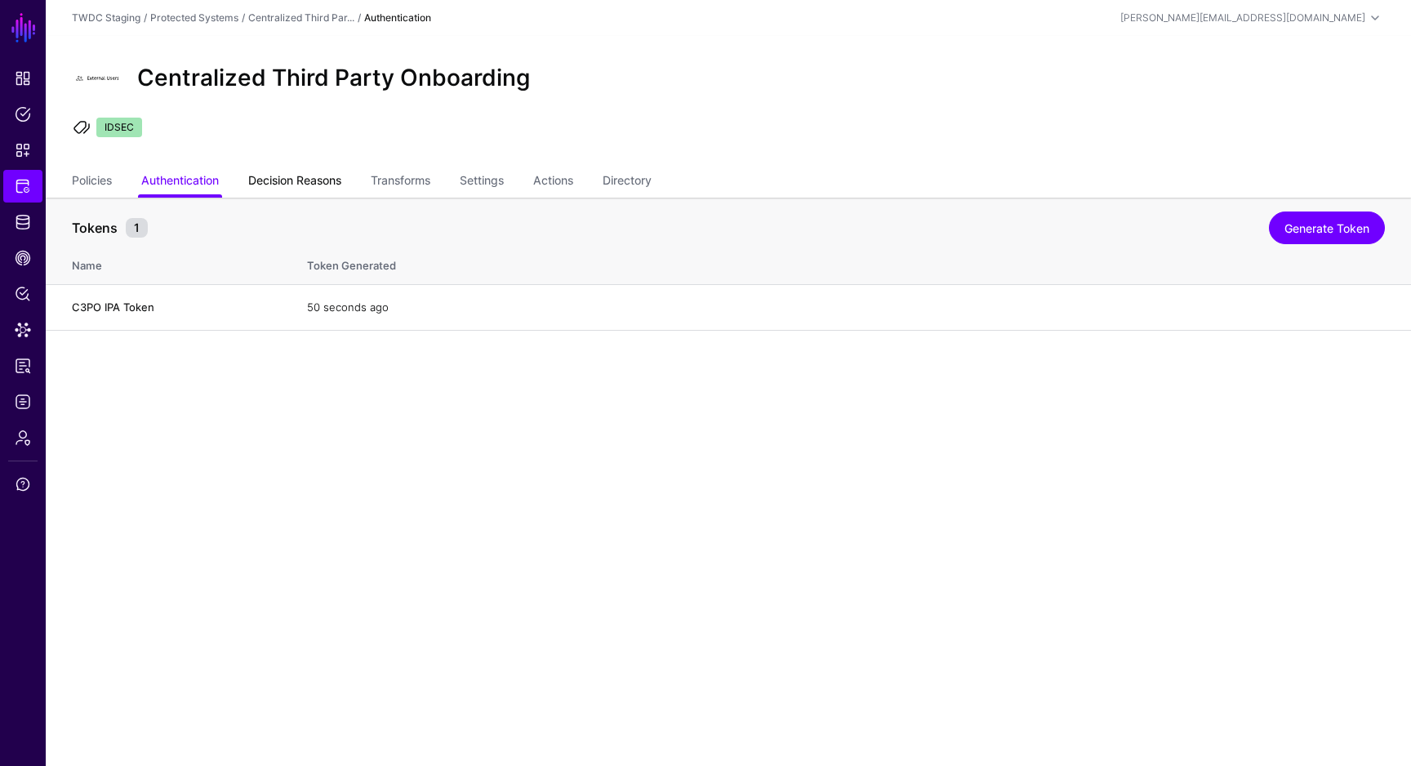
click at [321, 182] on link "Decision Reasons" at bounding box center [294, 182] width 93 height 31
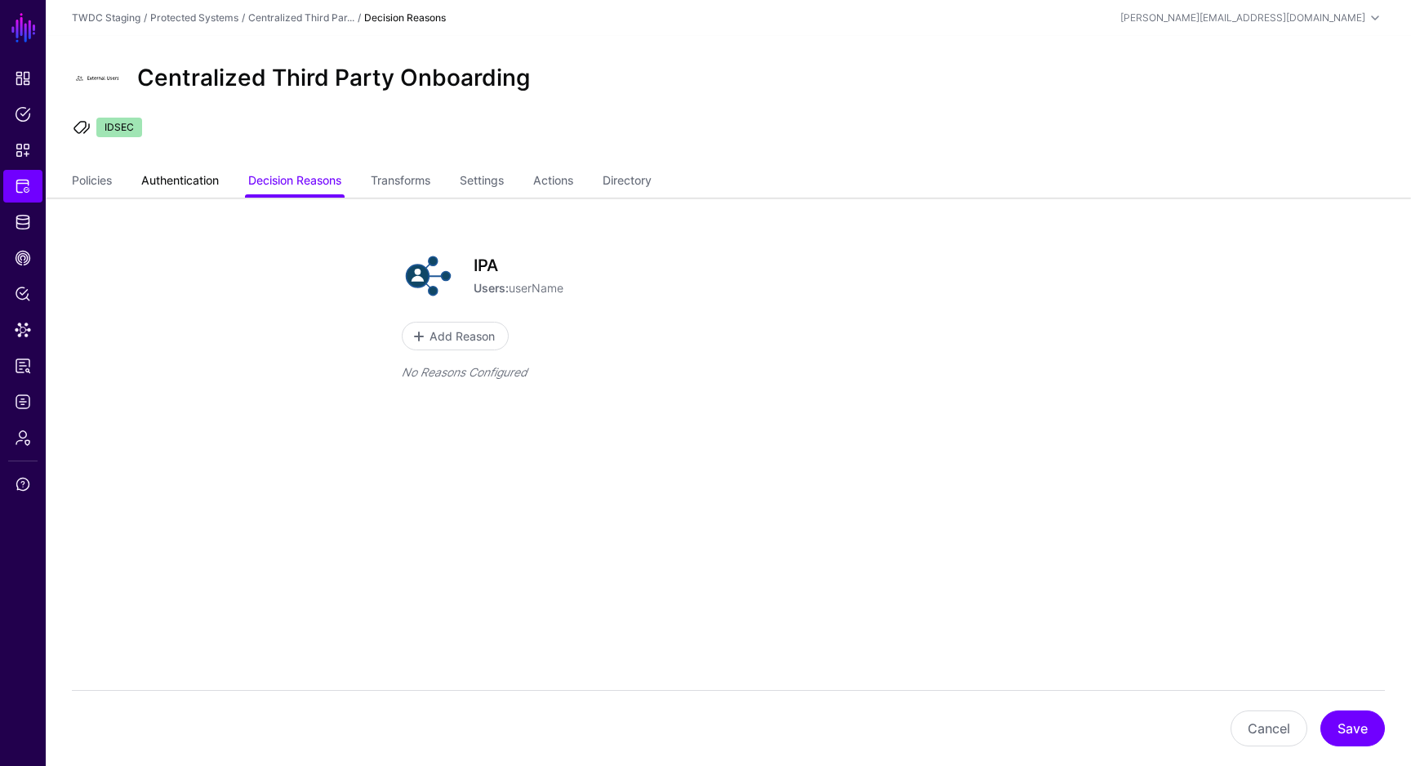
click at [198, 193] on link "Authentication" at bounding box center [180, 182] width 78 height 31
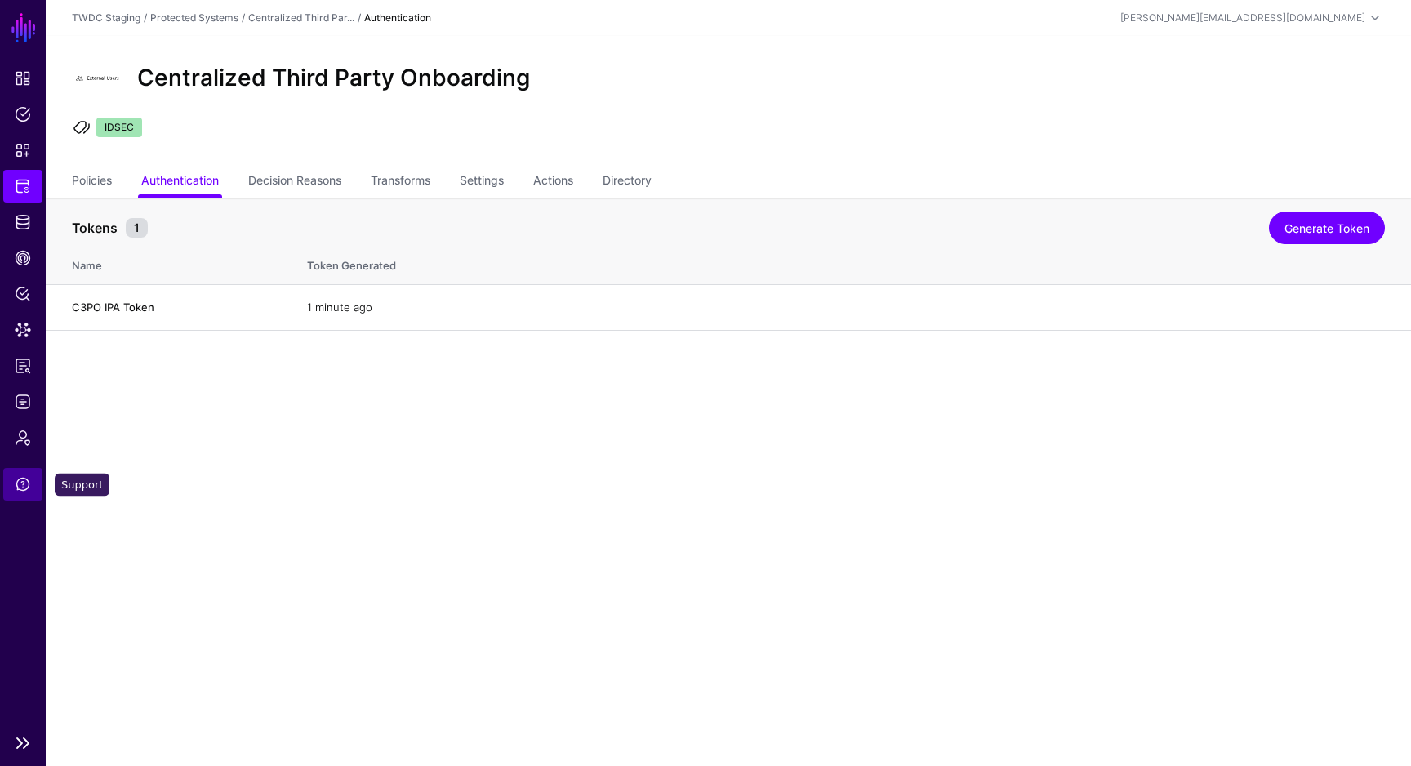
click at [28, 488] on span "Support" at bounding box center [23, 484] width 16 height 16
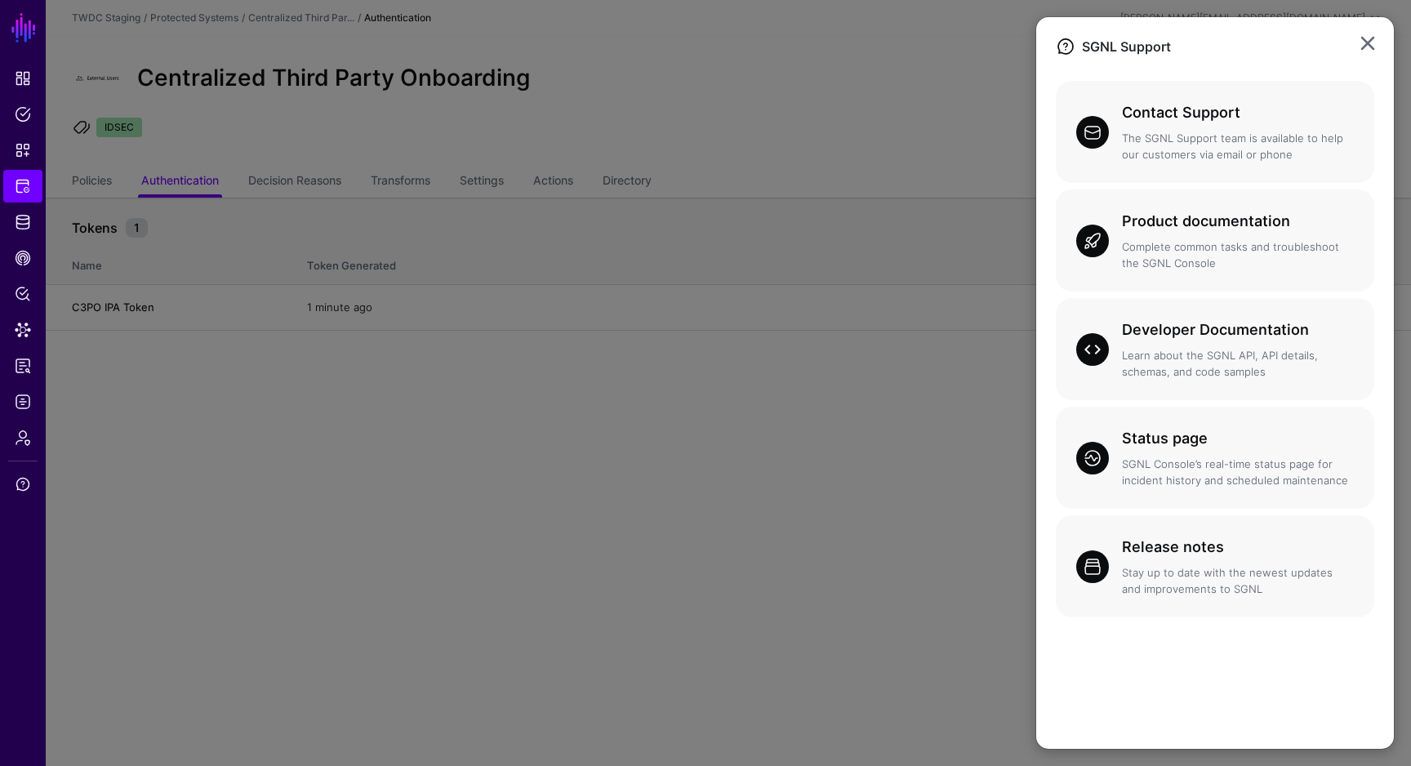
click at [925, 396] on ngb-modal-window "SGNL Support Contact Support The SGNL Support team is available to help our cus…" at bounding box center [705, 383] width 1411 height 766
click at [1374, 46] on link at bounding box center [1368, 43] width 26 height 26
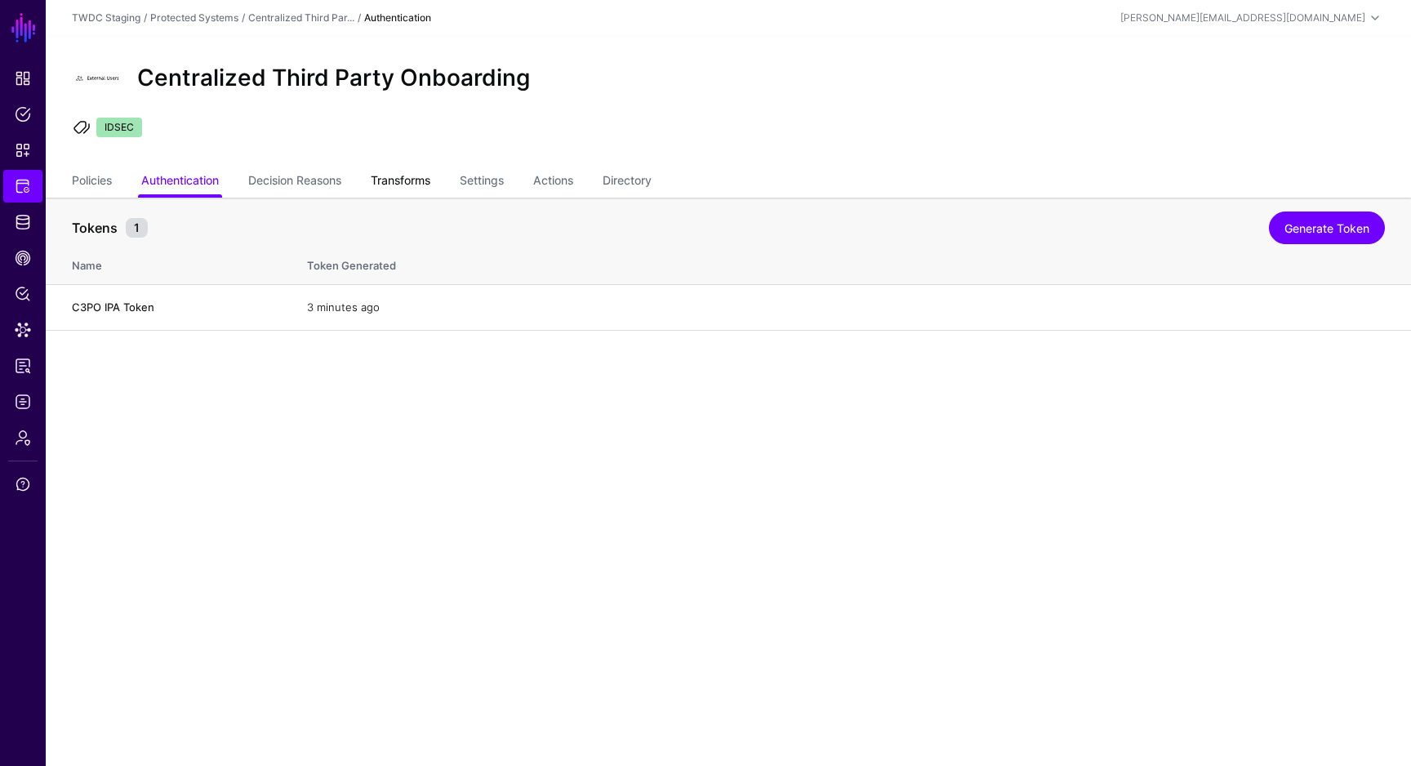
click at [412, 180] on link "Transforms" at bounding box center [401, 182] width 60 height 31
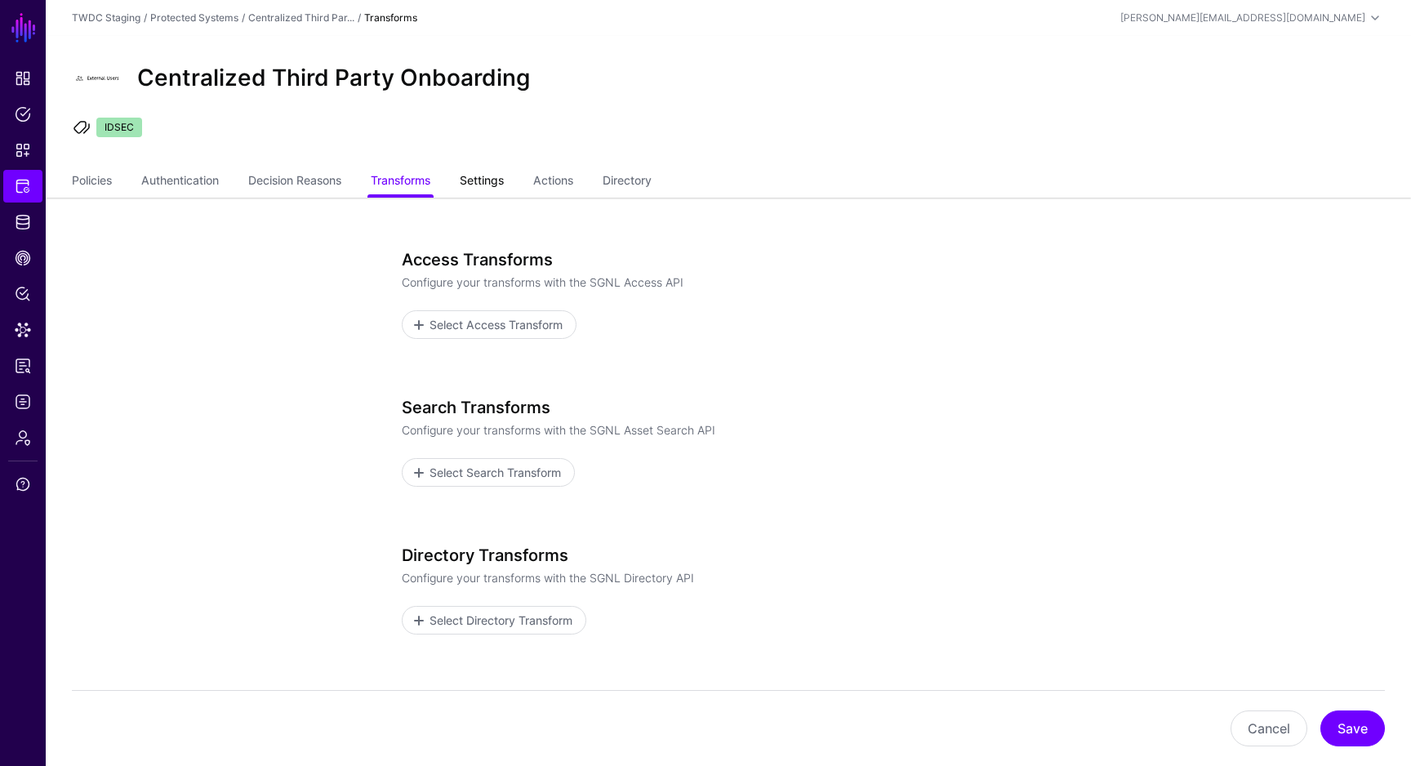
click at [502, 185] on link "Settings" at bounding box center [482, 182] width 44 height 31
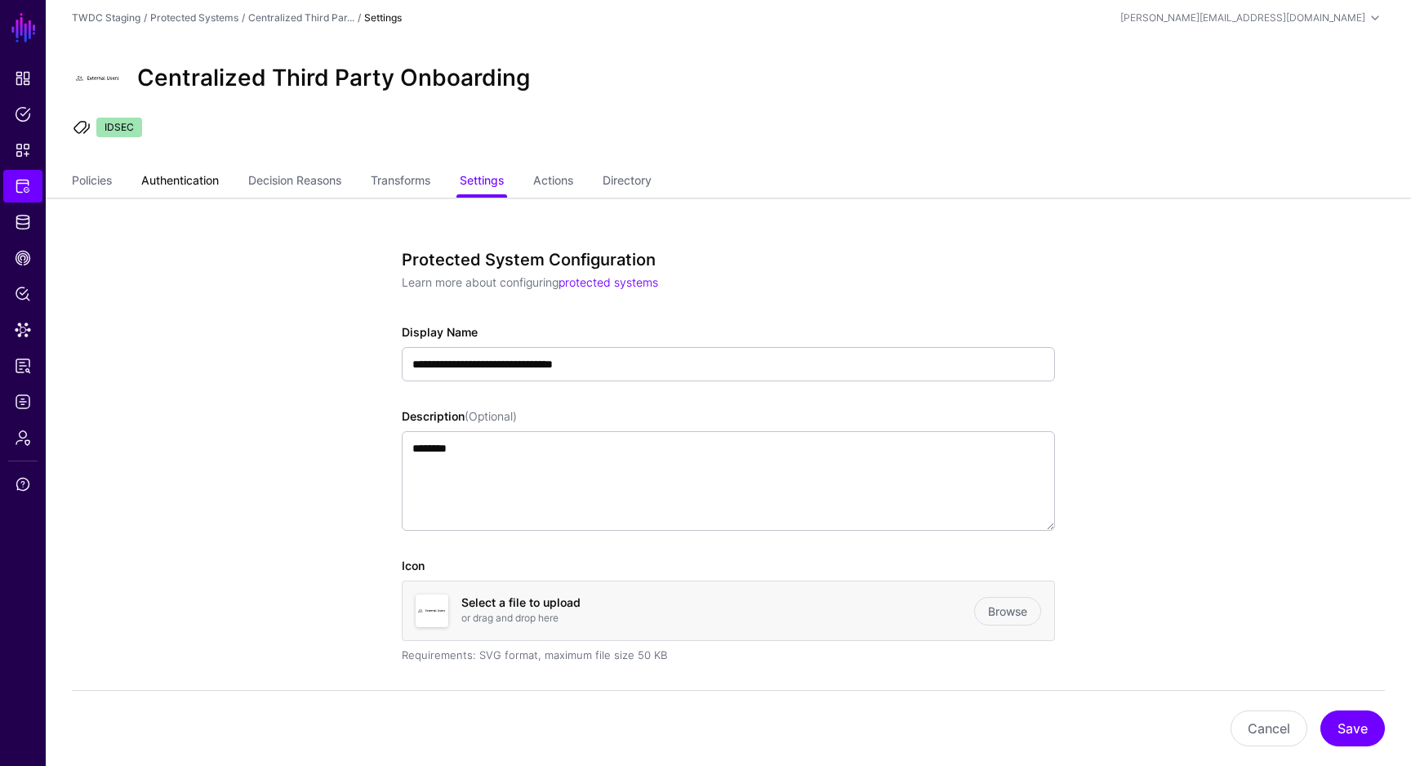
click at [167, 172] on link "Authentication" at bounding box center [180, 182] width 78 height 31
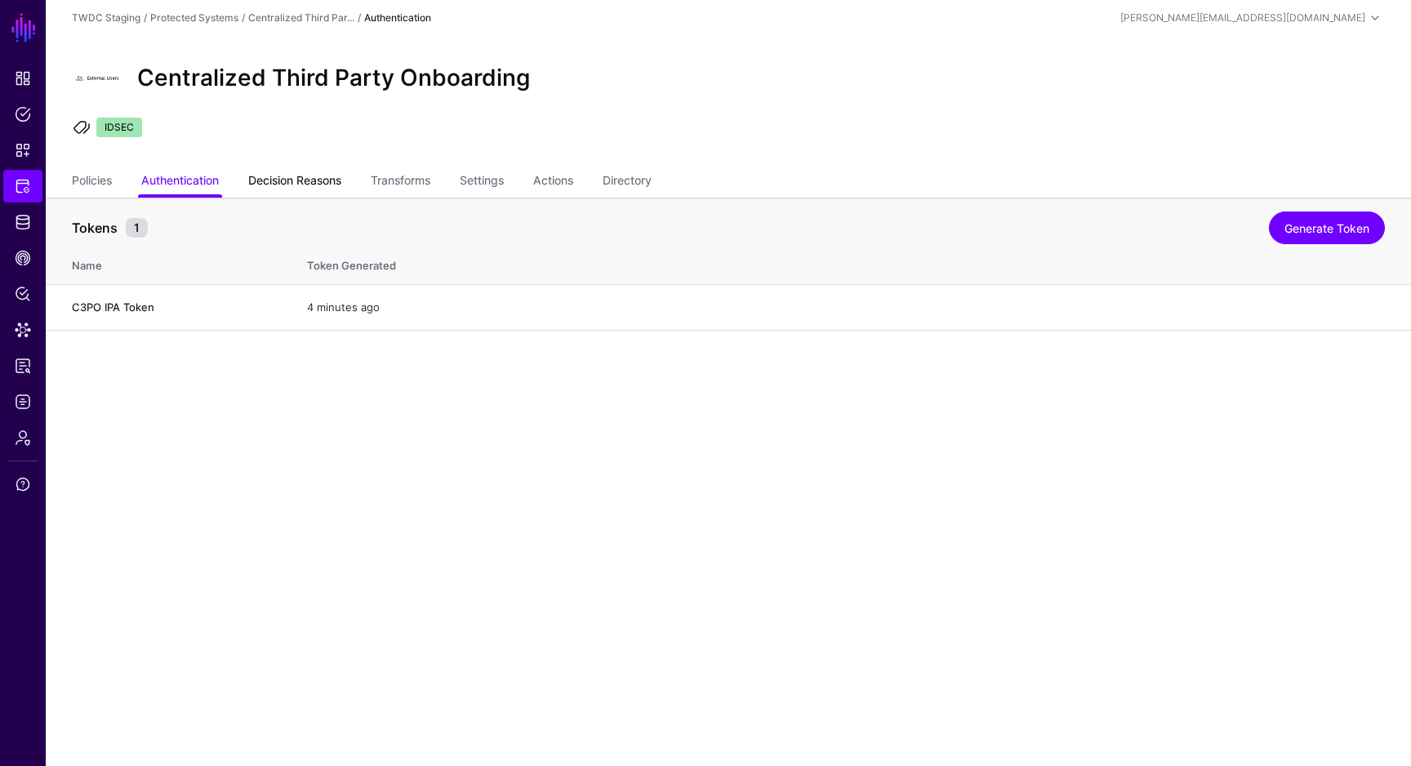
click at [270, 180] on link "Decision Reasons" at bounding box center [294, 182] width 93 height 31
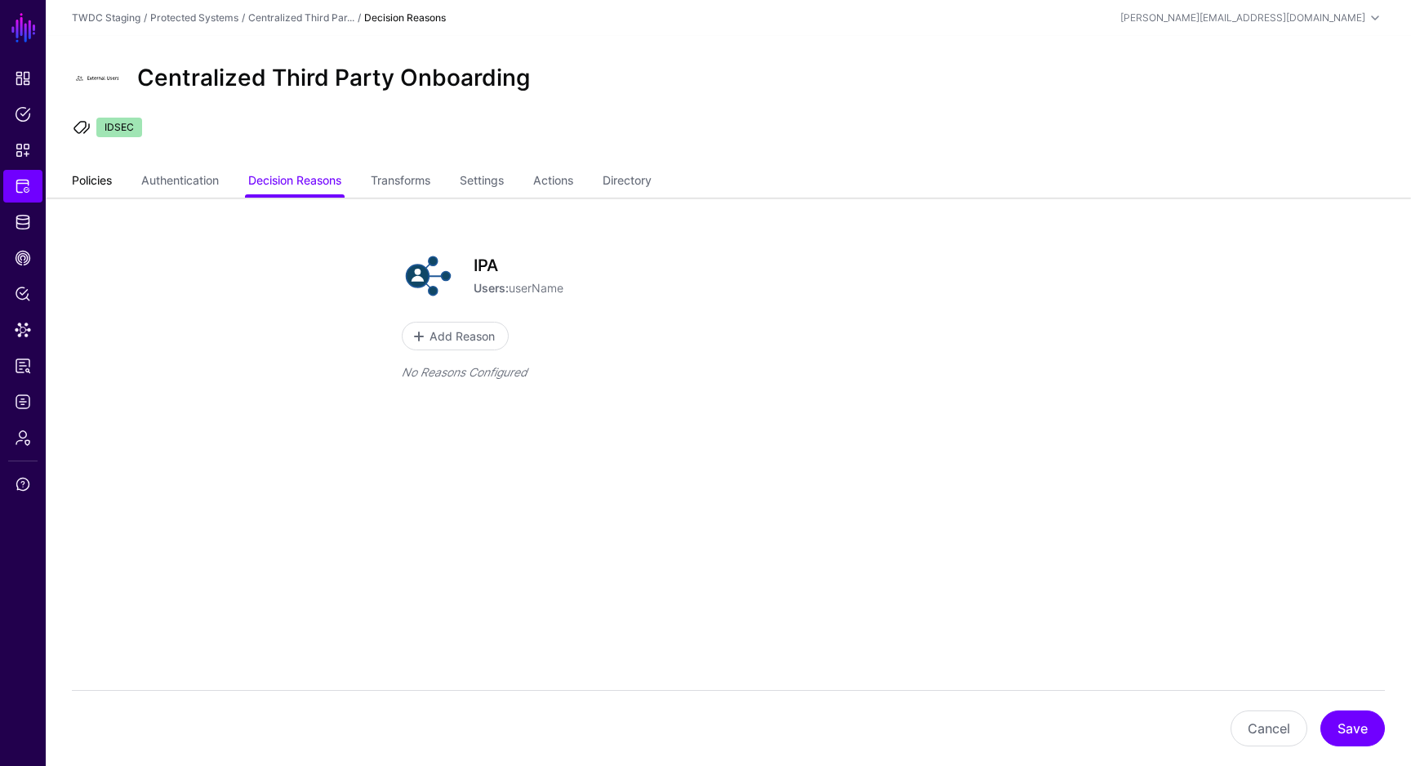
click at [97, 184] on link "Policies" at bounding box center [92, 182] width 40 height 31
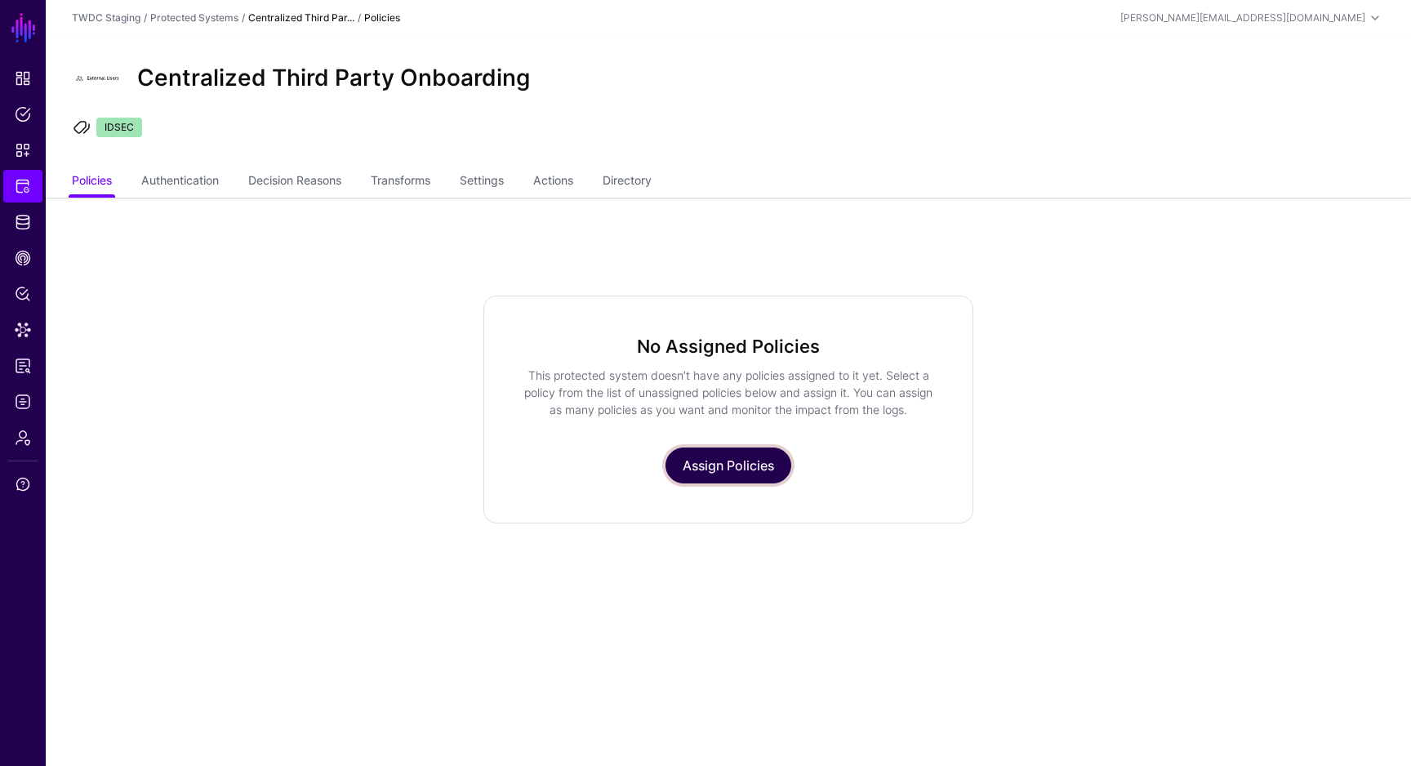
click at [690, 454] on link "Assign Policies" at bounding box center [729, 465] width 126 height 36
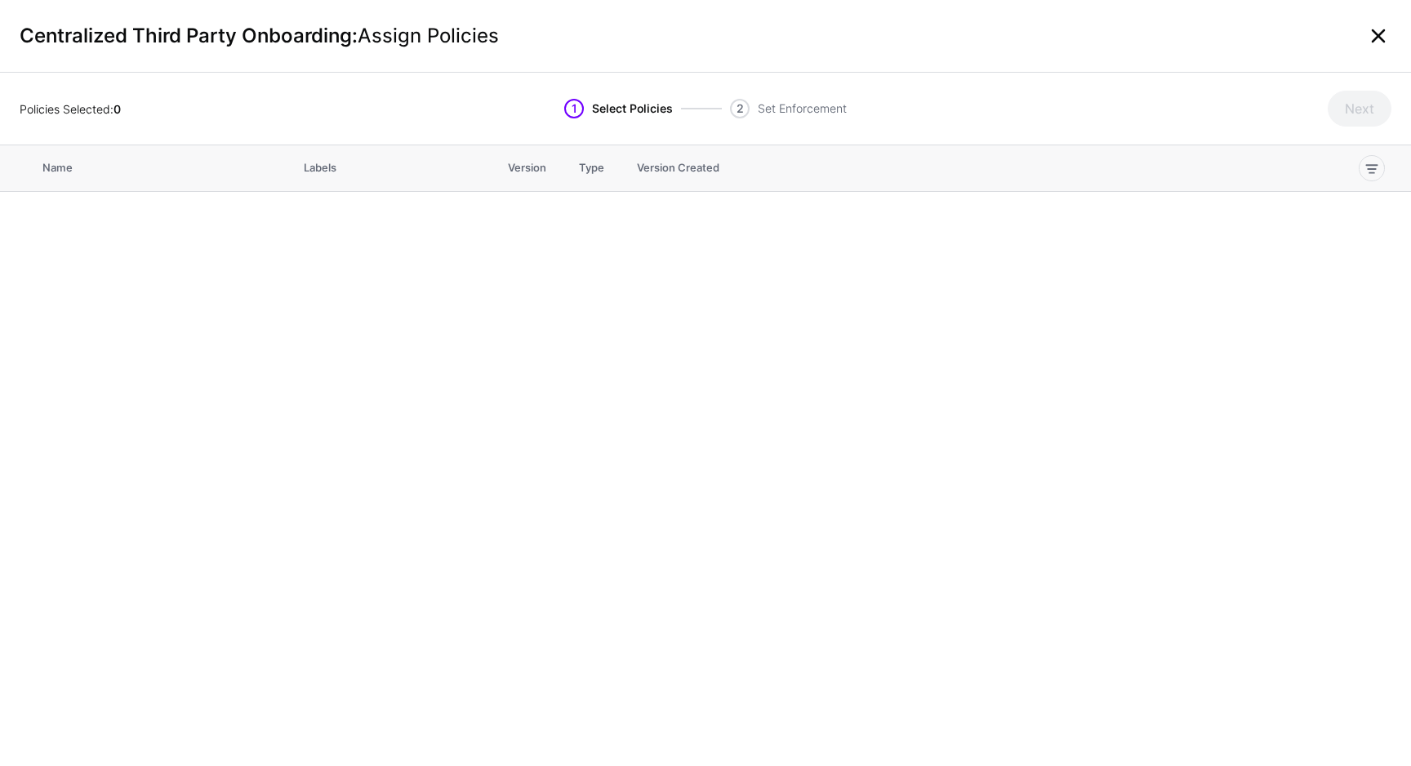
click at [1379, 25] on link at bounding box center [1378, 36] width 26 height 26
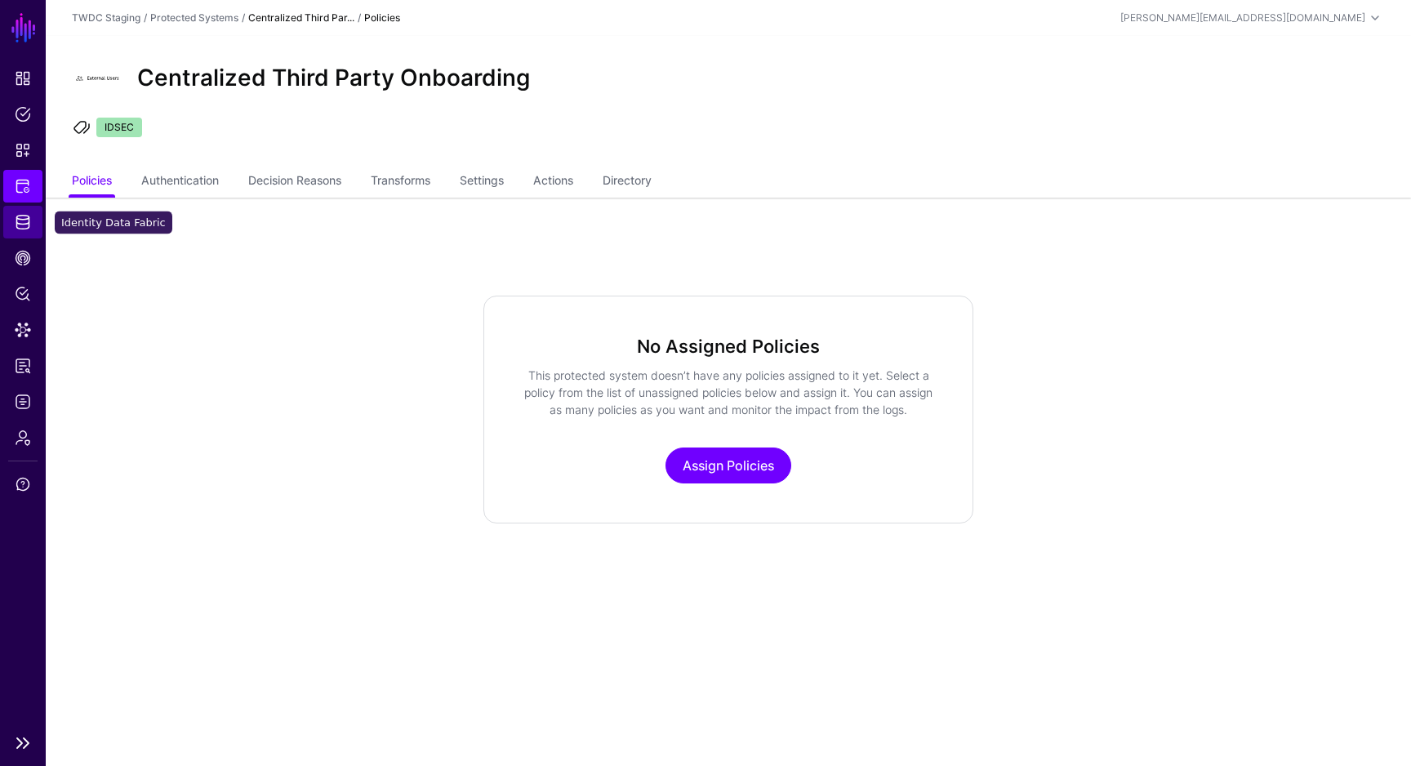
click at [24, 221] on span "Identity Data Fabric" at bounding box center [23, 222] width 16 height 16
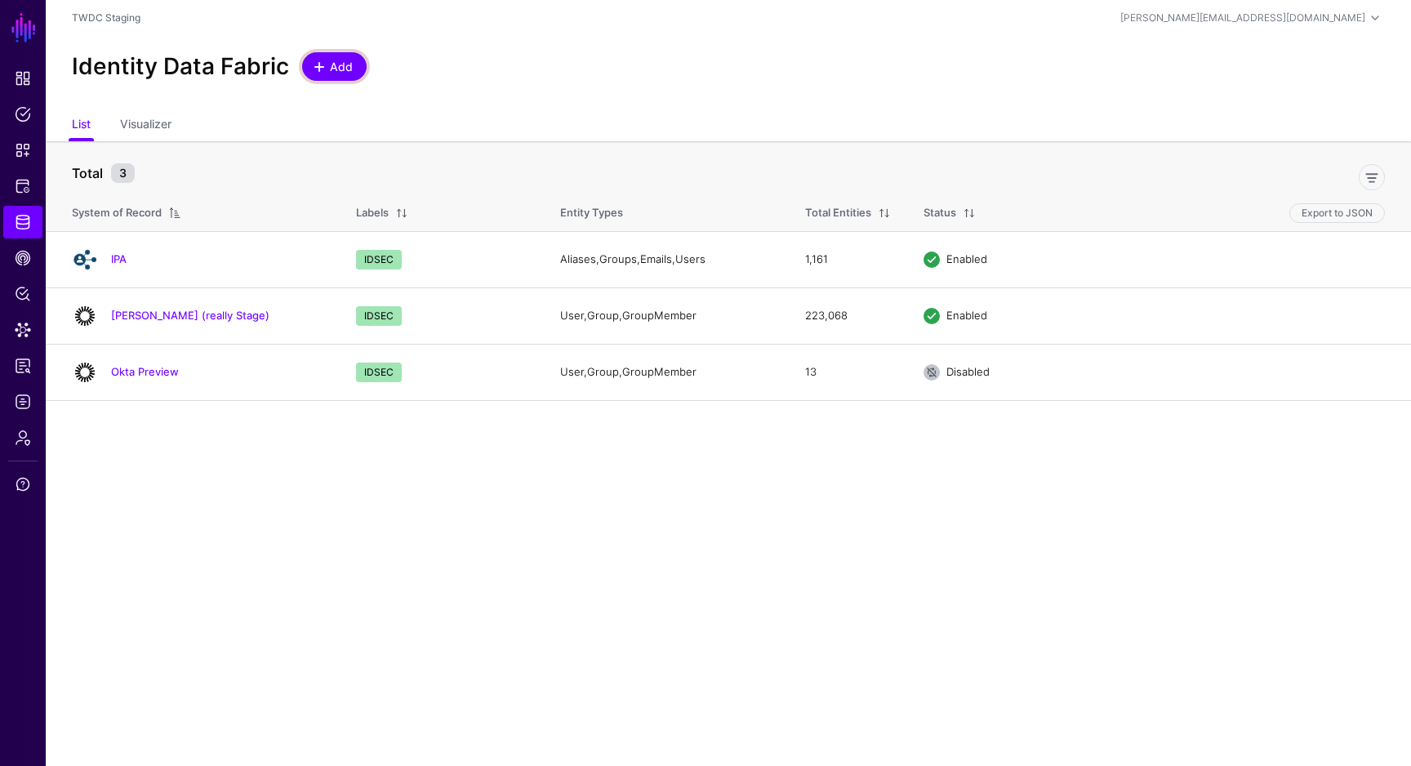
click at [330, 69] on span "Add" at bounding box center [341, 66] width 27 height 17
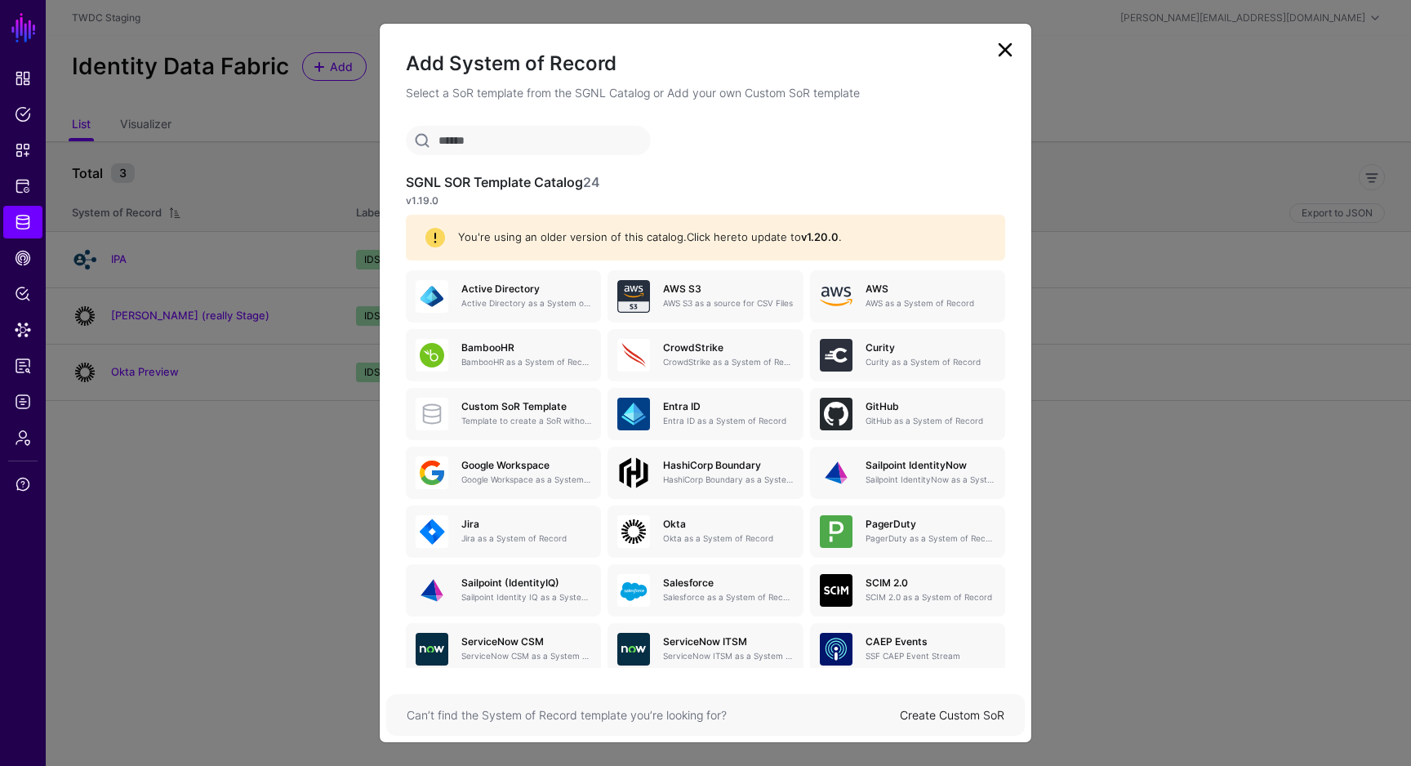
click at [720, 237] on link "Click here" at bounding box center [712, 236] width 51 height 13
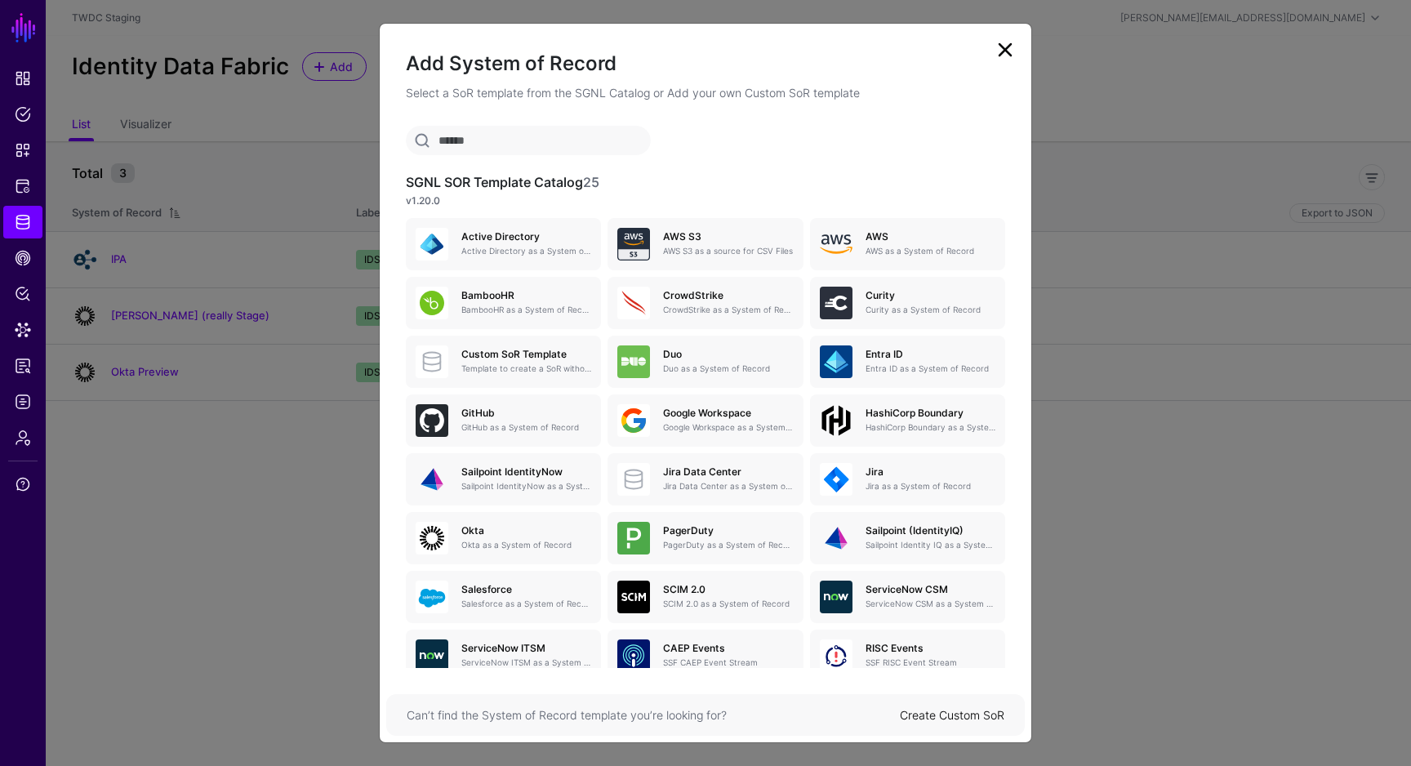
click at [546, 132] on input "text" at bounding box center [528, 140] width 245 height 29
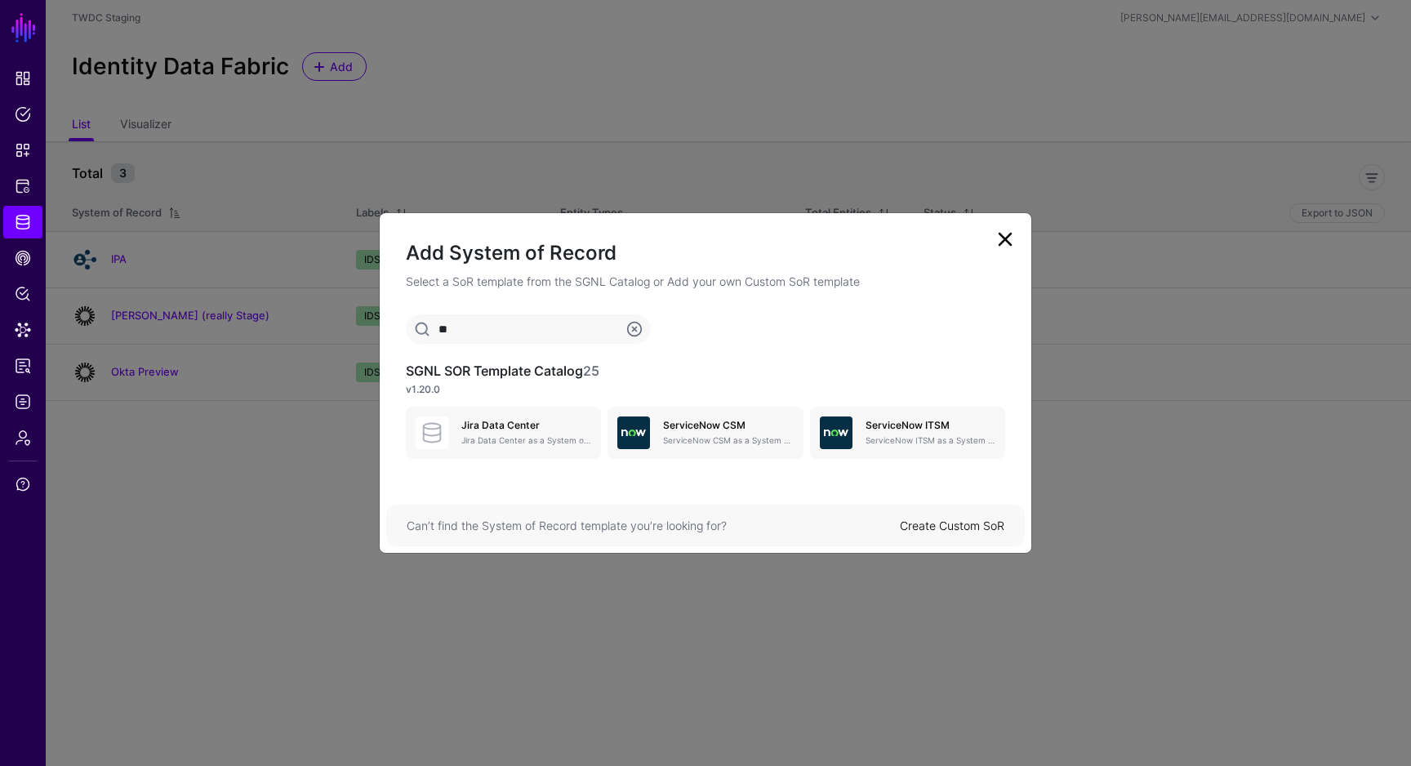
type input "*"
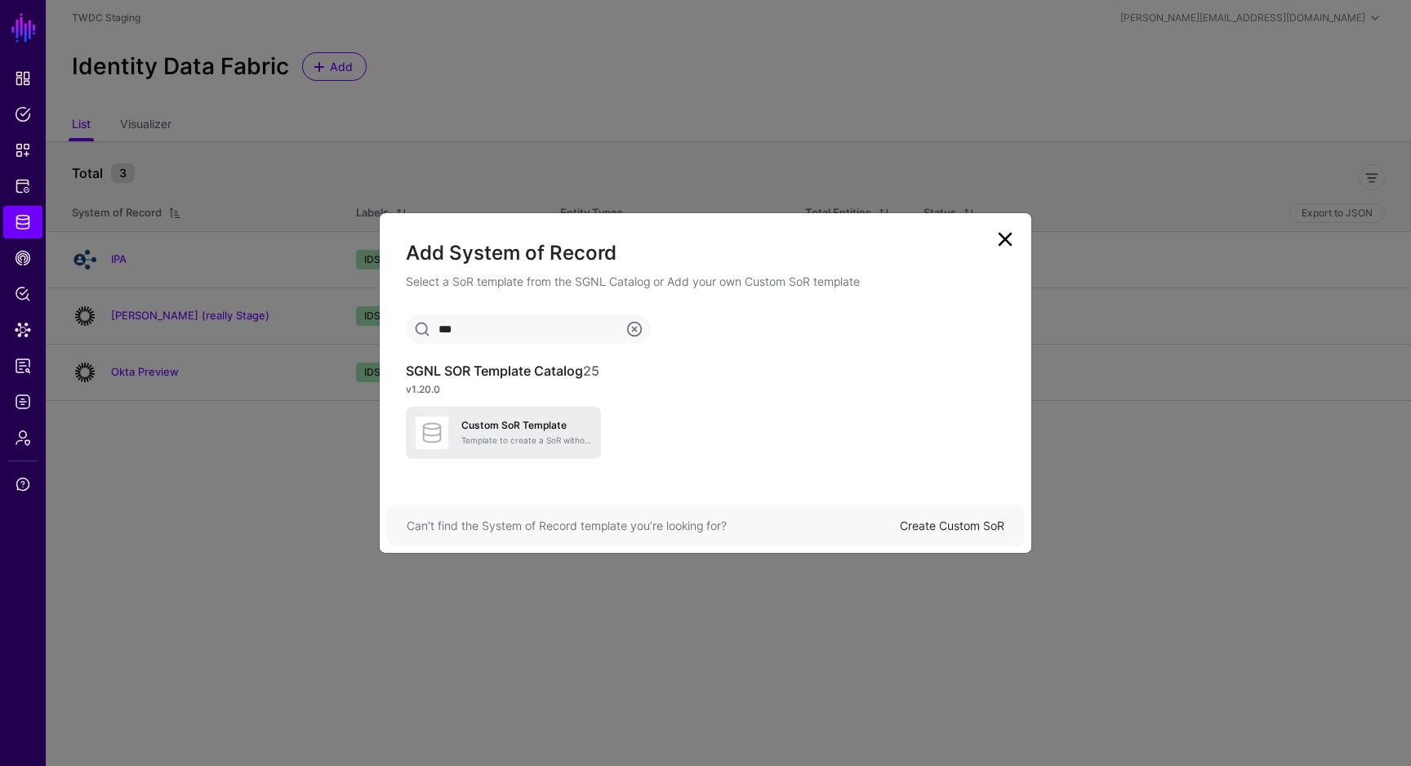
type input "***"
click at [474, 417] on div "Custom SoR Template Template to create a SoR without any entities, attributes o…" at bounding box center [504, 432] width 176 height 33
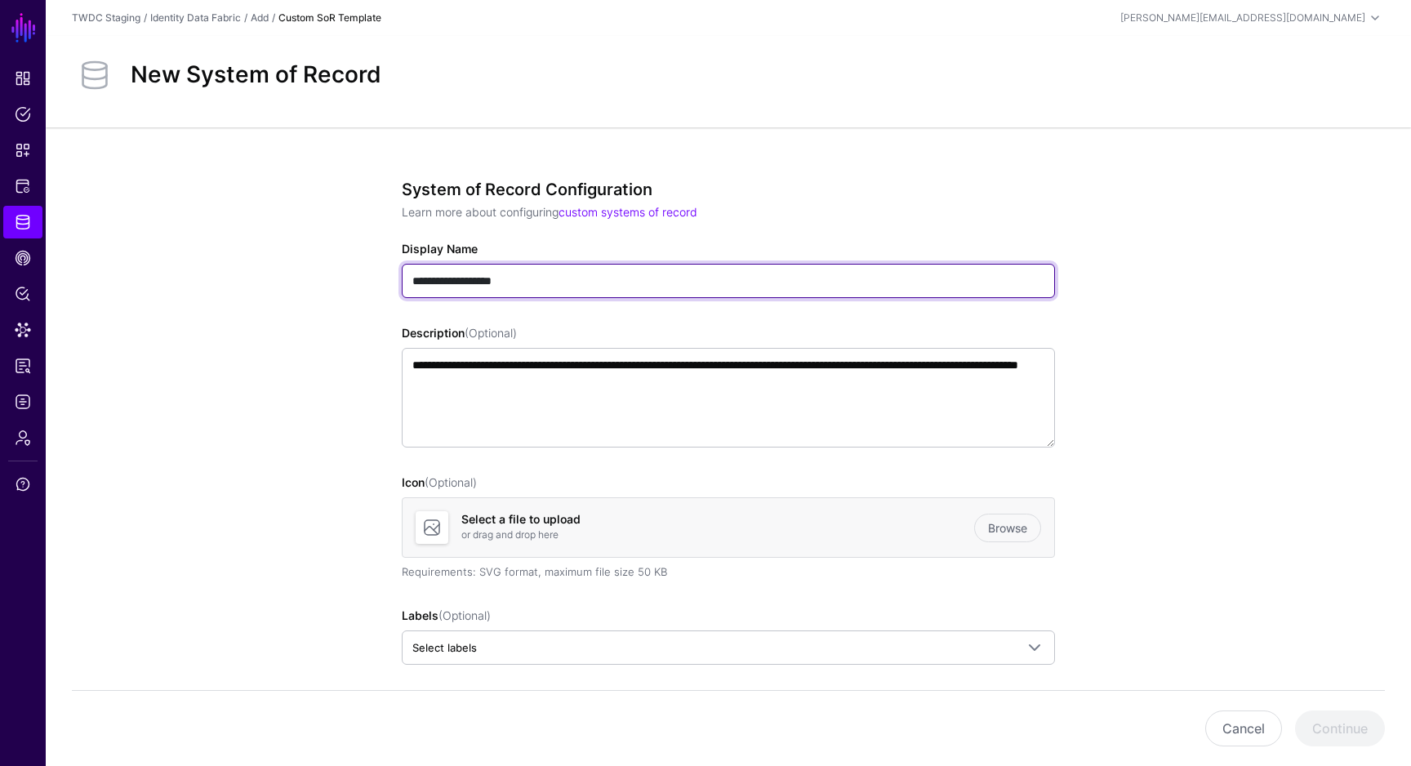
drag, startPoint x: 554, startPoint y: 283, endPoint x: 309, endPoint y: 265, distance: 245.6
click at [309, 265] on app-datasources-details-form "**********" at bounding box center [728, 645] width 1365 height 1036
type input "**********"
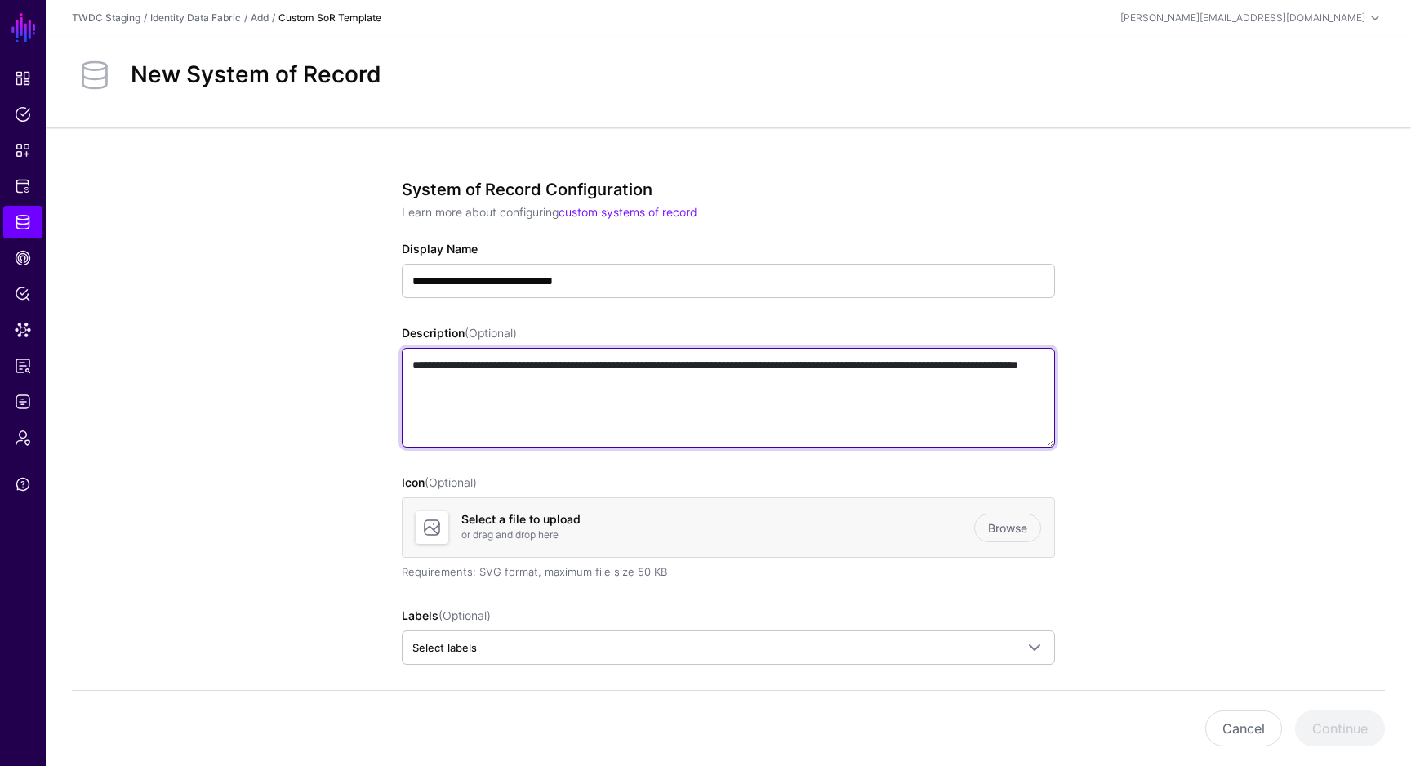
click at [539, 381] on textarea "**********" at bounding box center [728, 398] width 653 height 100
drag, startPoint x: 614, startPoint y: 384, endPoint x: 381, endPoint y: 368, distance: 233.2
click at [381, 368] on div "**********" at bounding box center [729, 645] width 758 height 1036
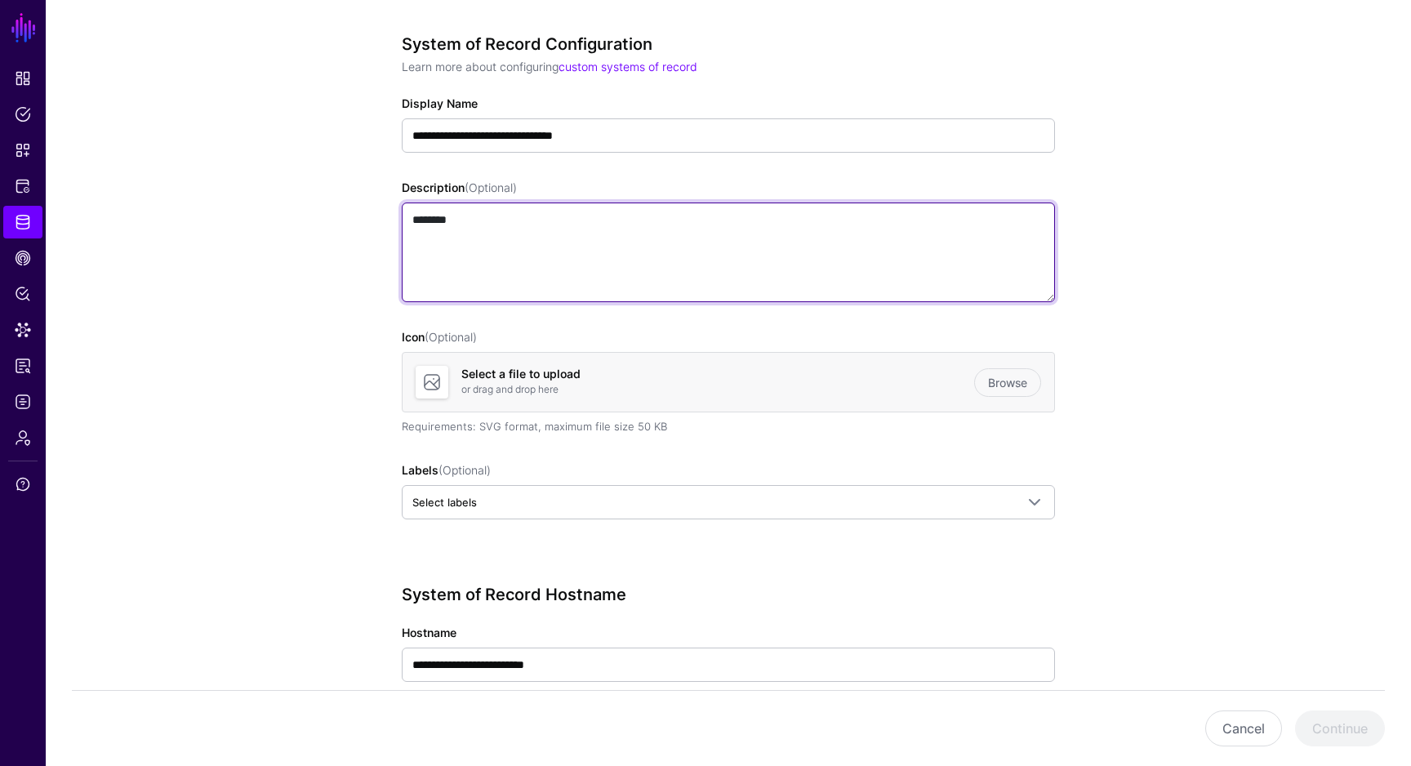
scroll to position [215, 0]
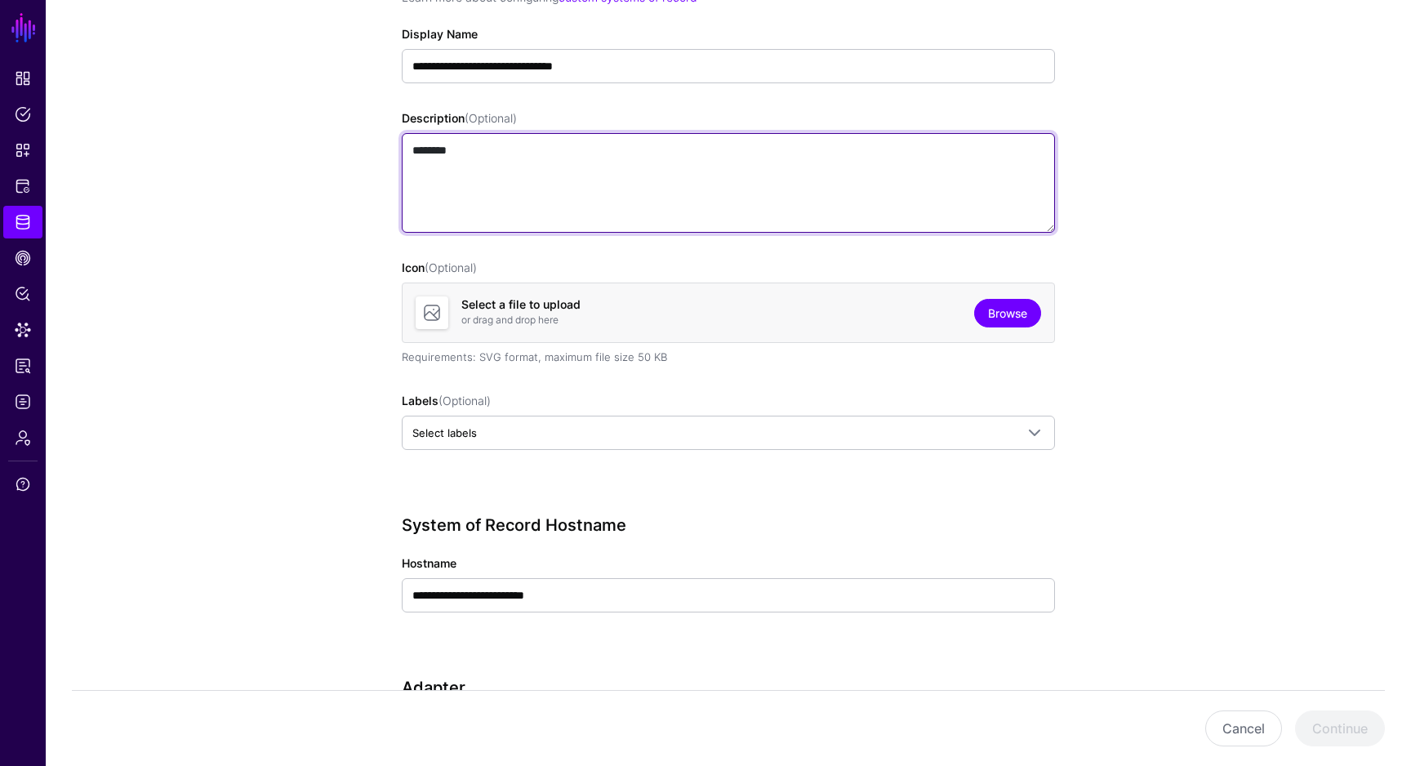
type textarea "********"
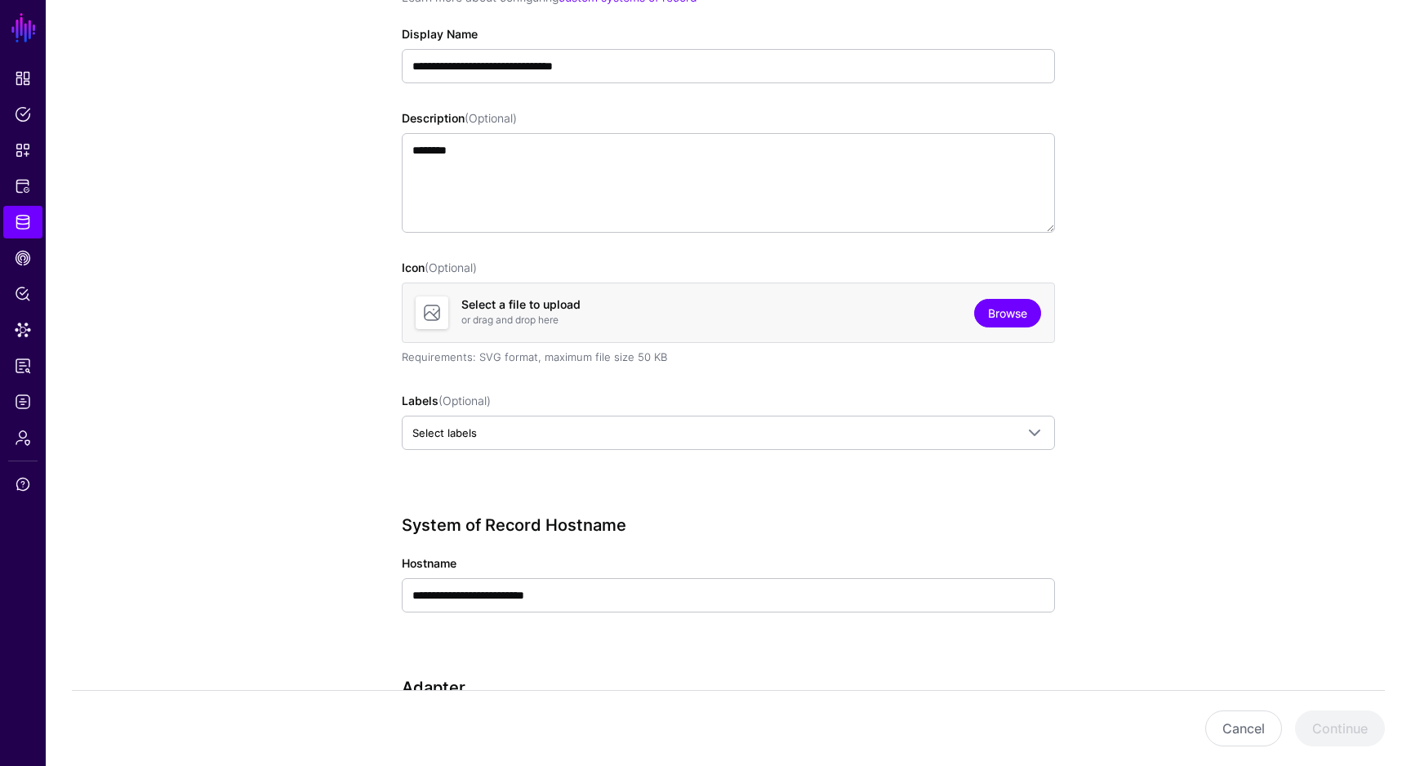
click at [1019, 313] on link "Browse" at bounding box center [1007, 313] width 67 height 29
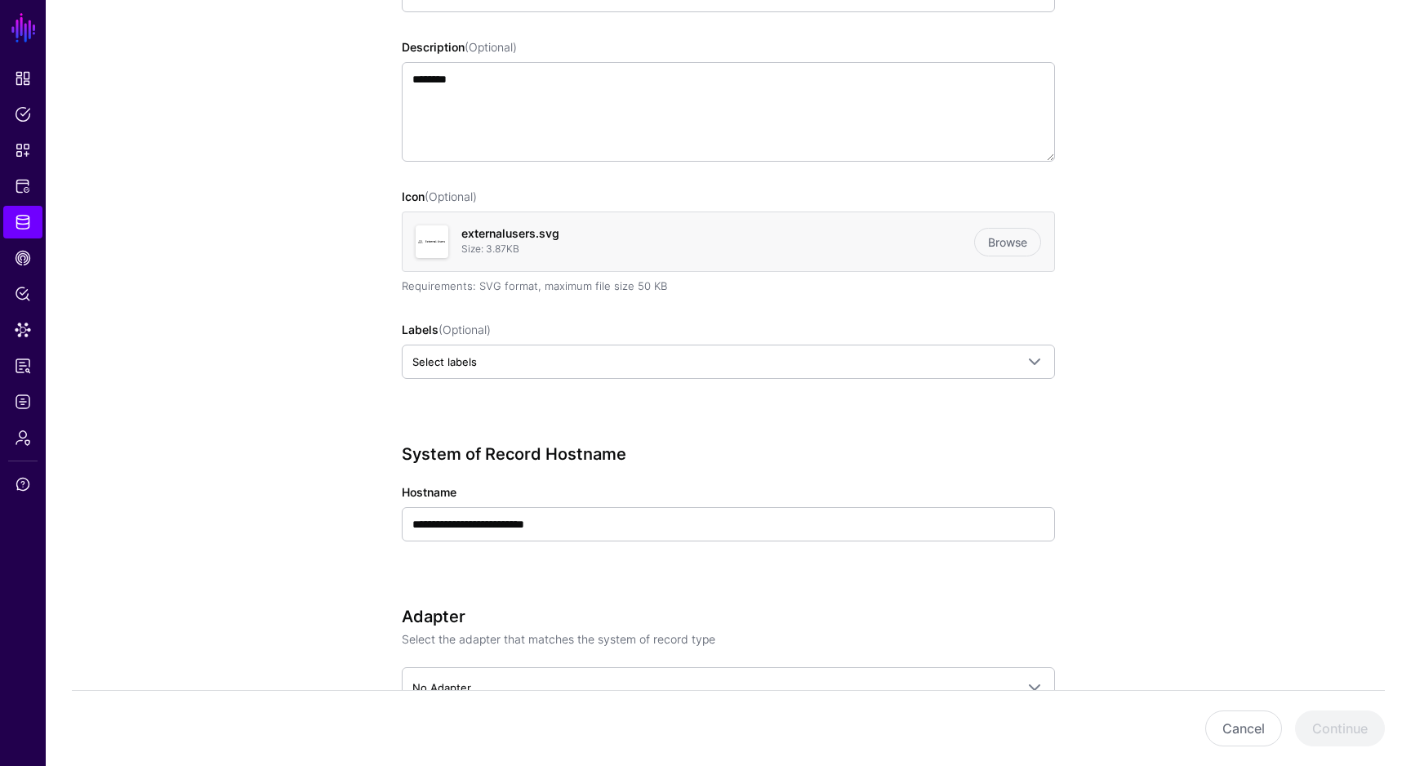
scroll to position [397, 0]
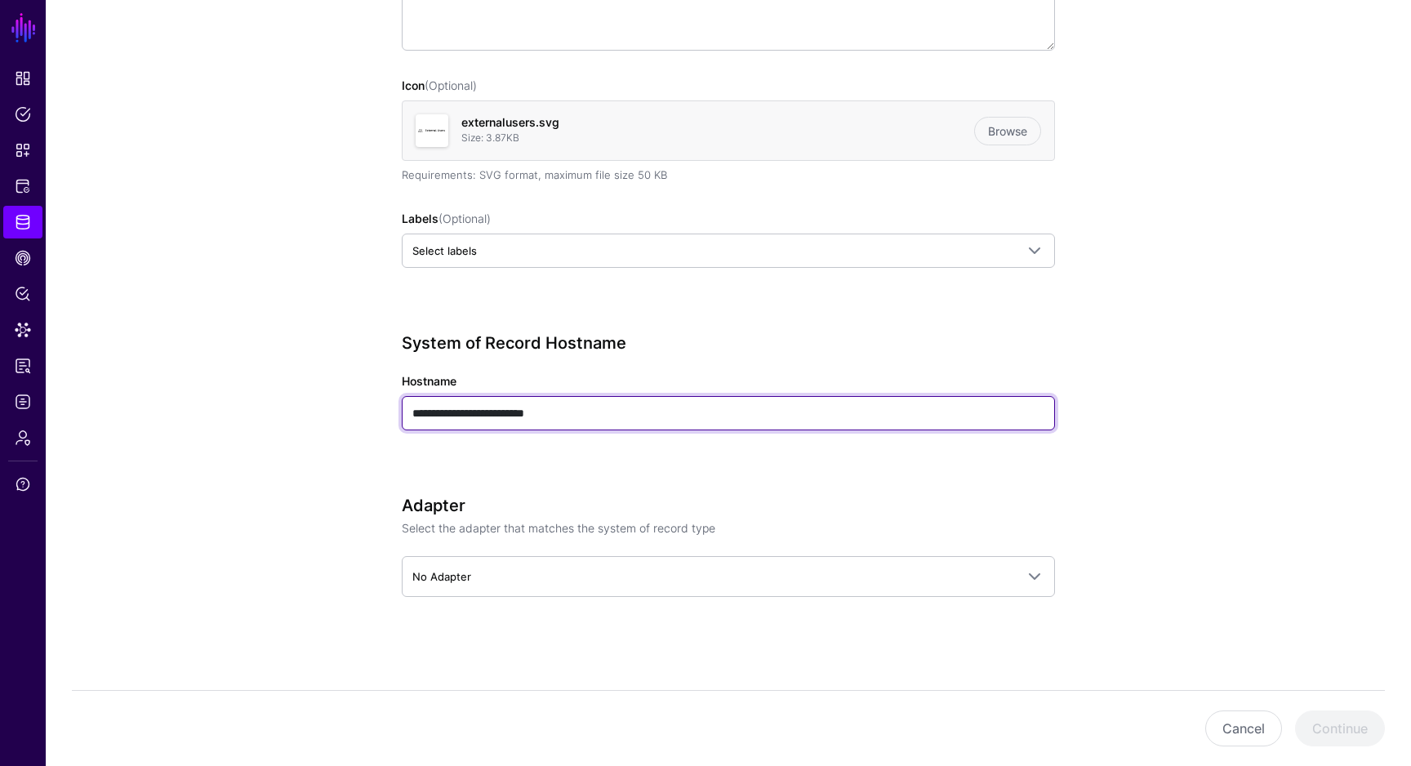
click at [492, 403] on input "**********" at bounding box center [728, 413] width 653 height 34
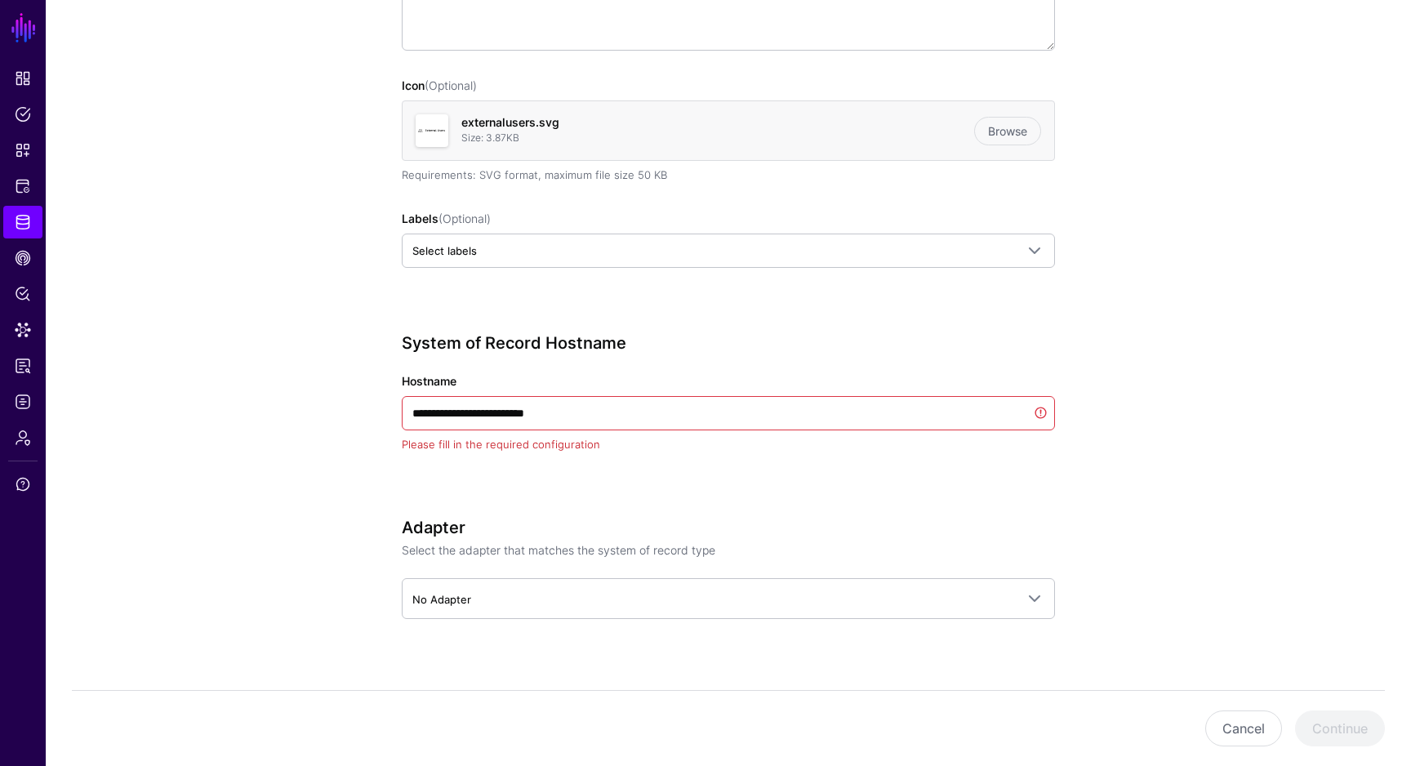
click at [750, 461] on div "**********" at bounding box center [728, 416] width 653 height 166
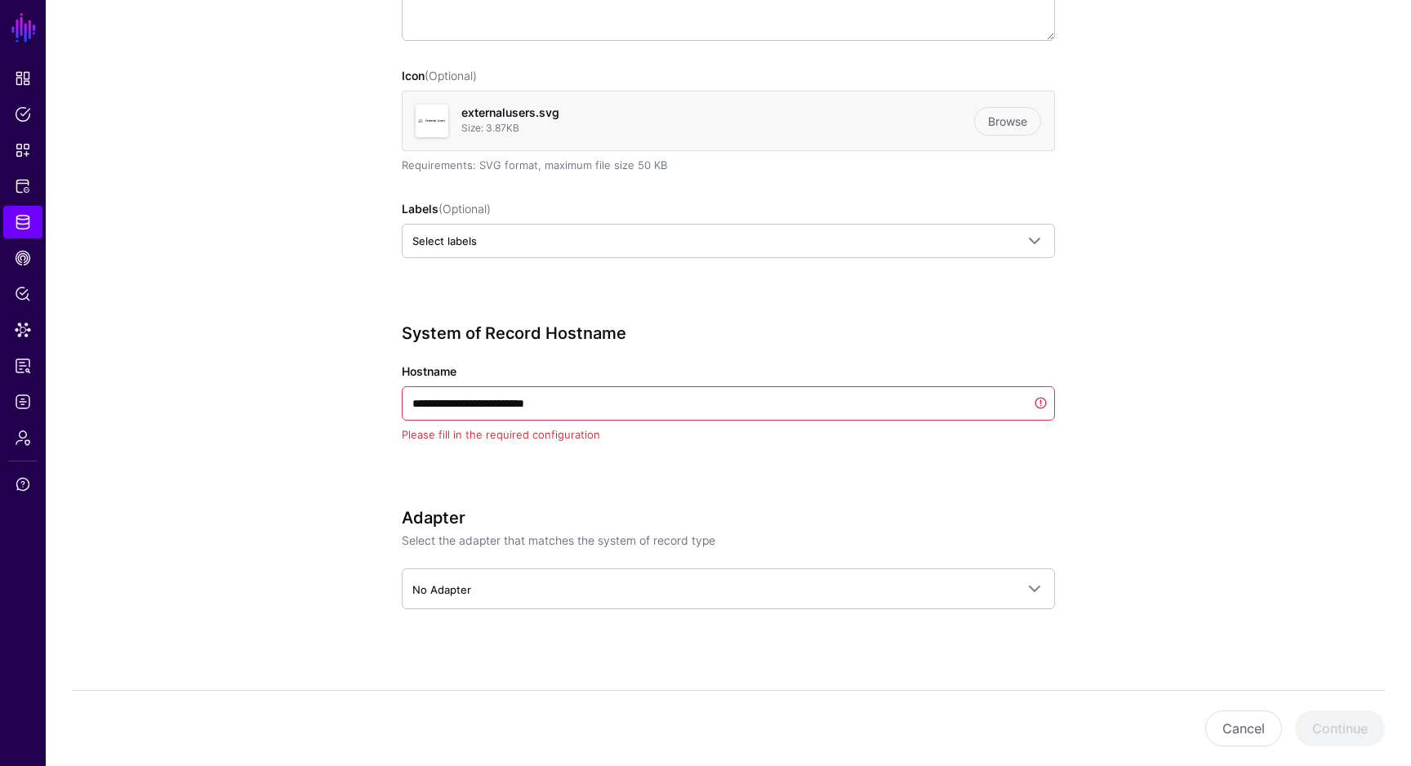
scroll to position [420, 0]
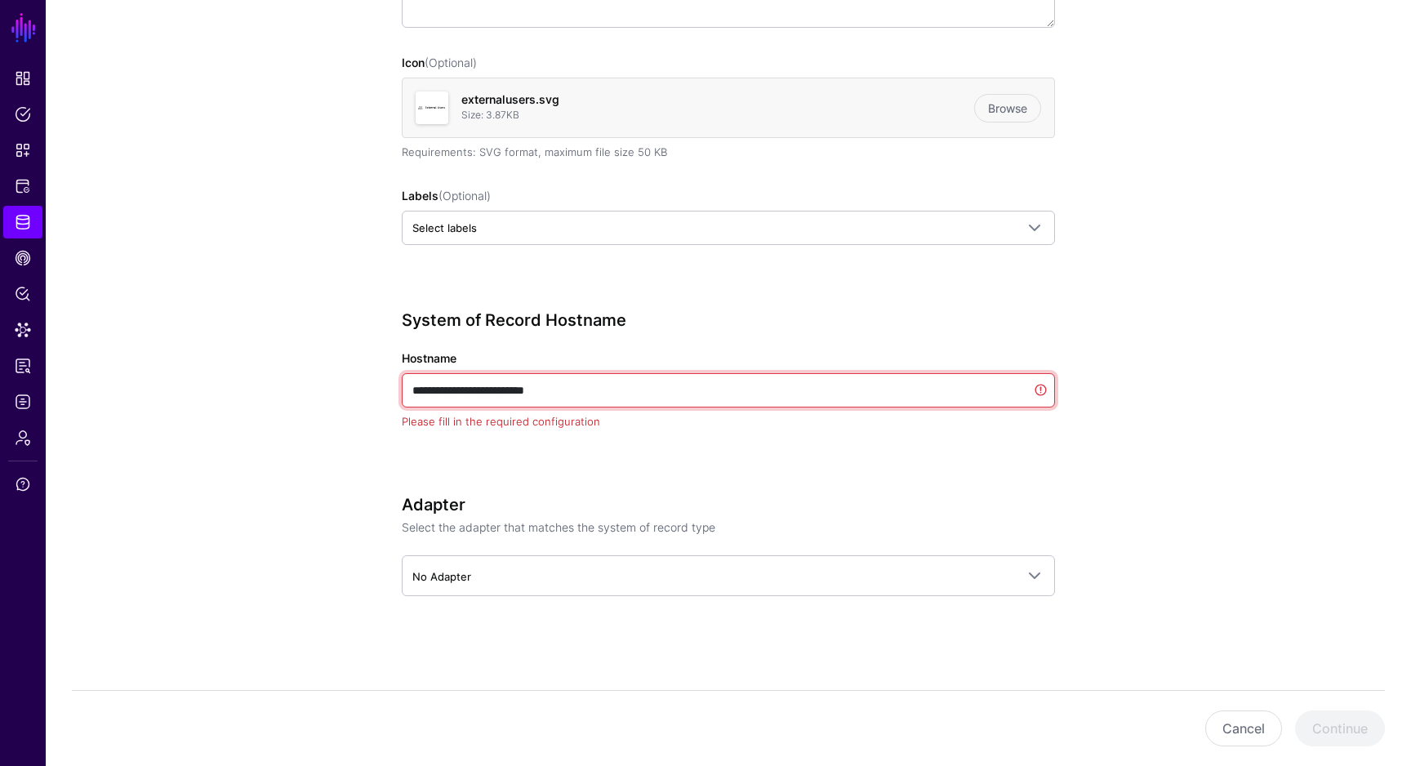
click at [587, 393] on input "**********" at bounding box center [728, 390] width 653 height 34
paste input "*****"
click at [612, 448] on div "**********" at bounding box center [728, 393] width 653 height 166
drag, startPoint x: 450, startPoint y: 386, endPoint x: 394, endPoint y: 385, distance: 55.5
click at [394, 386] on div "**********" at bounding box center [729, 237] width 758 height 1059
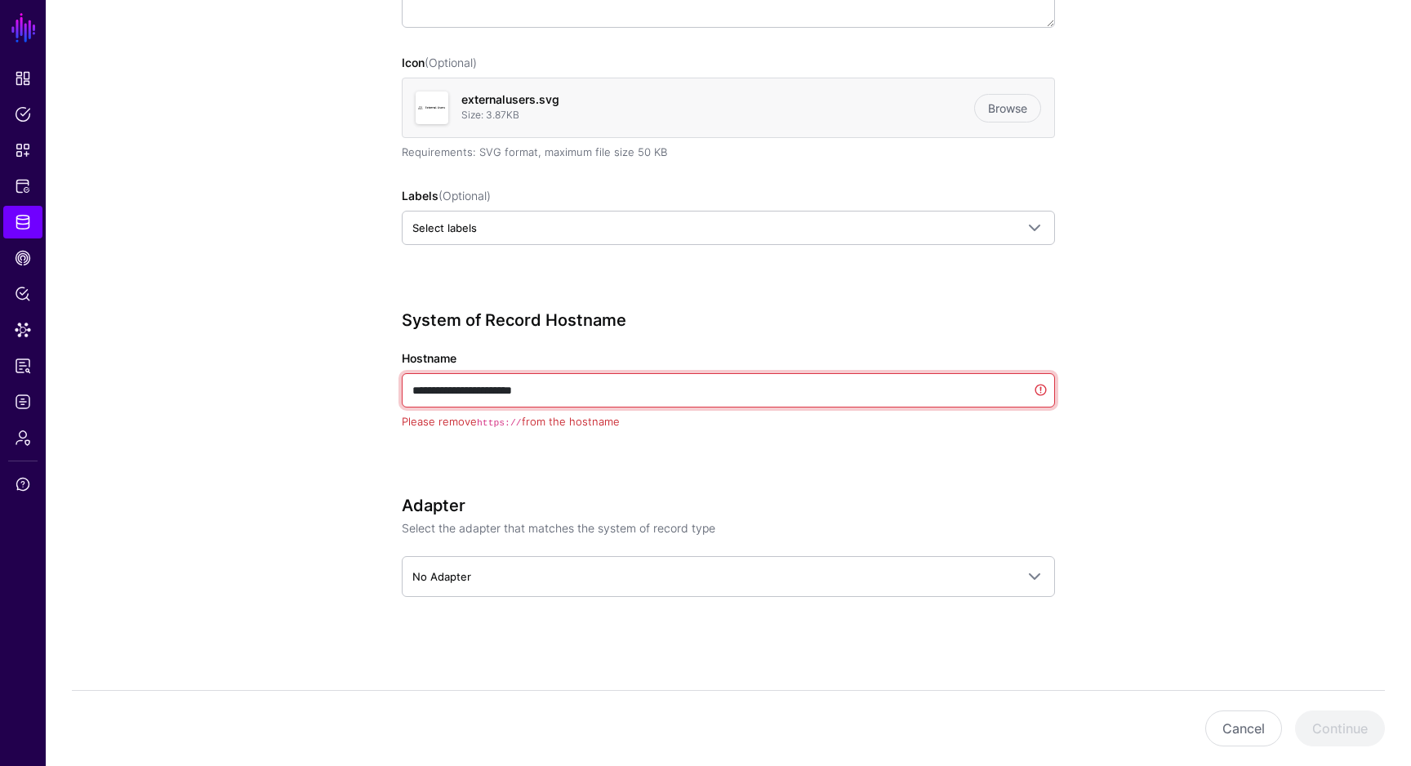
scroll to position [397, 0]
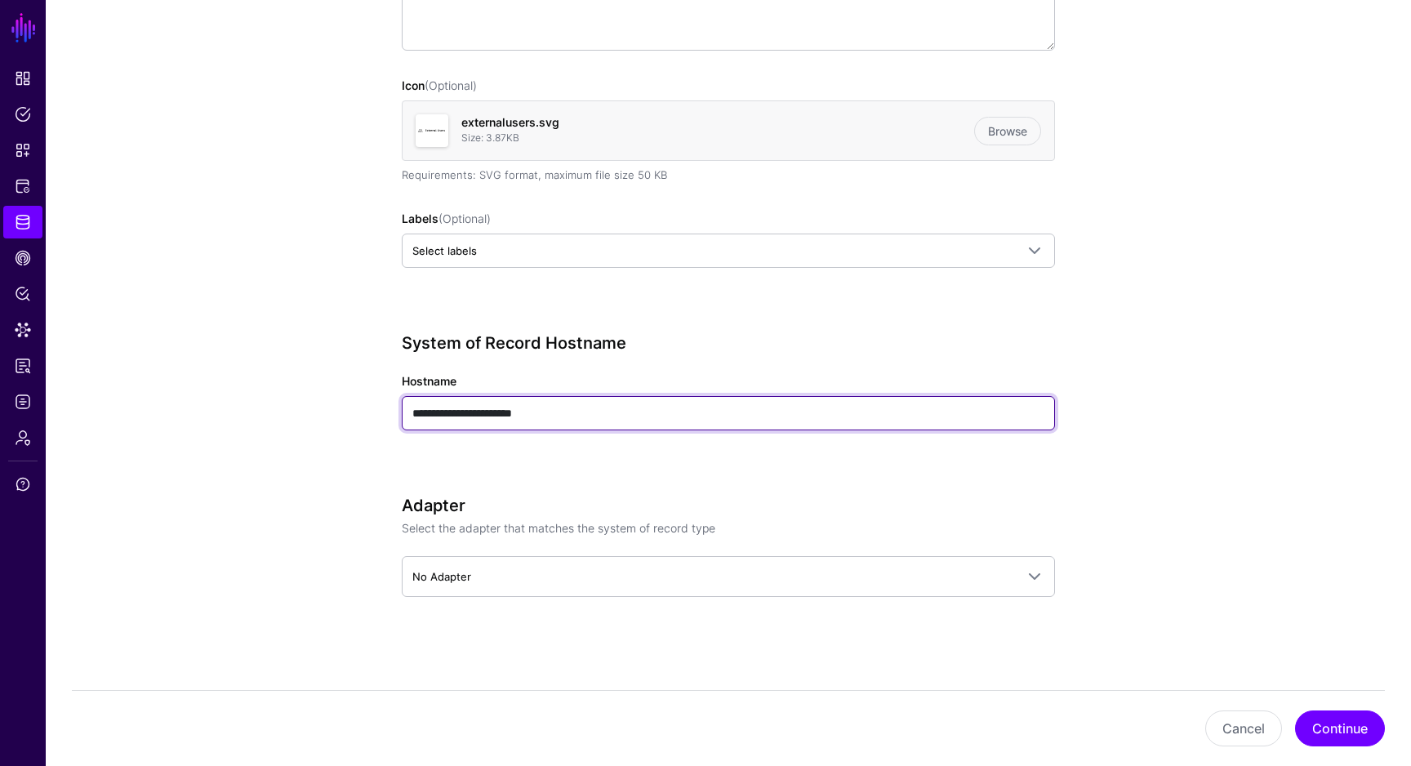
type input "**********"
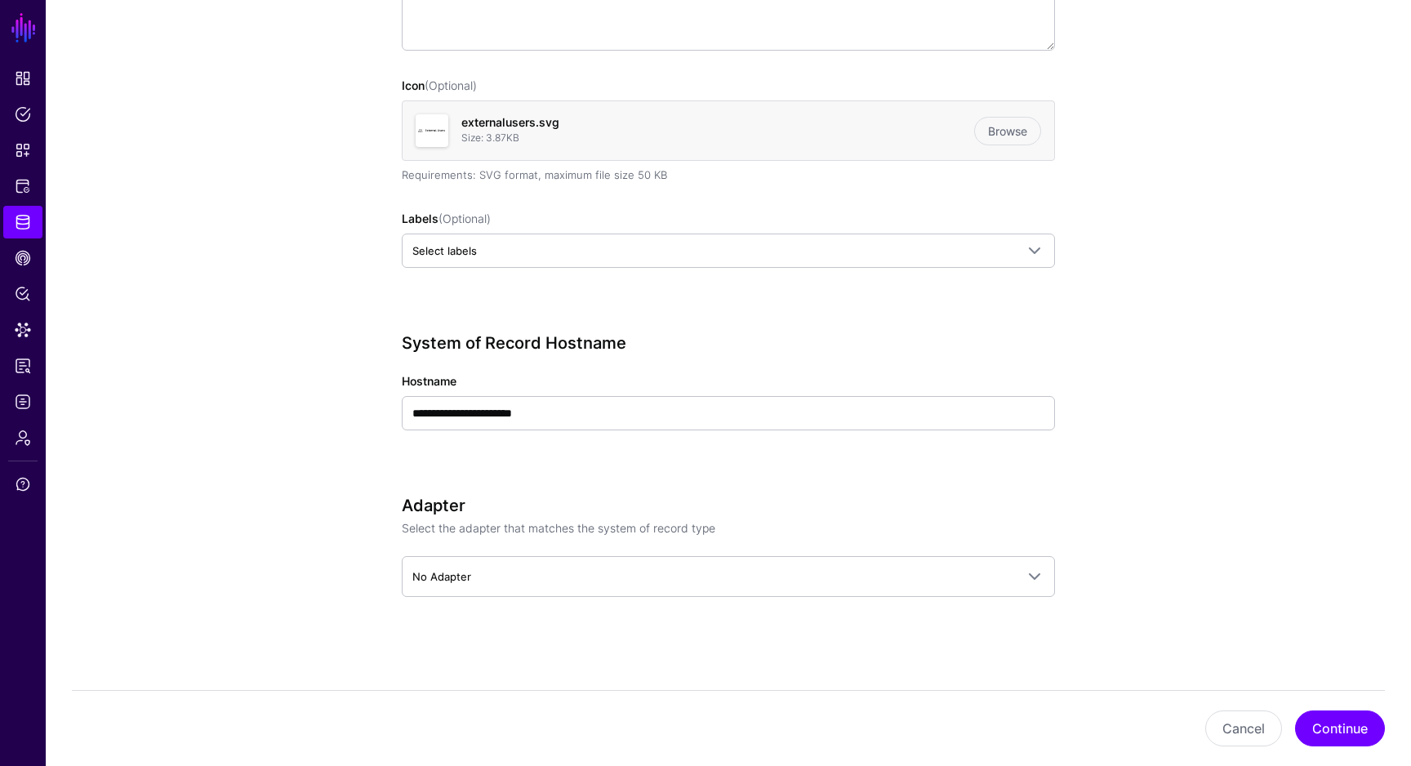
click at [360, 421] on div "**********" at bounding box center [729, 249] width 758 height 1036
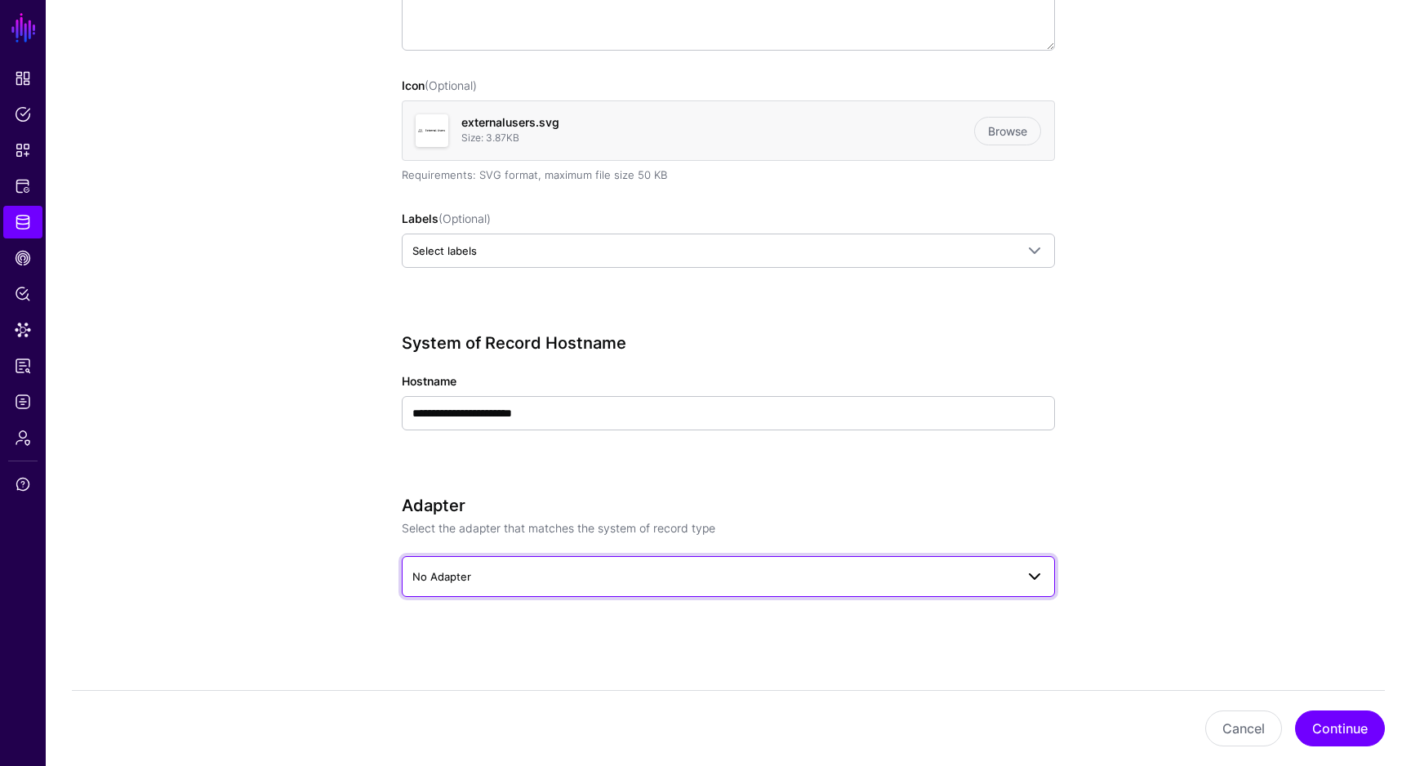
click at [490, 583] on span "No Adapter" at bounding box center [713, 577] width 603 height 18
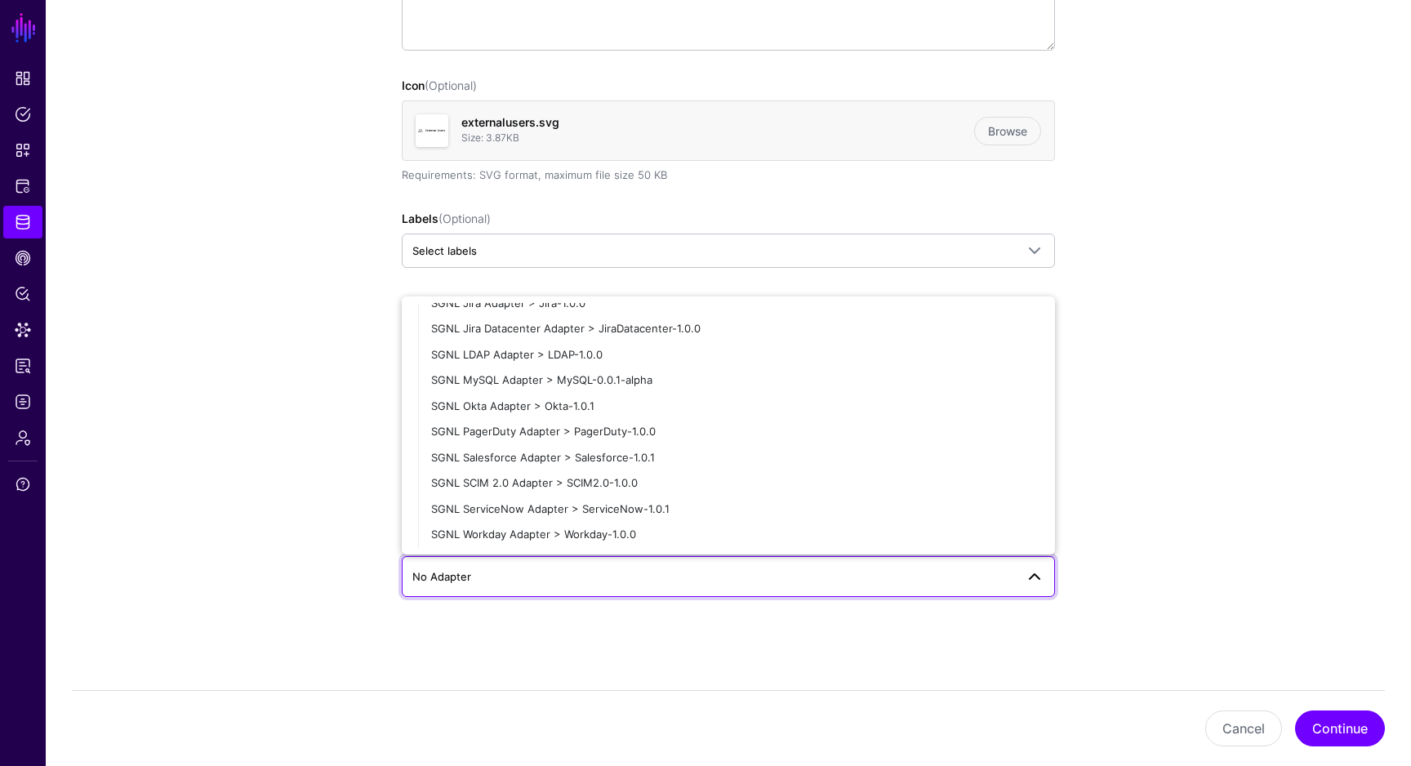
scroll to position [0, 0]
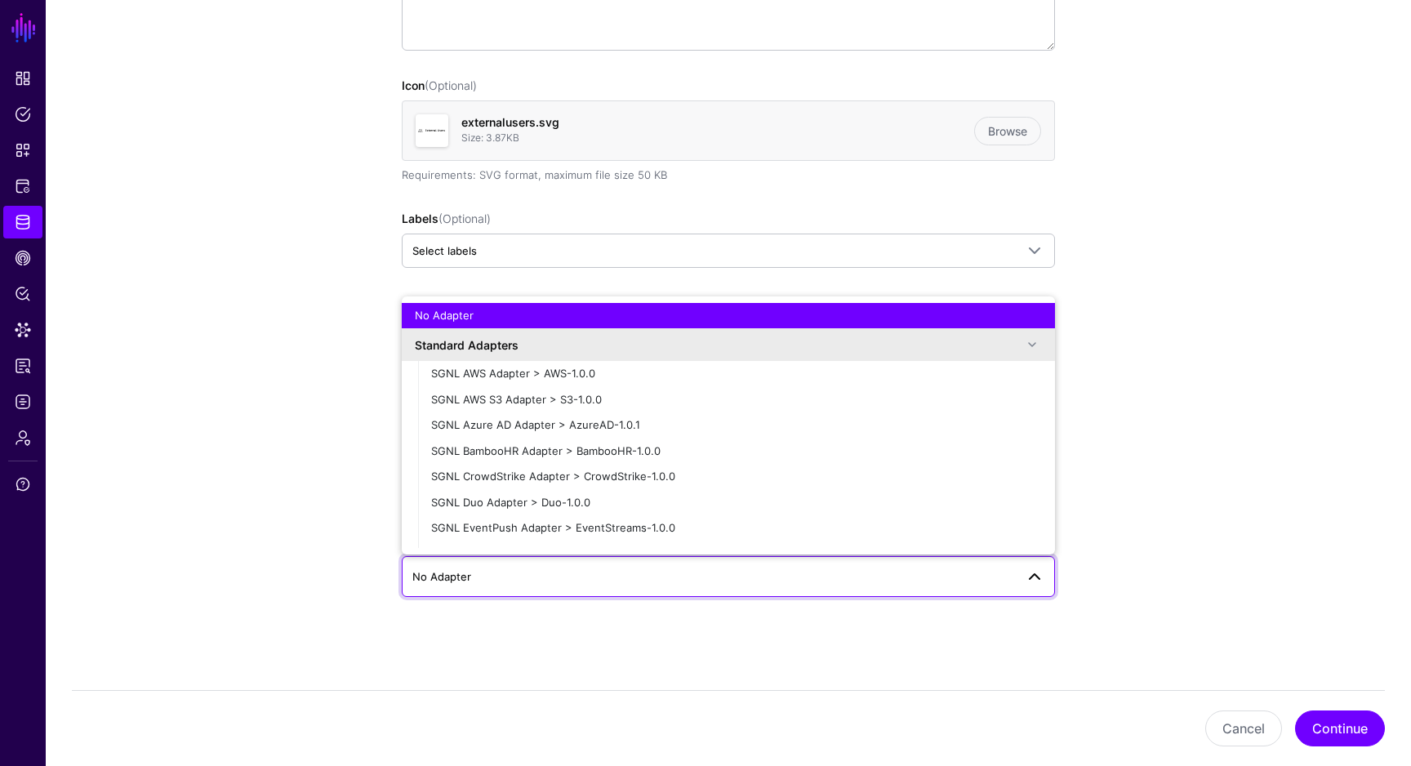
click at [314, 477] on app-datasources-details-form "**********" at bounding box center [728, 249] width 1365 height 1036
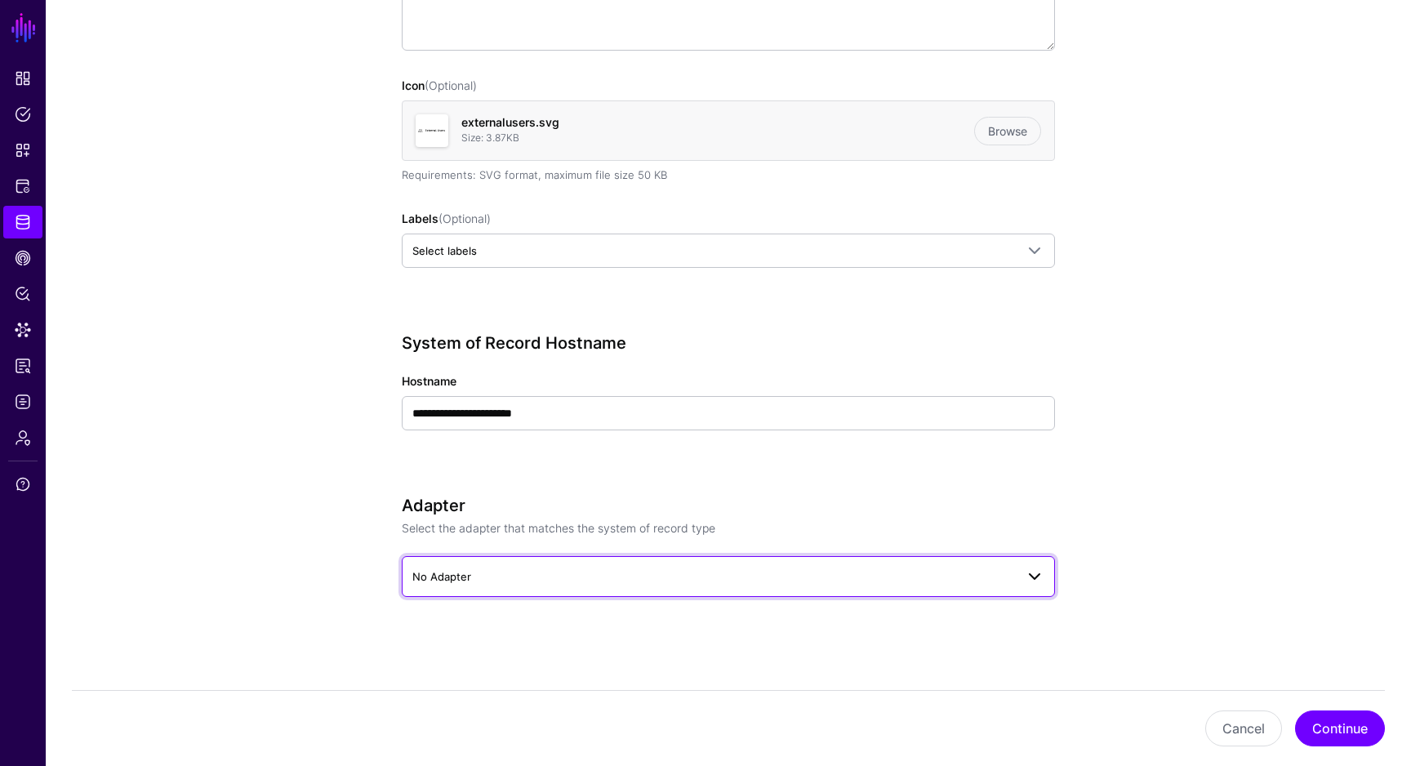
click at [599, 571] on span "No Adapter" at bounding box center [713, 577] width 603 height 18
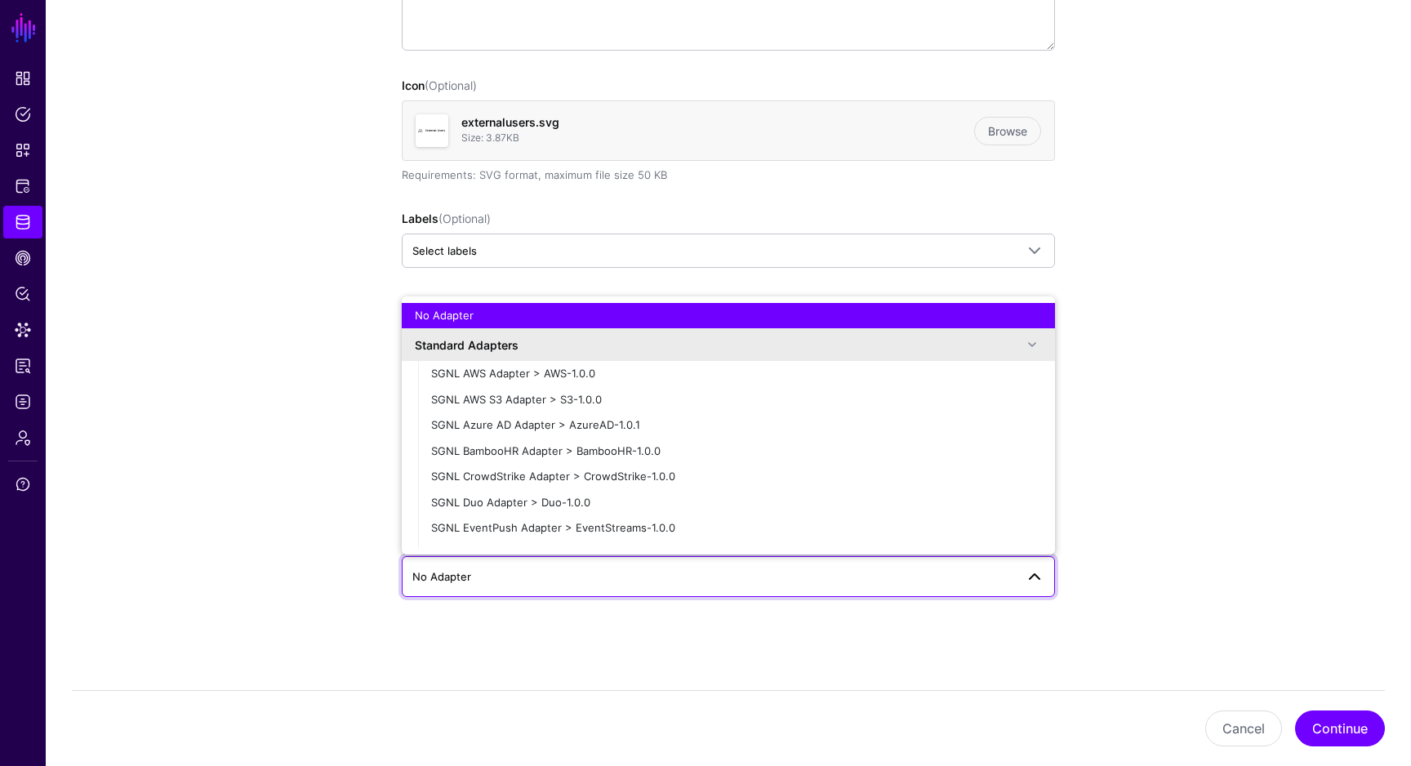
click at [290, 484] on app-datasources-details-form "**********" at bounding box center [728, 249] width 1365 height 1036
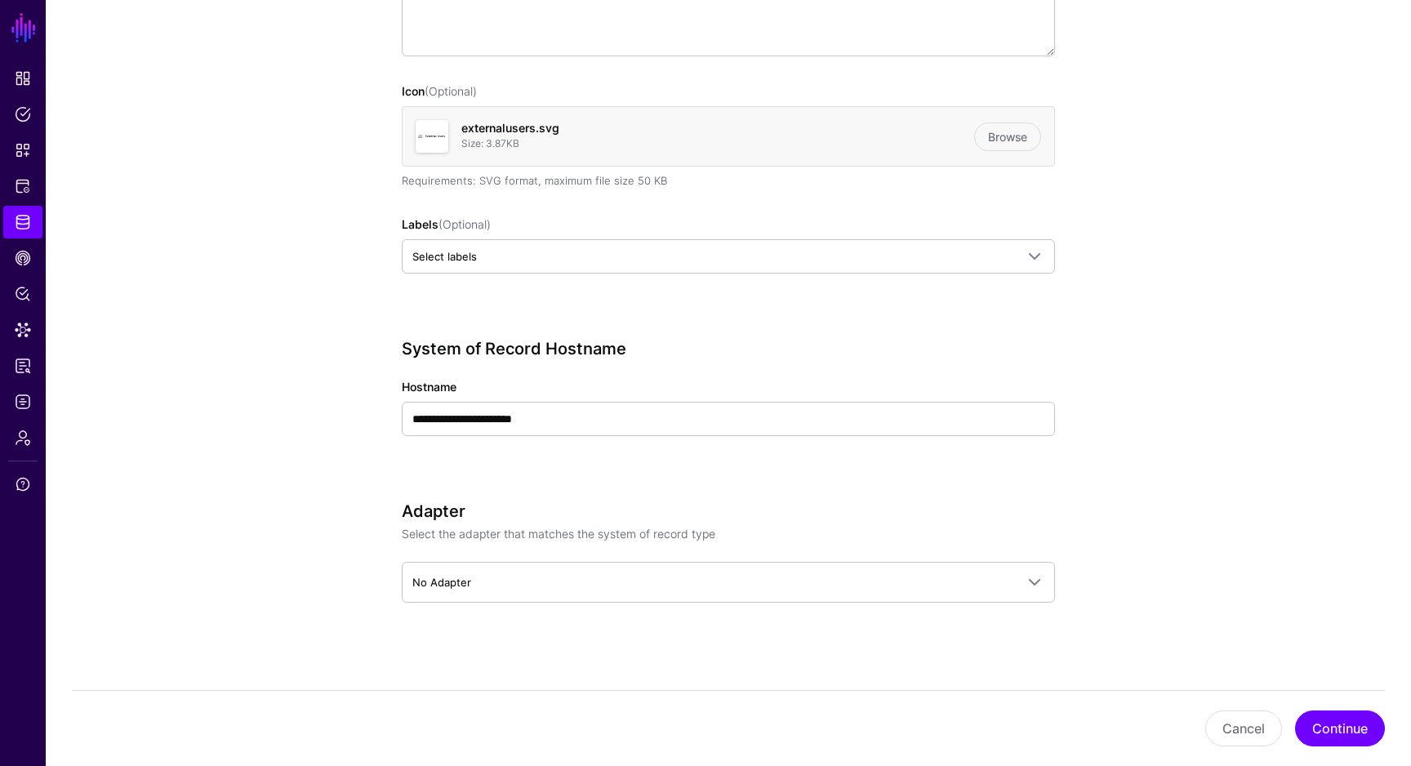
scroll to position [397, 0]
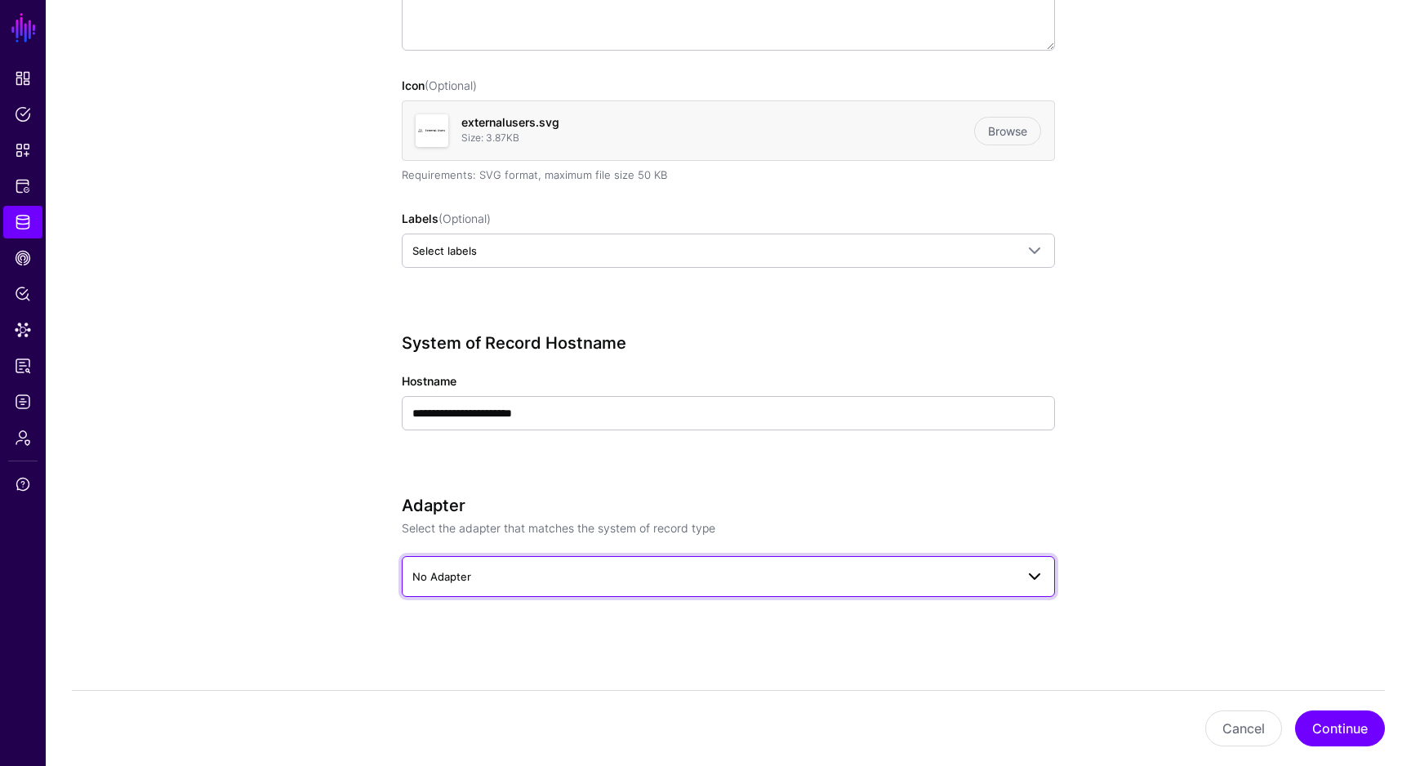
click at [819, 578] on span "No Adapter" at bounding box center [713, 577] width 603 height 18
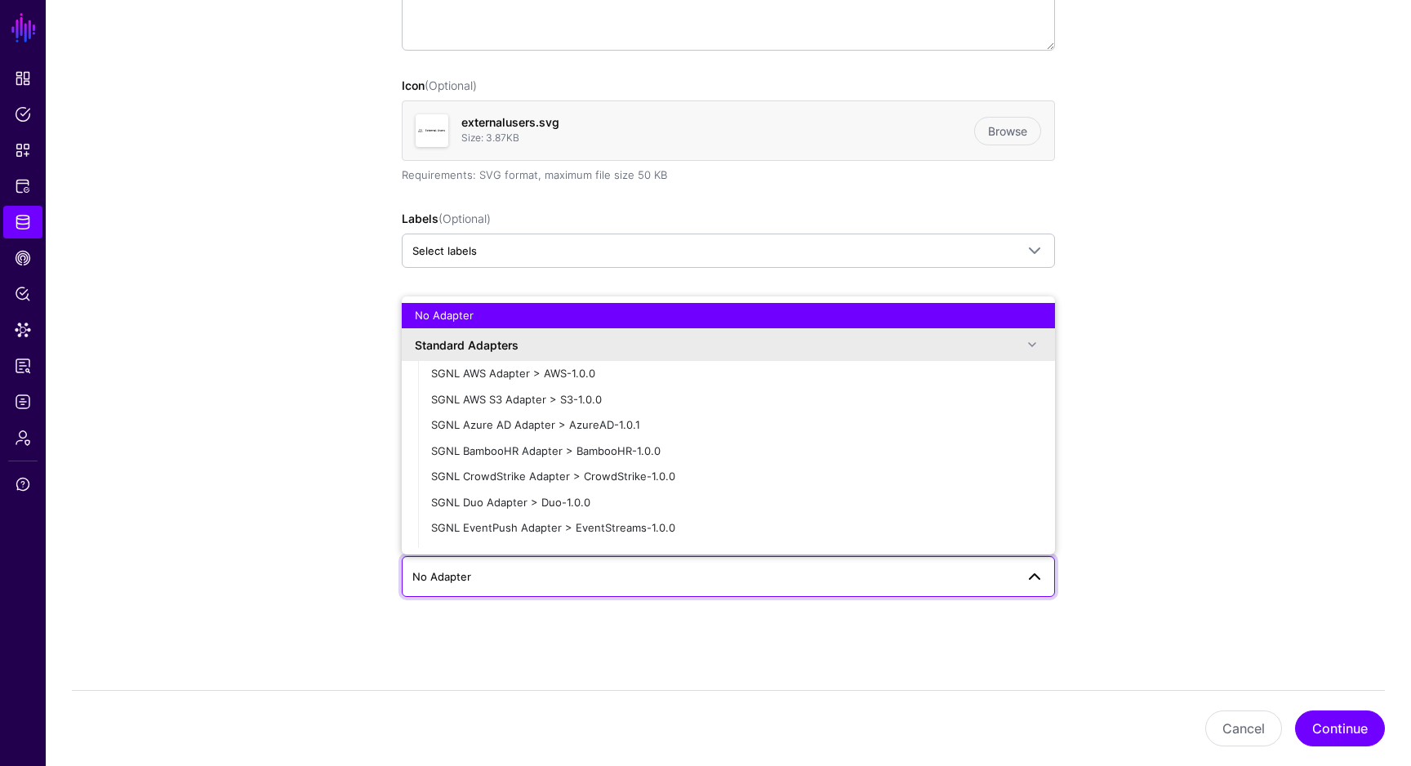
click at [921, 339] on div "Standard Adapters" at bounding box center [719, 344] width 608 height 17
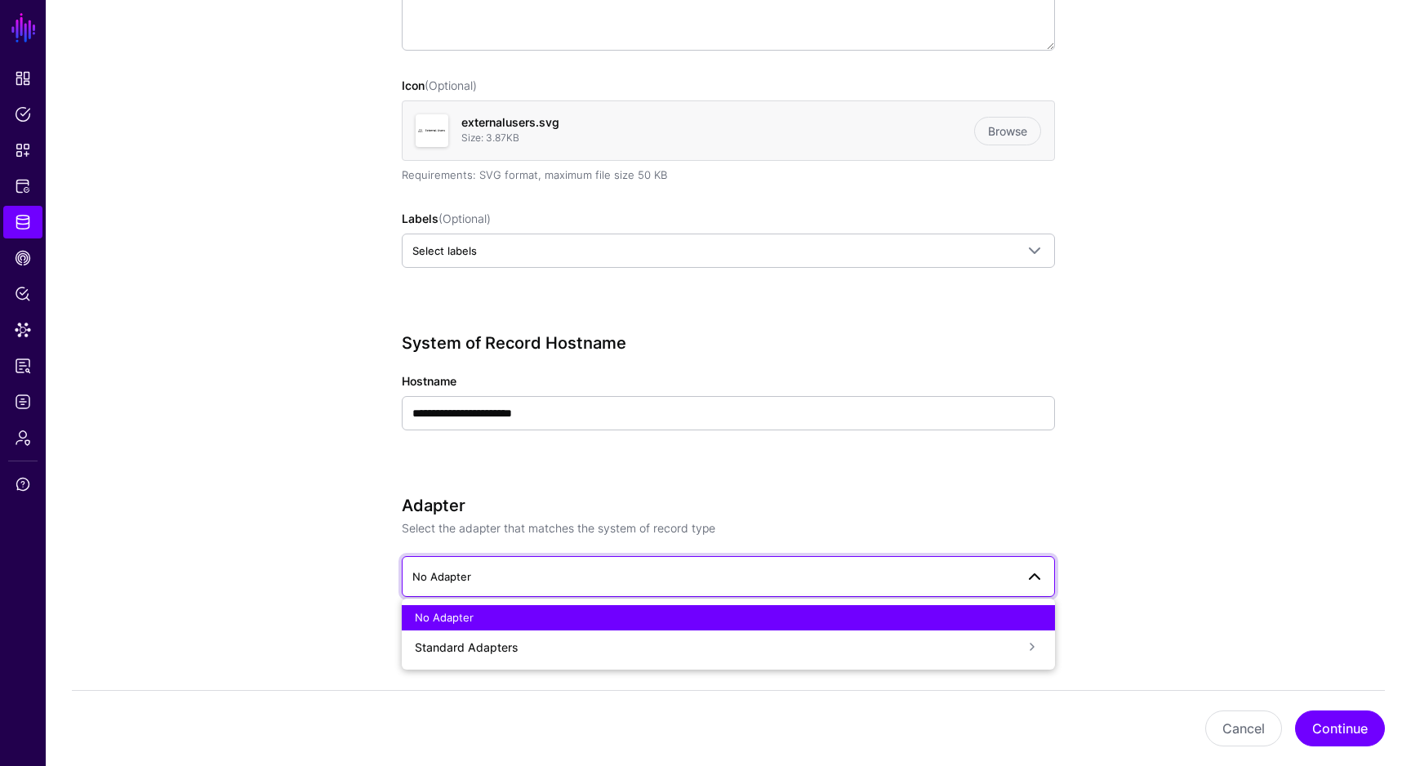
click at [687, 648] on div "Standard Adapters" at bounding box center [719, 647] width 608 height 17
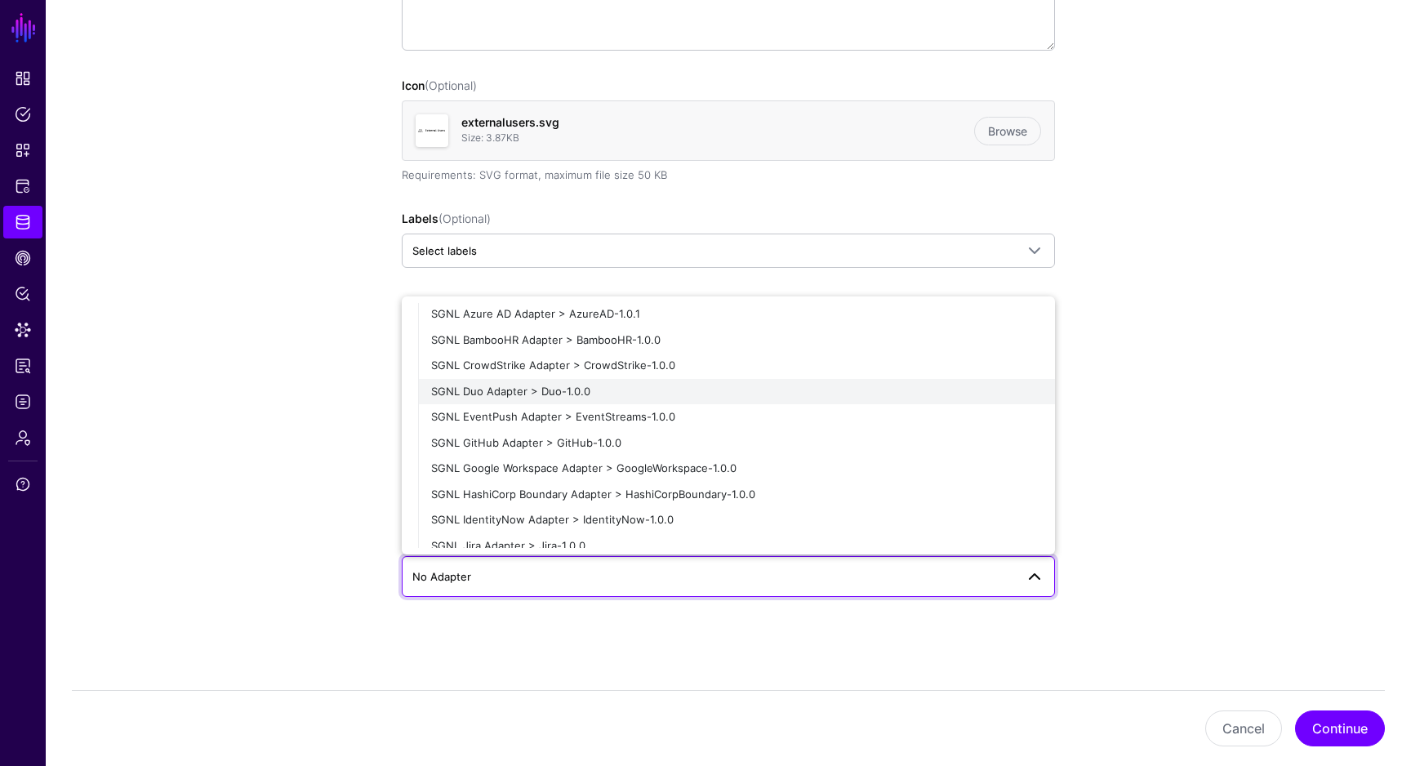
scroll to position [354, 0]
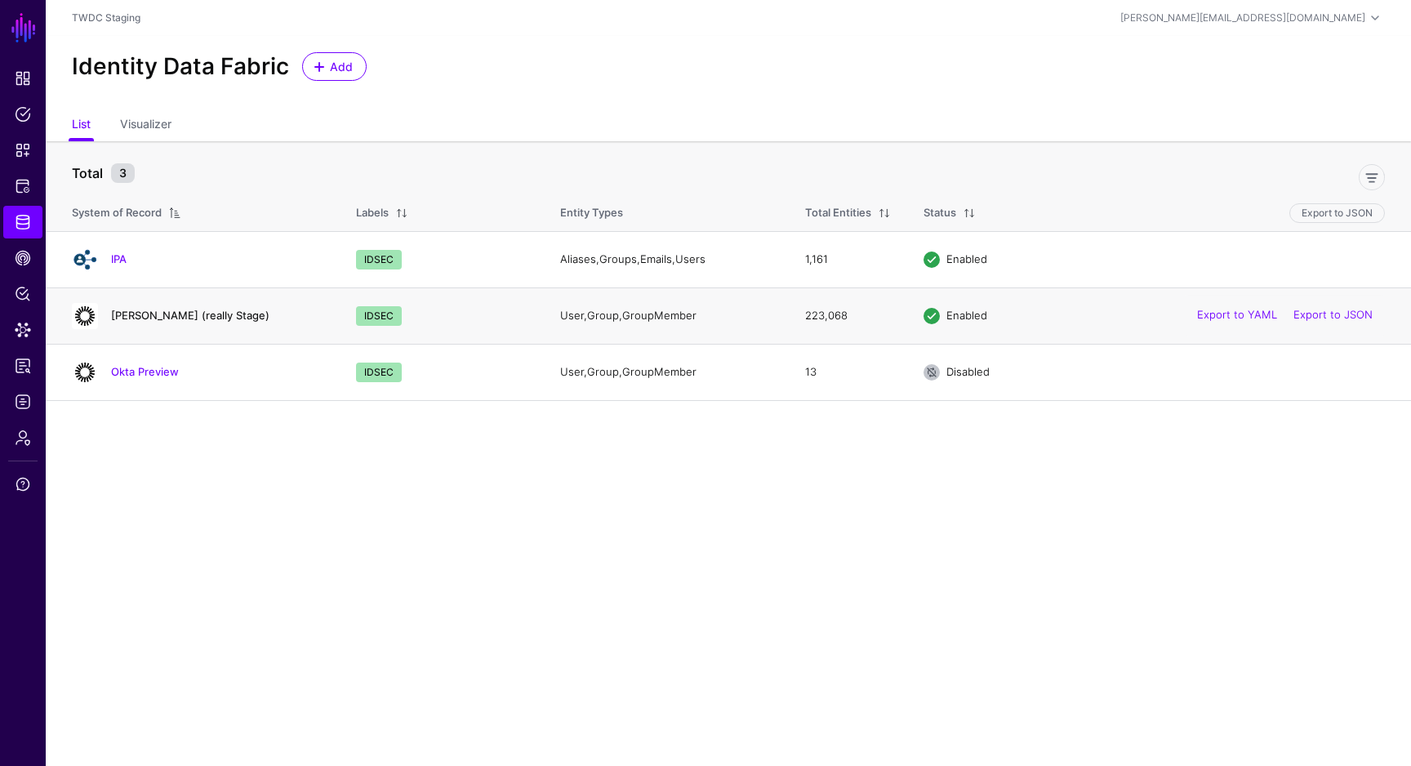
click at [162, 318] on link "[PERSON_NAME] (really Stage)" at bounding box center [190, 315] width 158 height 13
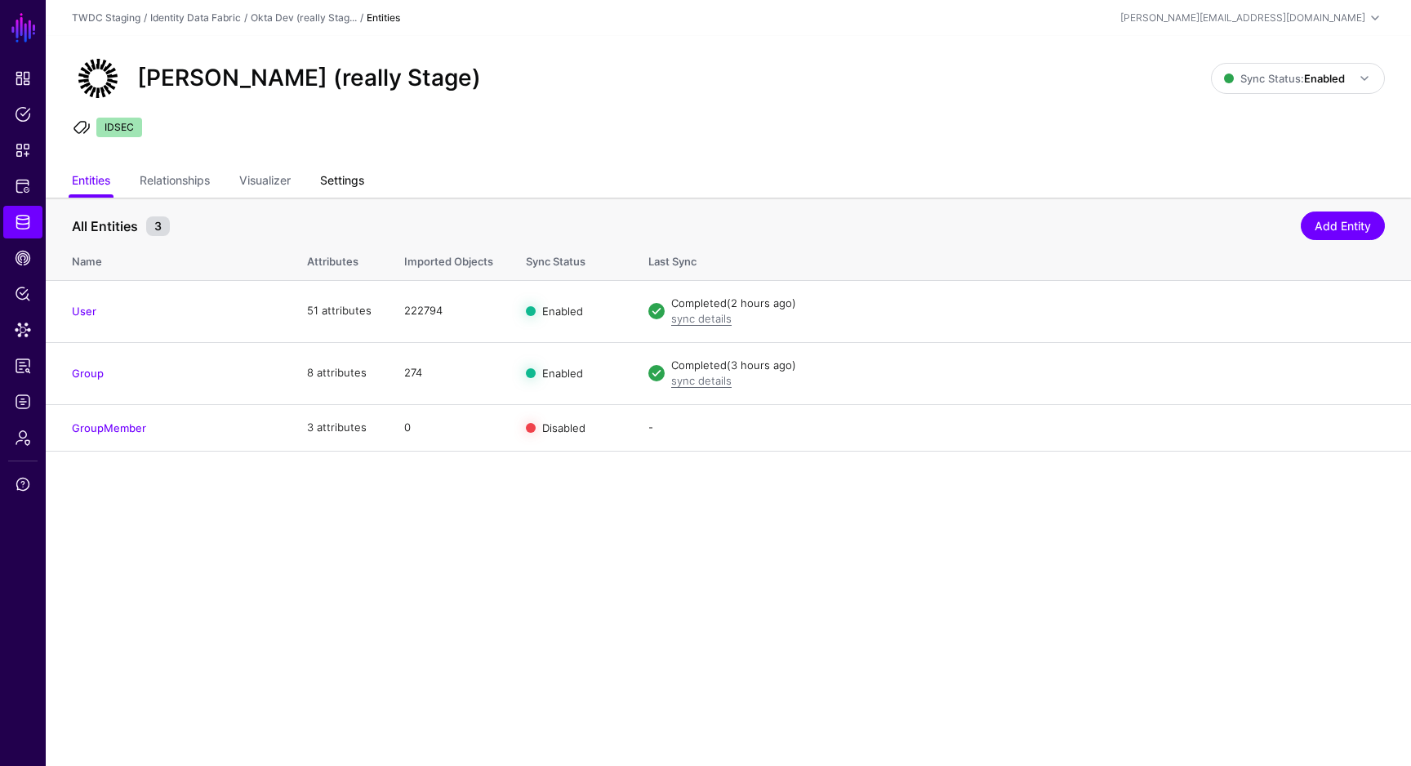
click at [353, 185] on link "Settings" at bounding box center [342, 182] width 44 height 31
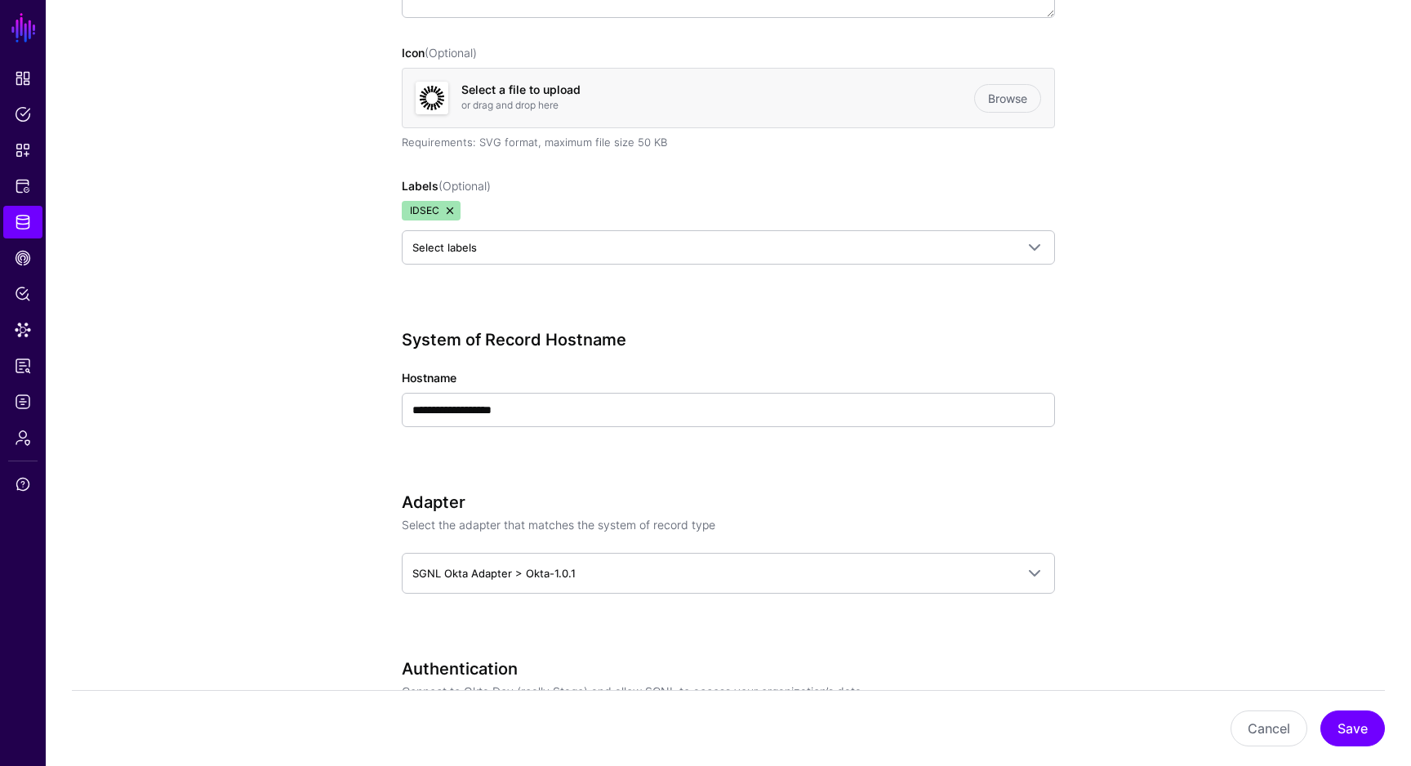
scroll to position [501, 0]
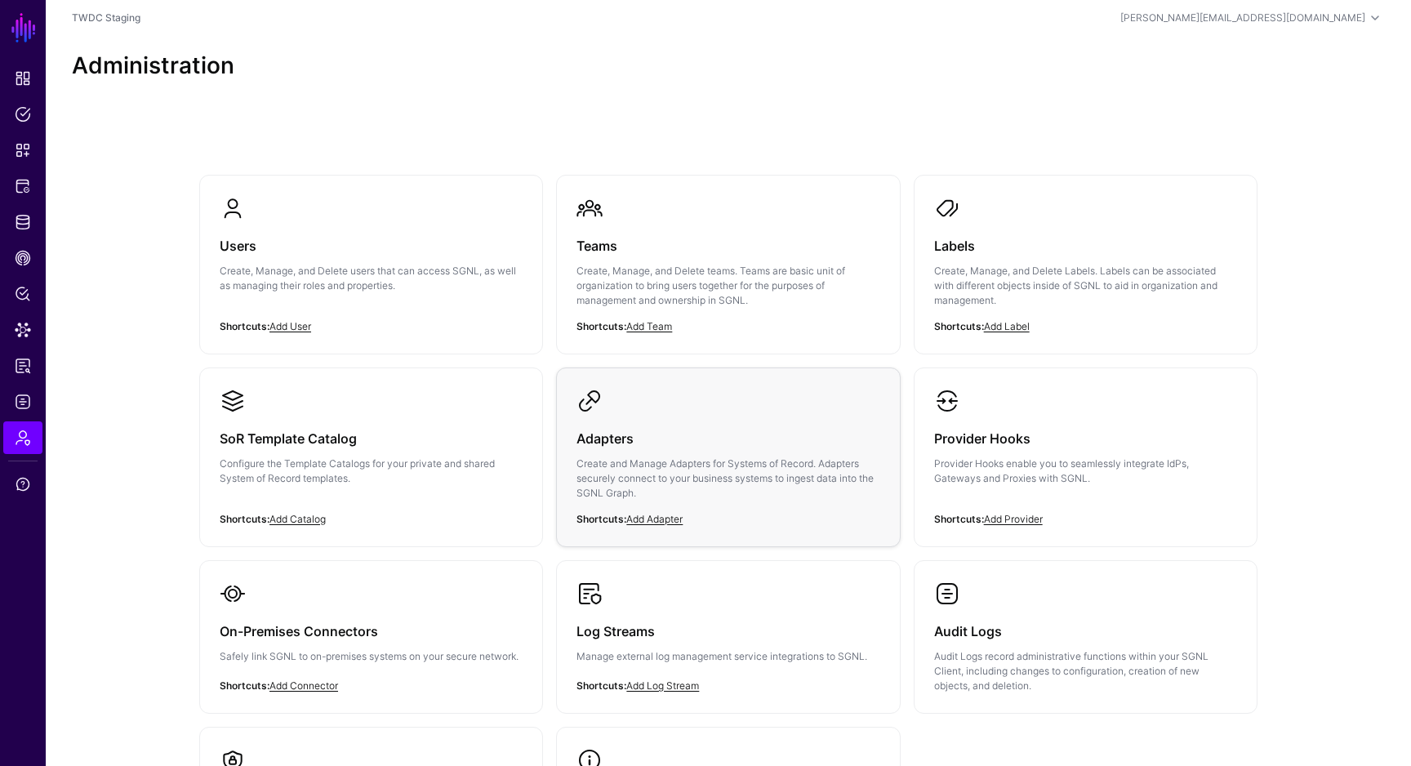
click at [824, 470] on p "Create and Manage Adapters for Systems of Record. Adapters securely connect to …" at bounding box center [728, 478] width 303 height 44
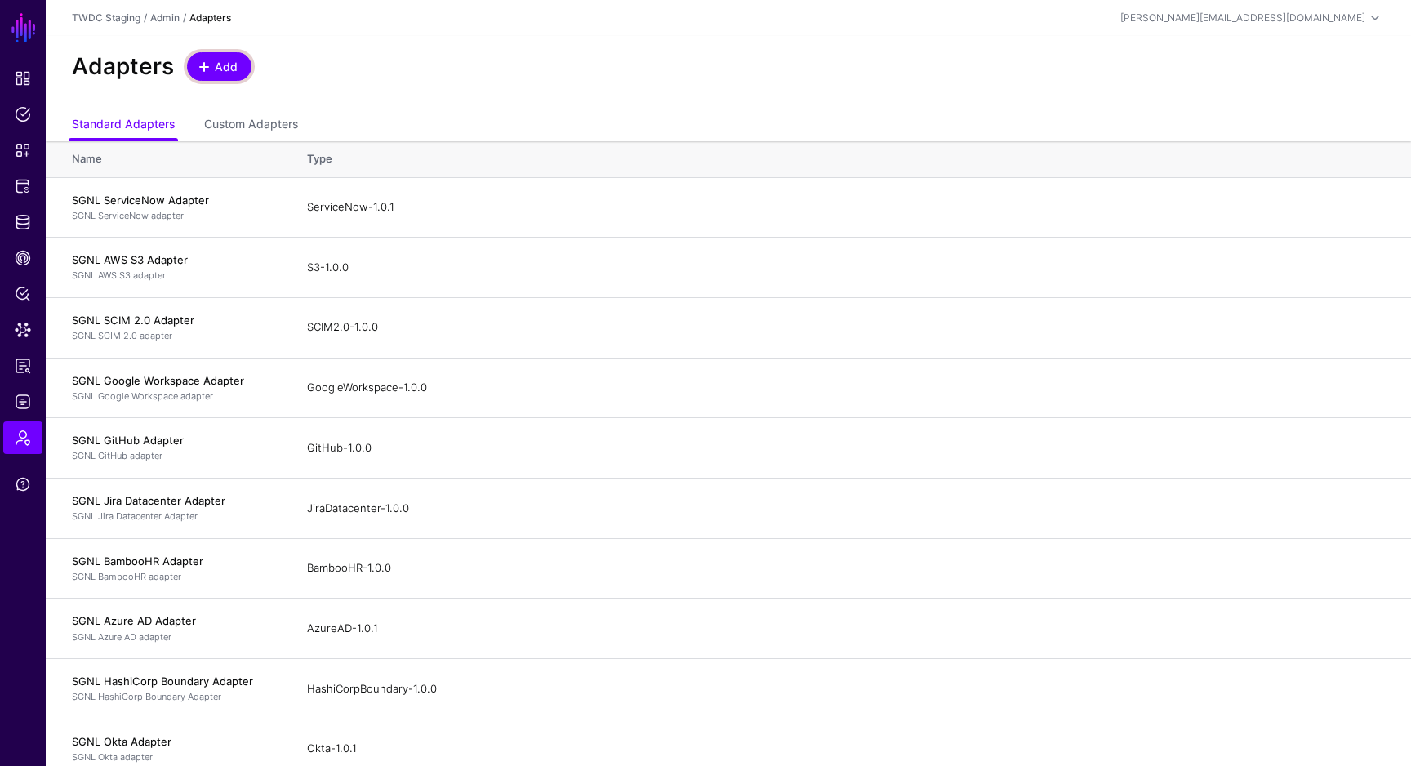
click at [221, 55] on link "Add" at bounding box center [219, 66] width 65 height 29
